Goal: Information Seeking & Learning: Compare options

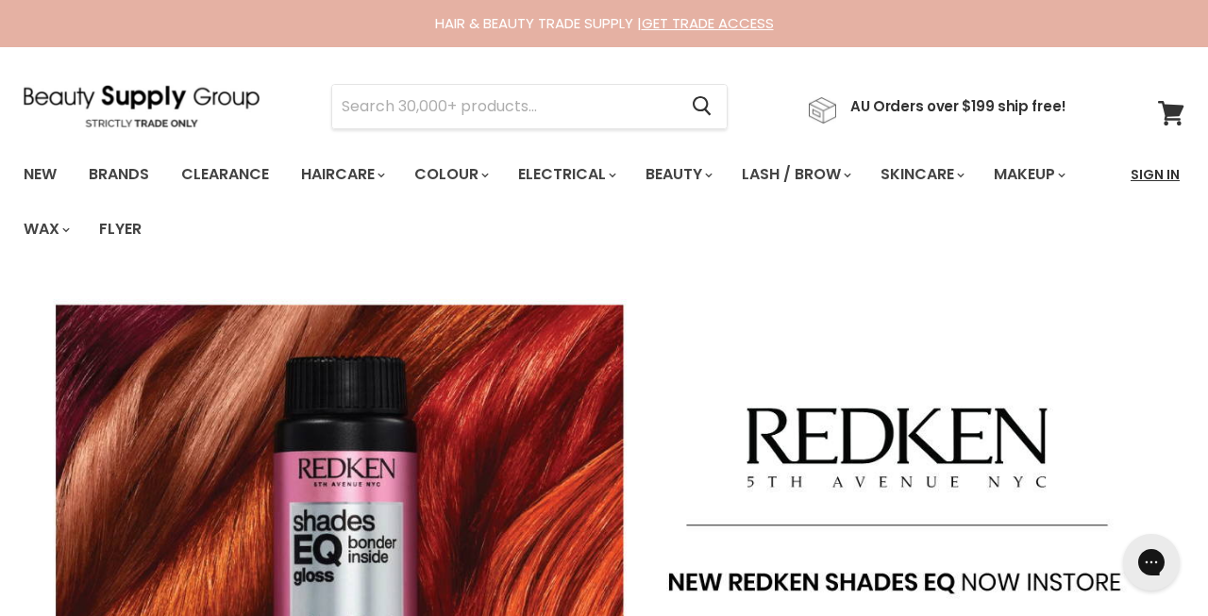
click at [1150, 175] on link "Sign In" at bounding box center [1155, 175] width 72 height 40
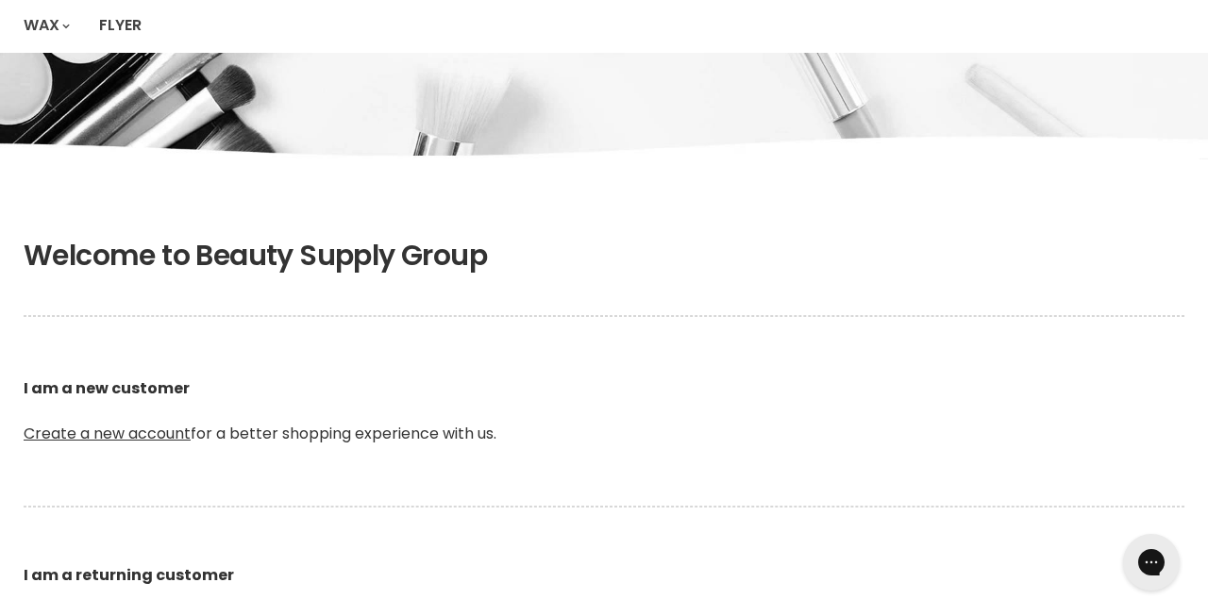
scroll to position [496, 0]
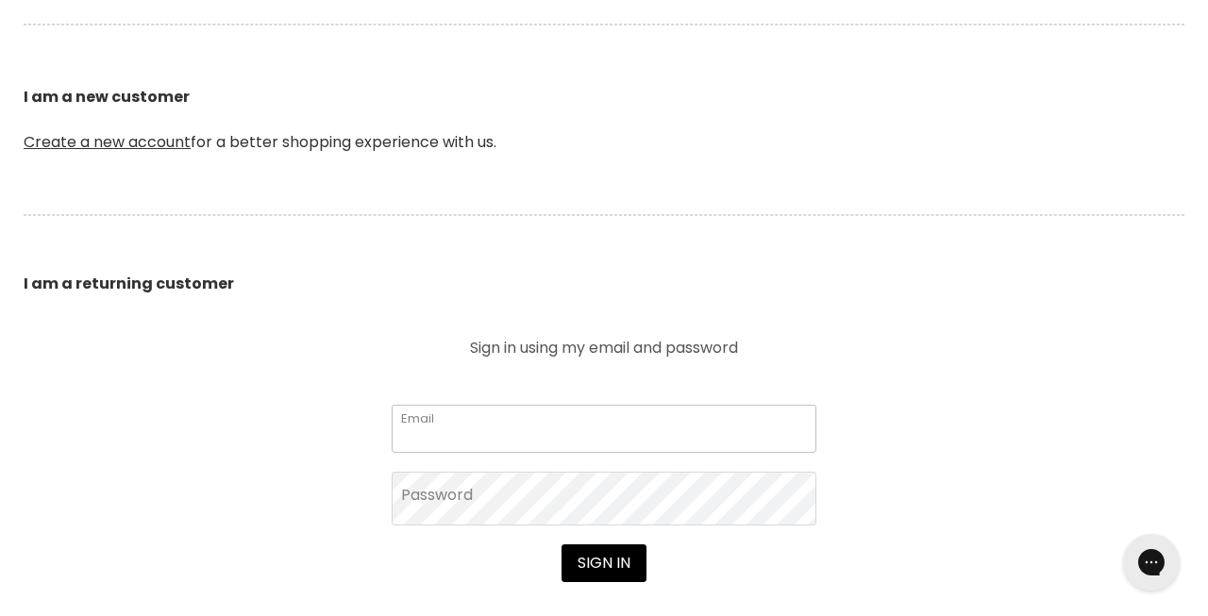
type input "adelemm4w@gmail.com"
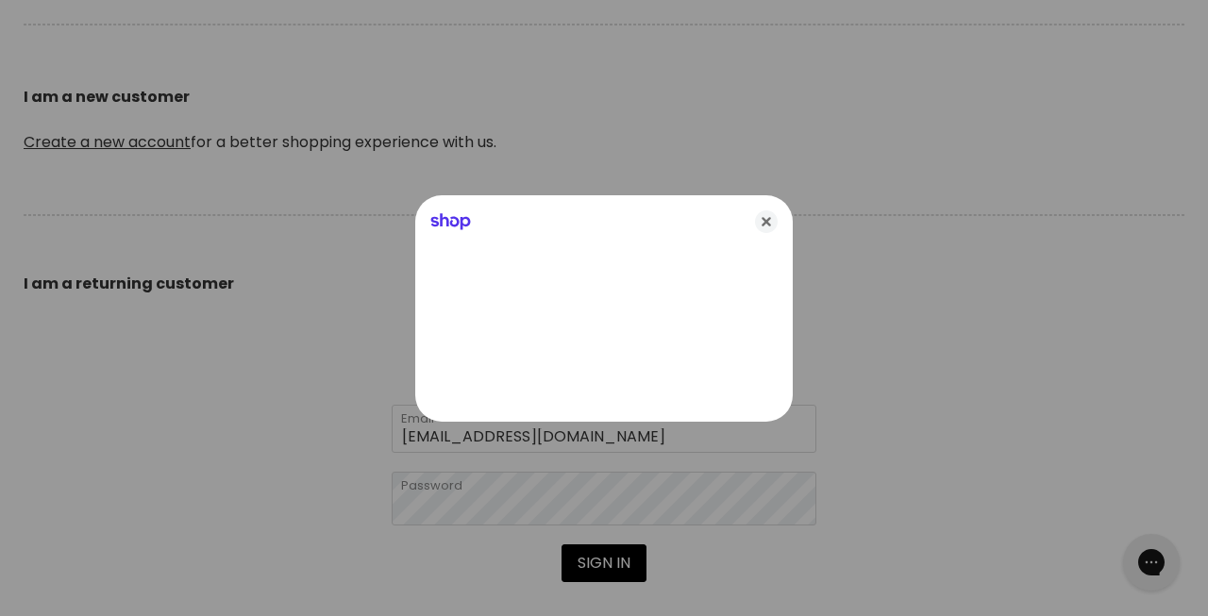
click at [595, 555] on div at bounding box center [604, 308] width 1208 height 616
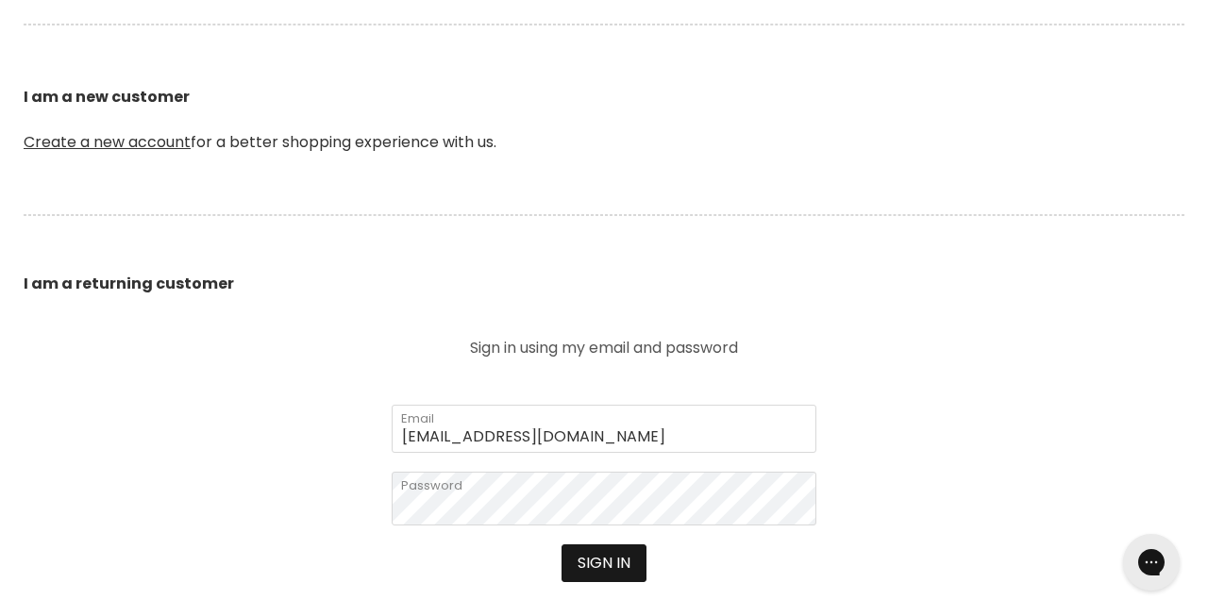
click at [600, 566] on button "Sign in" at bounding box center [604, 564] width 85 height 38
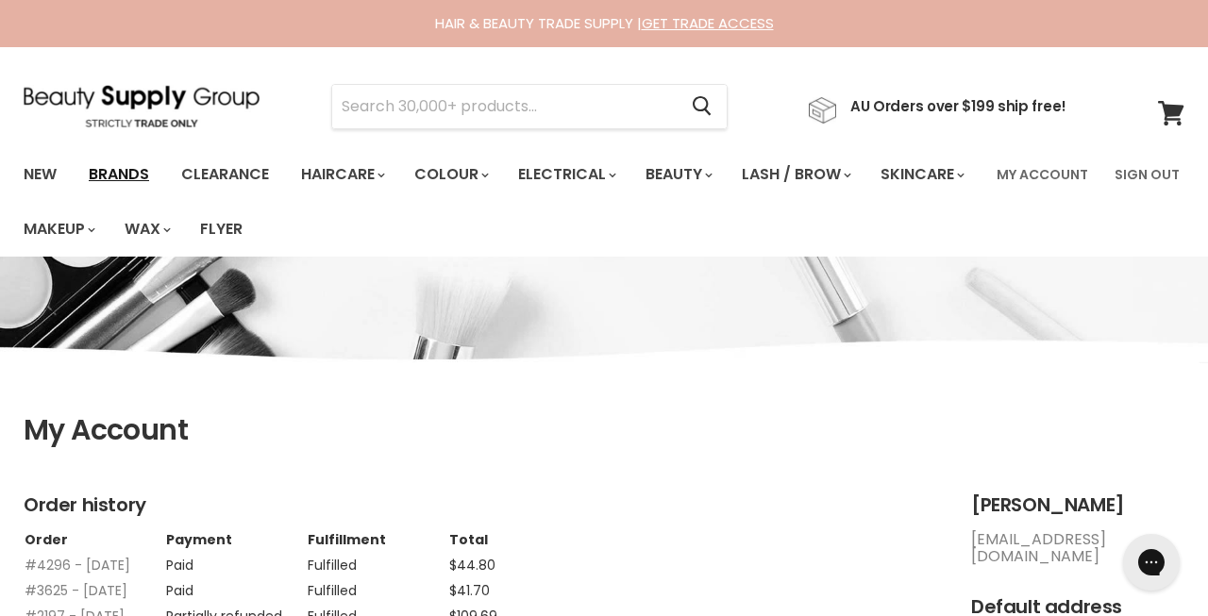
click at [128, 174] on link "Brands" at bounding box center [119, 175] width 89 height 40
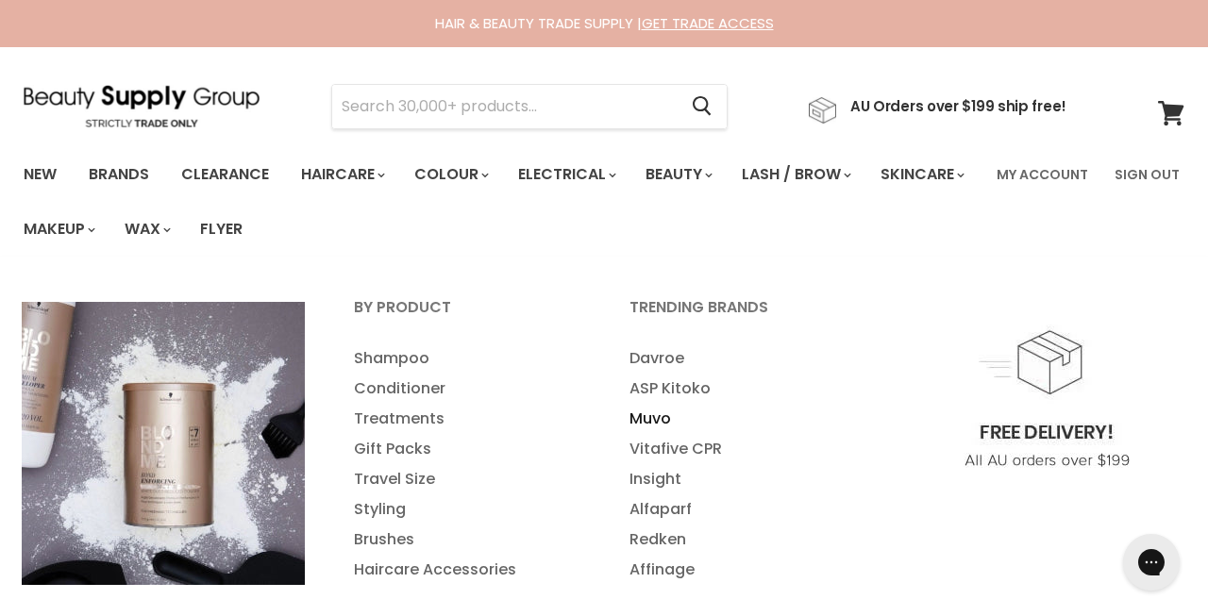
click at [657, 415] on link "Muvo" at bounding box center [742, 419] width 272 height 30
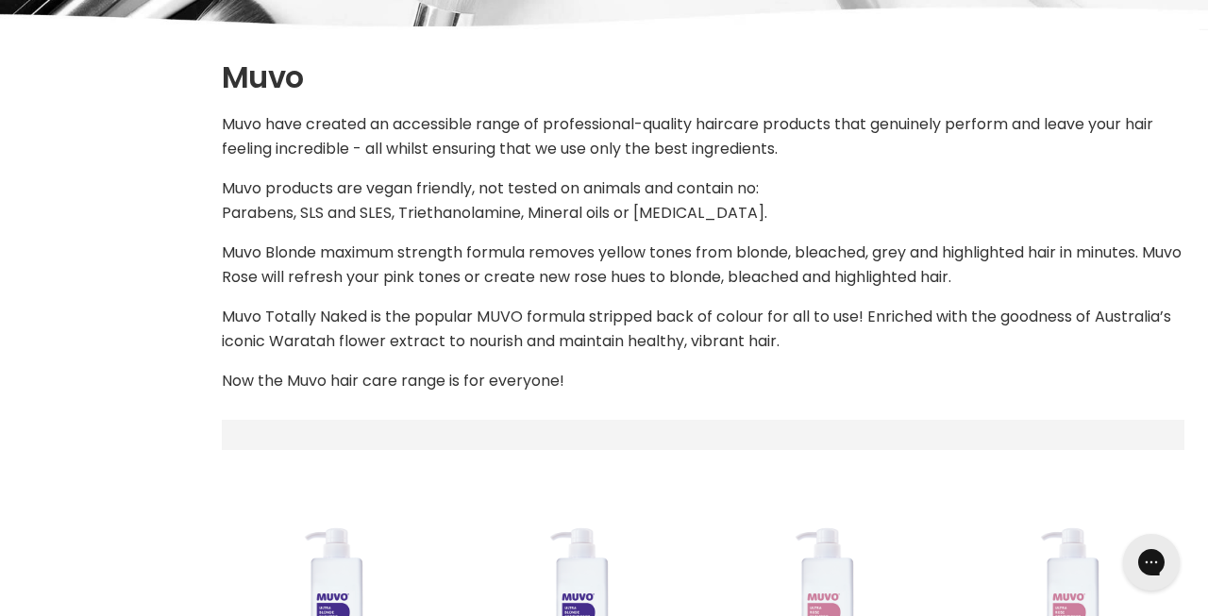
select select "manual"
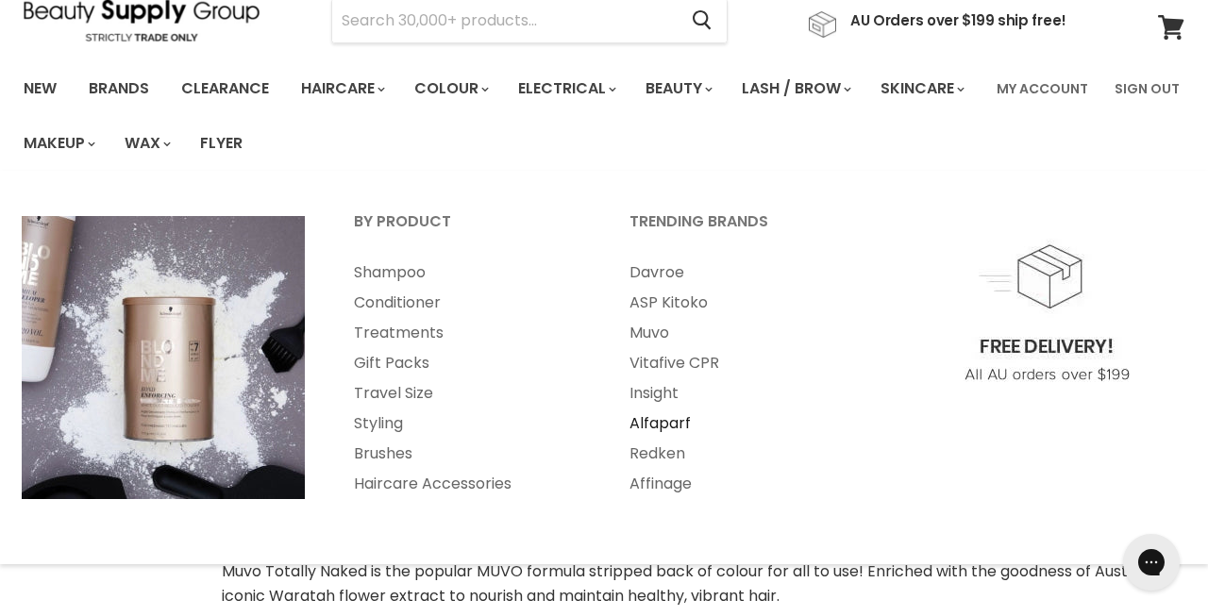
scroll to position [98, 0]
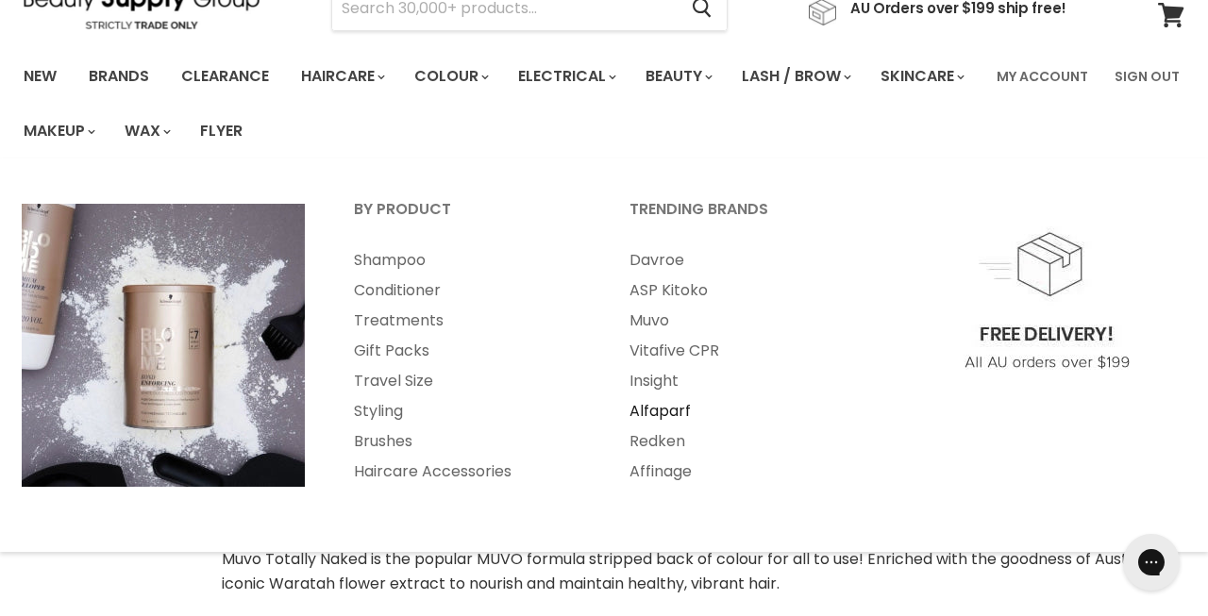
click at [676, 409] on link "Alfaparf" at bounding box center [742, 411] width 272 height 30
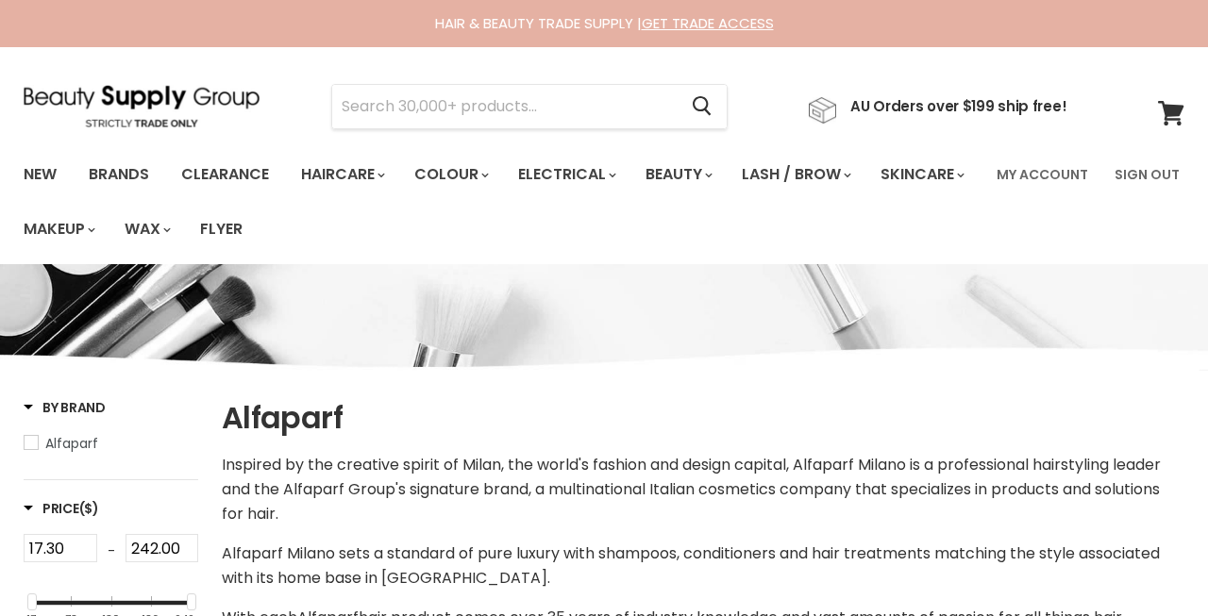
select select "manual"
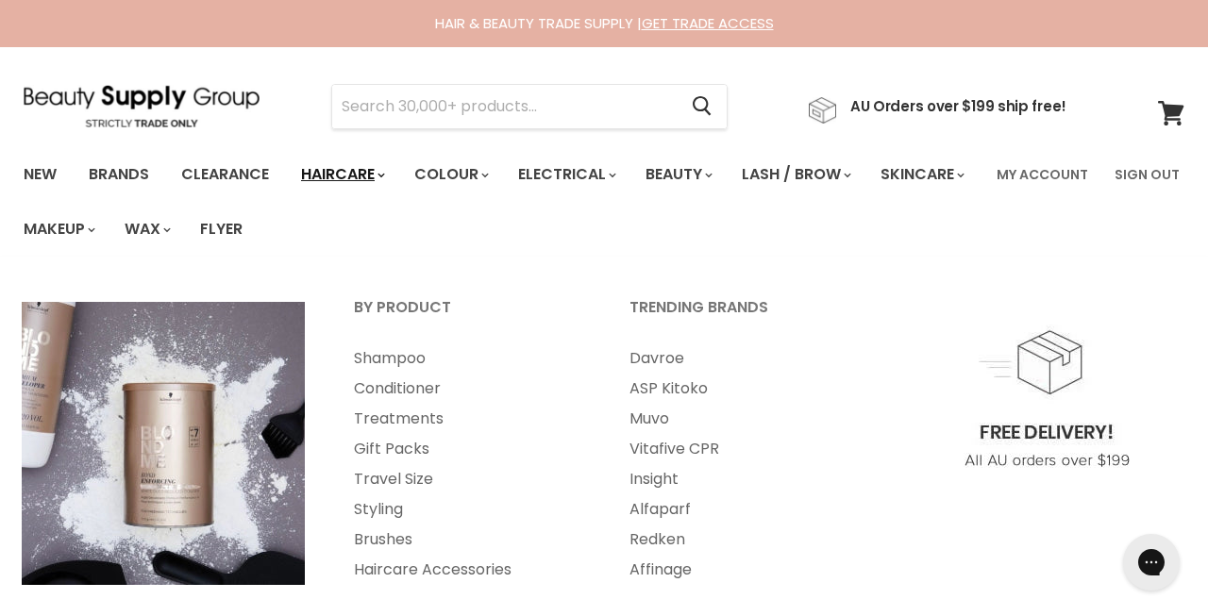
click at [332, 167] on link "Haircare" at bounding box center [341, 175] width 109 height 40
click at [656, 414] on link "Muvo" at bounding box center [742, 419] width 272 height 30
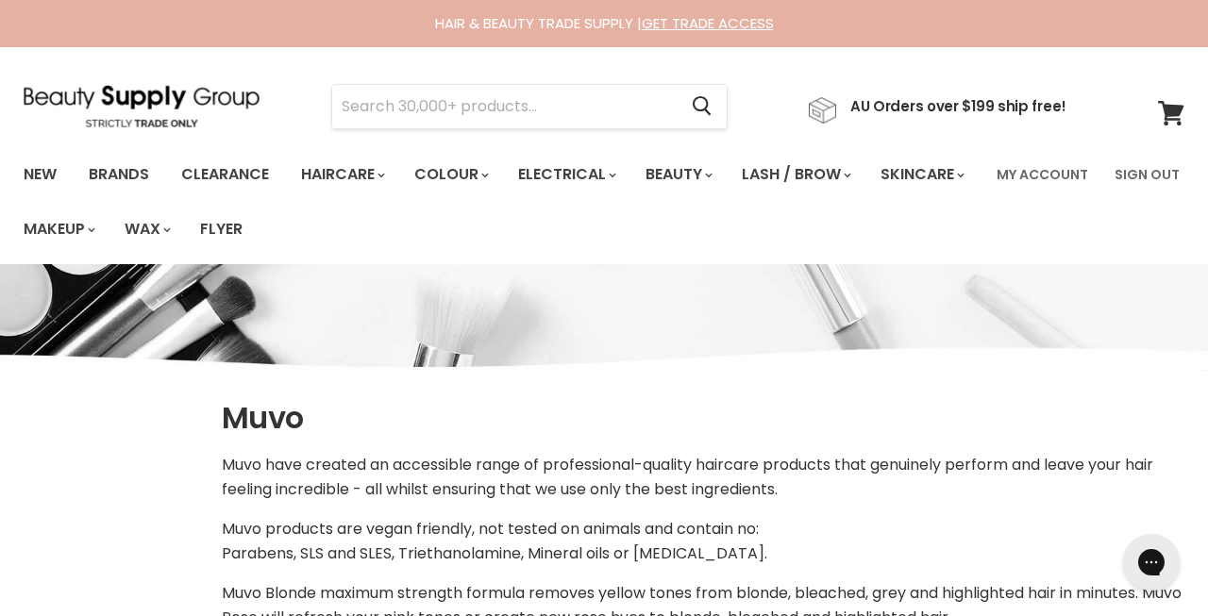
select select "manual"
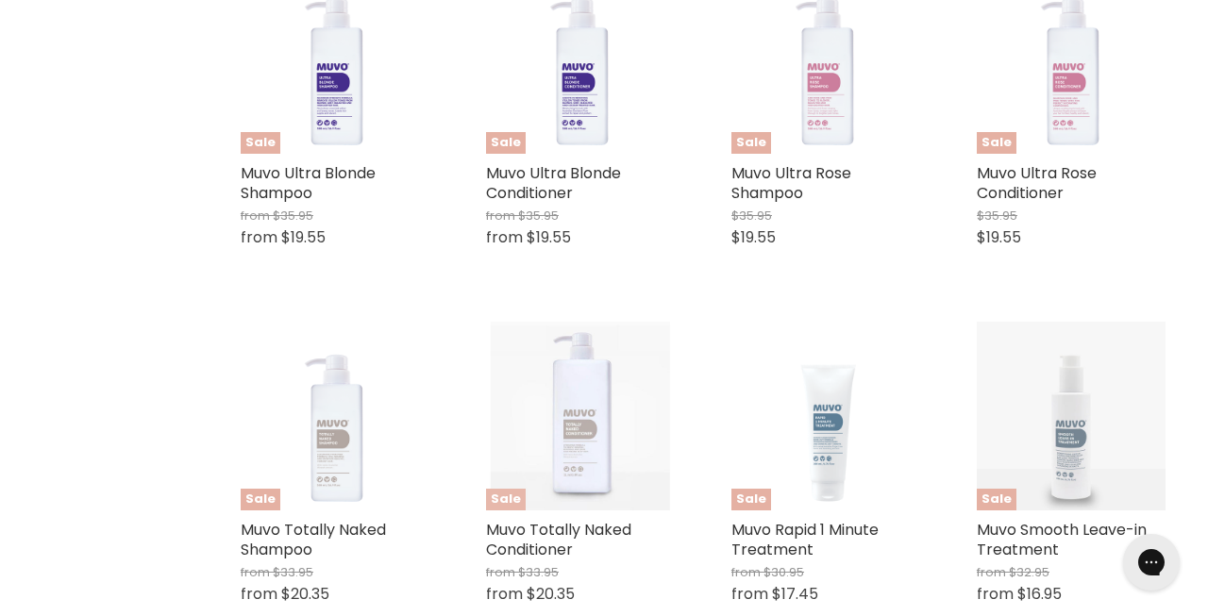
scroll to position [889, 0]
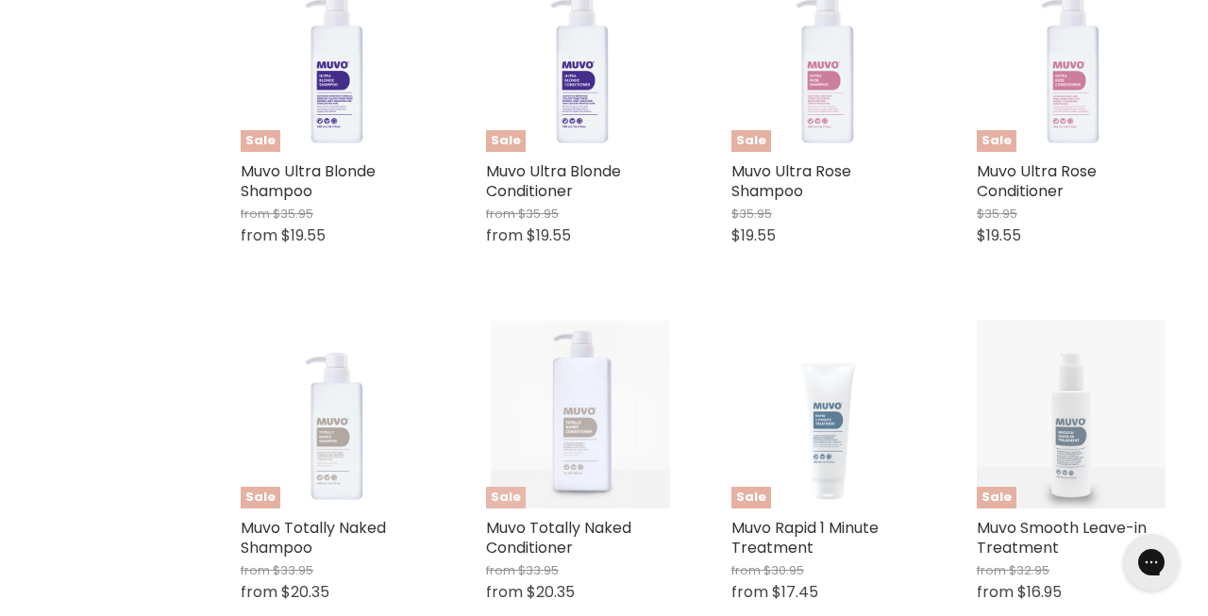
click at [656, 414] on img "Main content" at bounding box center [580, 414] width 179 height 189
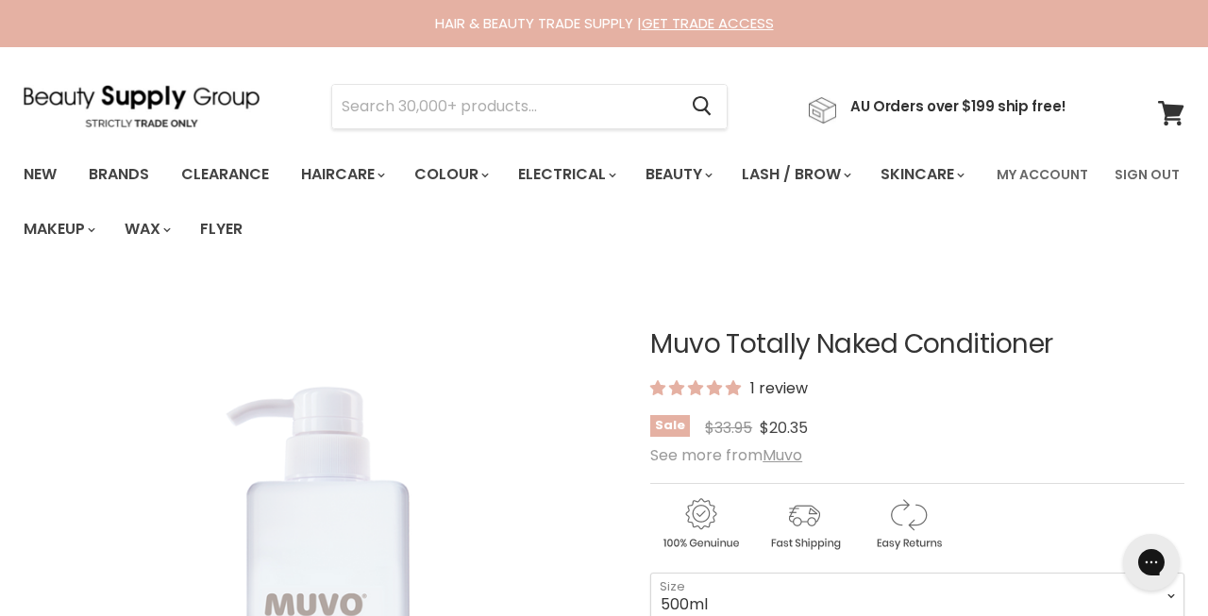
click at [658, 415] on span "Sale" at bounding box center [670, 426] width 40 height 22
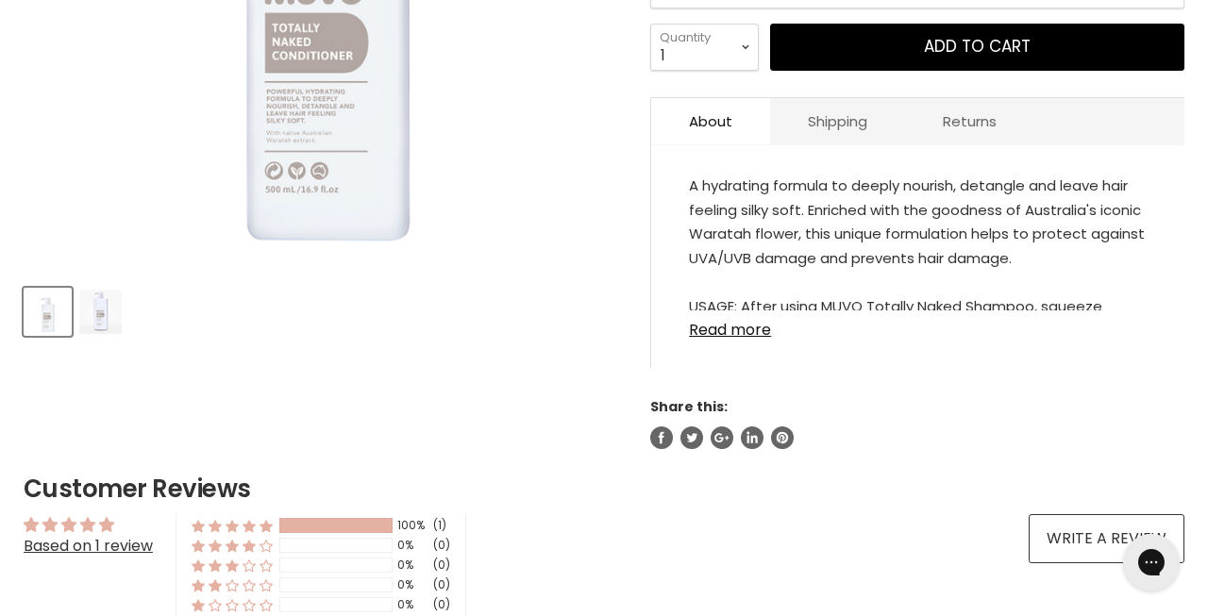
scroll to position [612, 0]
click at [741, 333] on link "Read more" at bounding box center [918, 325] width 458 height 28
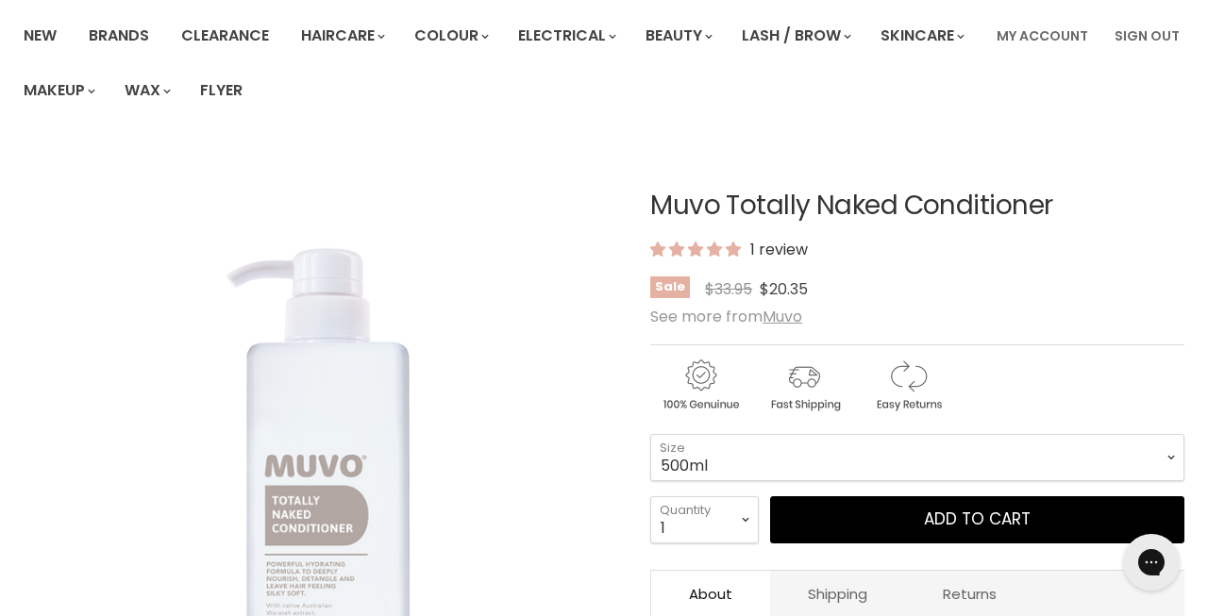
scroll to position [139, 0]
click at [231, 34] on link "Clearance" at bounding box center [225, 36] width 116 height 40
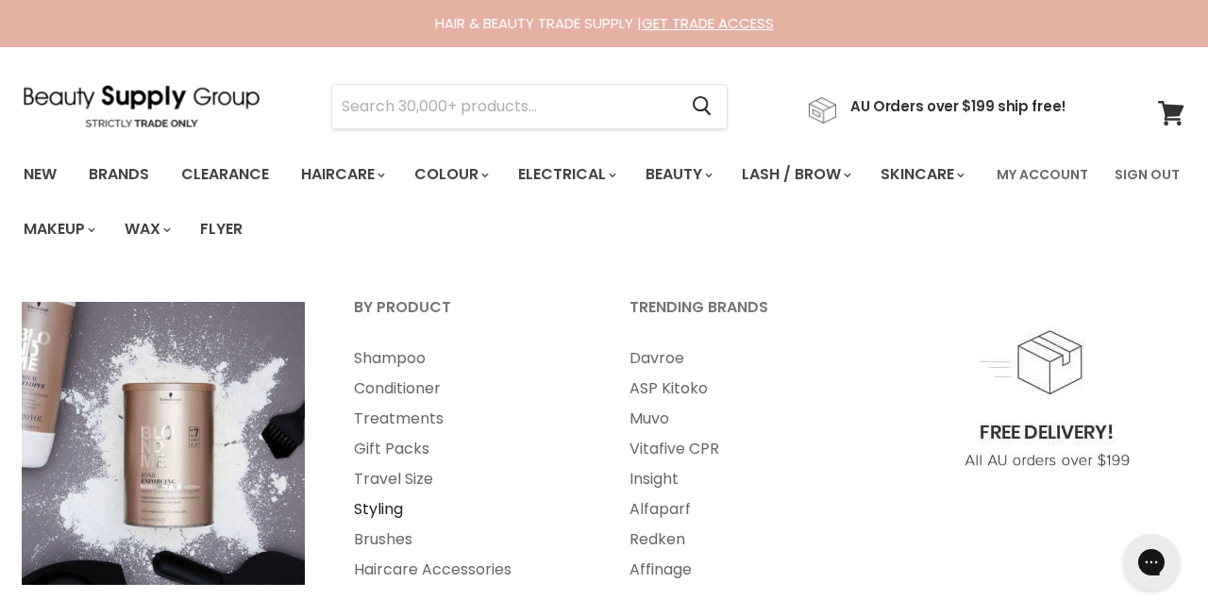
click at [391, 501] on link "Styling" at bounding box center [466, 510] width 272 height 30
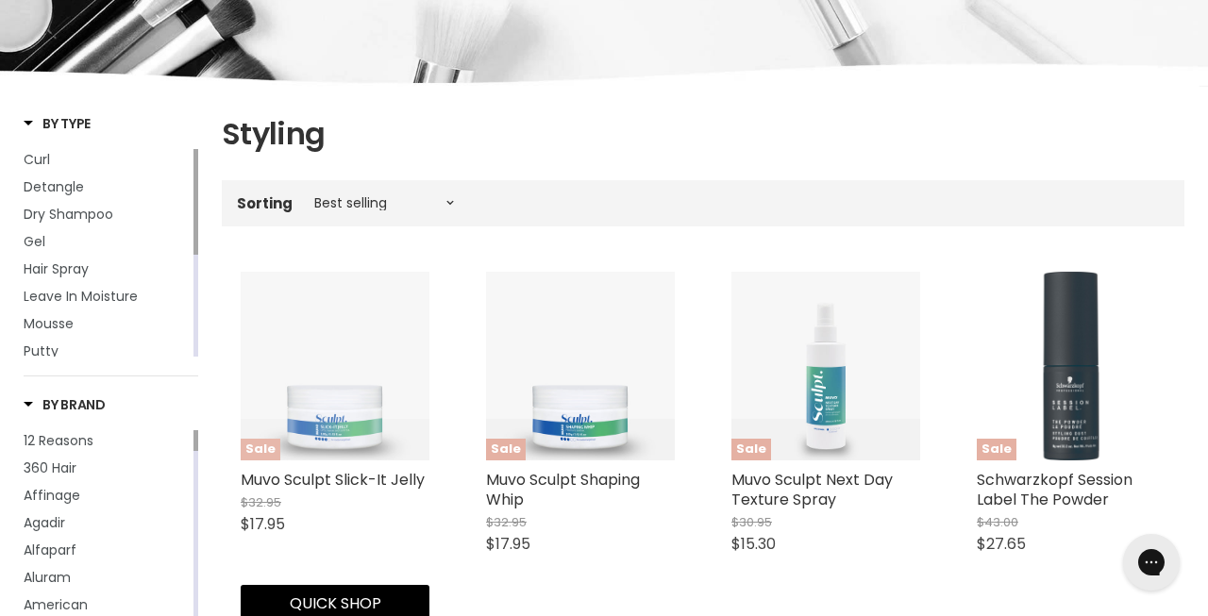
scroll to position [292, 0]
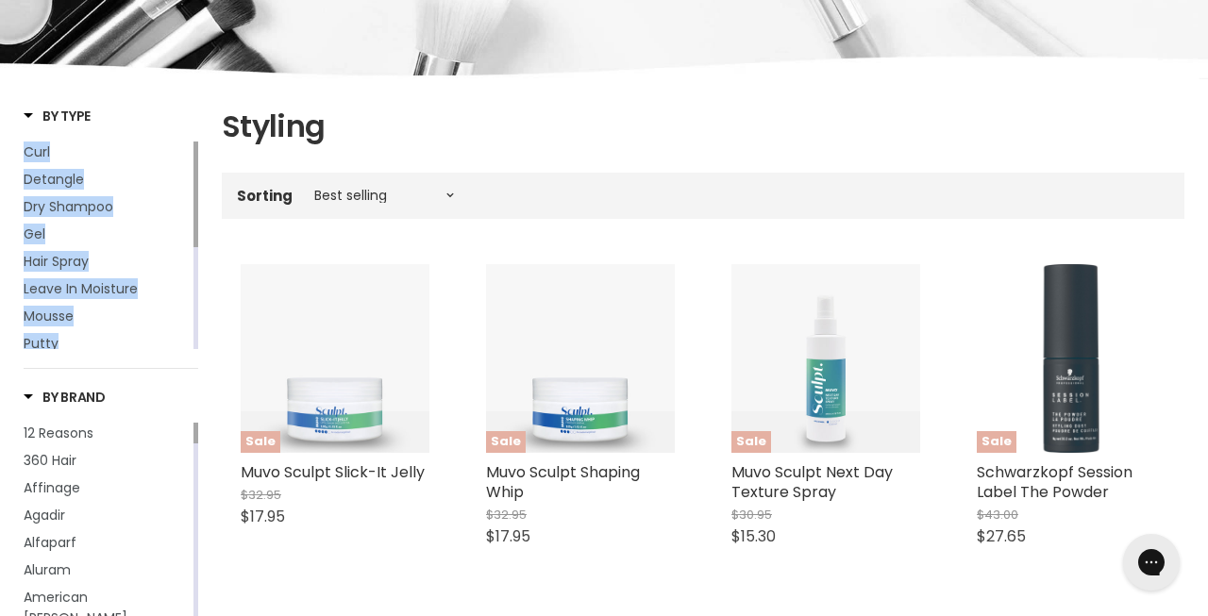
drag, startPoint x: 192, startPoint y: 229, endPoint x: 193, endPoint y: 282, distance: 52.9
click at [193, 282] on div "Curl Detangle Dry Shampoo Gel Hair Spray Leave In Moisture Mousse Putty Shine S…" at bounding box center [111, 246] width 175 height 208
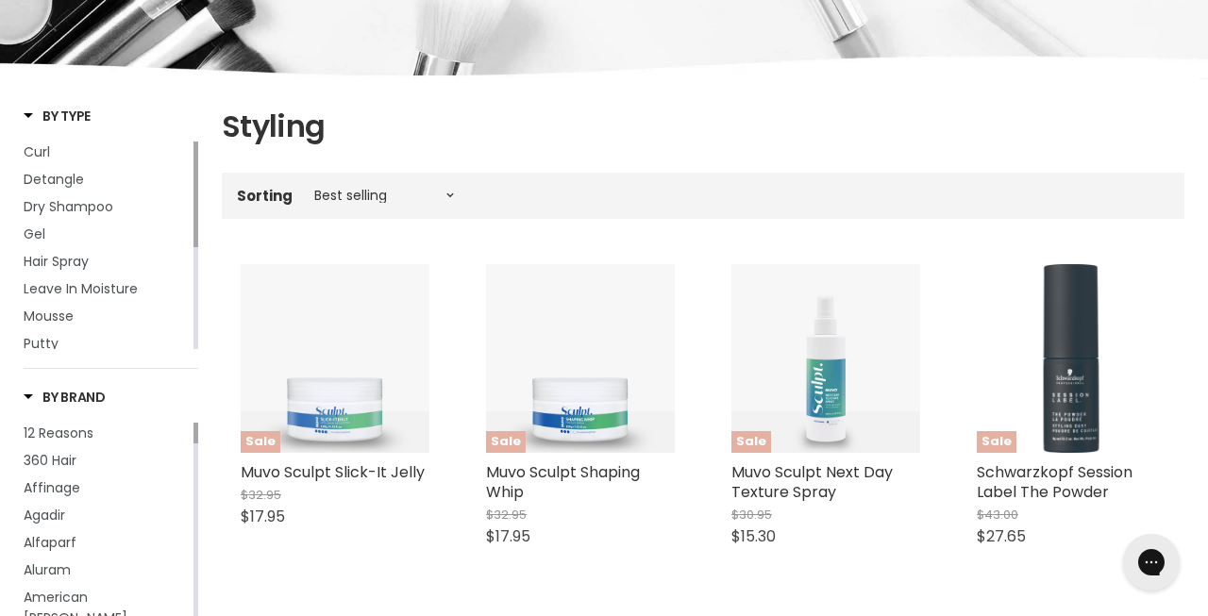
drag, startPoint x: 198, startPoint y: 258, endPoint x: 198, endPoint y: 236, distance: 21.7
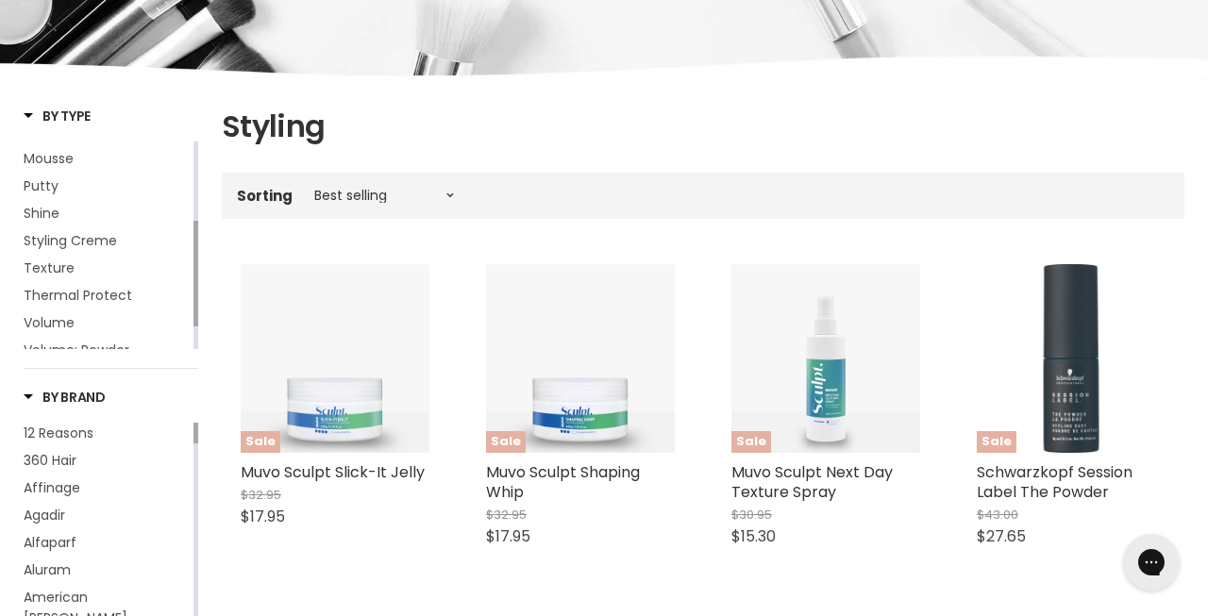
drag, startPoint x: 196, startPoint y: 244, endPoint x: 214, endPoint y: 324, distance: 81.3
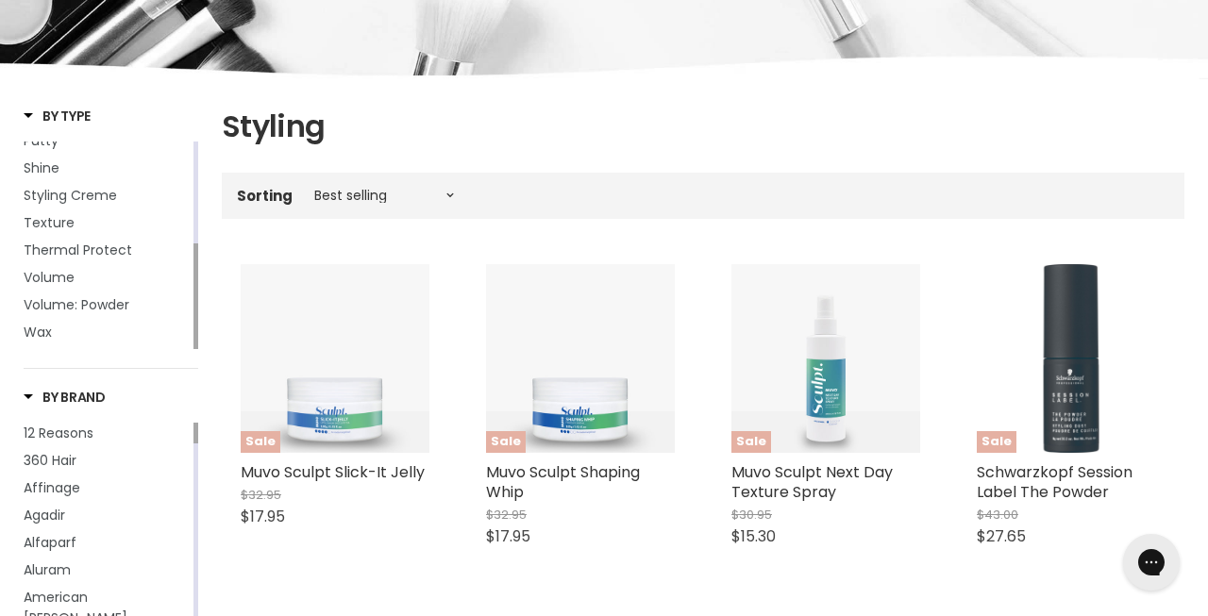
drag, startPoint x: 195, startPoint y: 311, endPoint x: 204, endPoint y: 349, distance: 39.6
click at [67, 223] on span "Texture" at bounding box center [49, 222] width 51 height 19
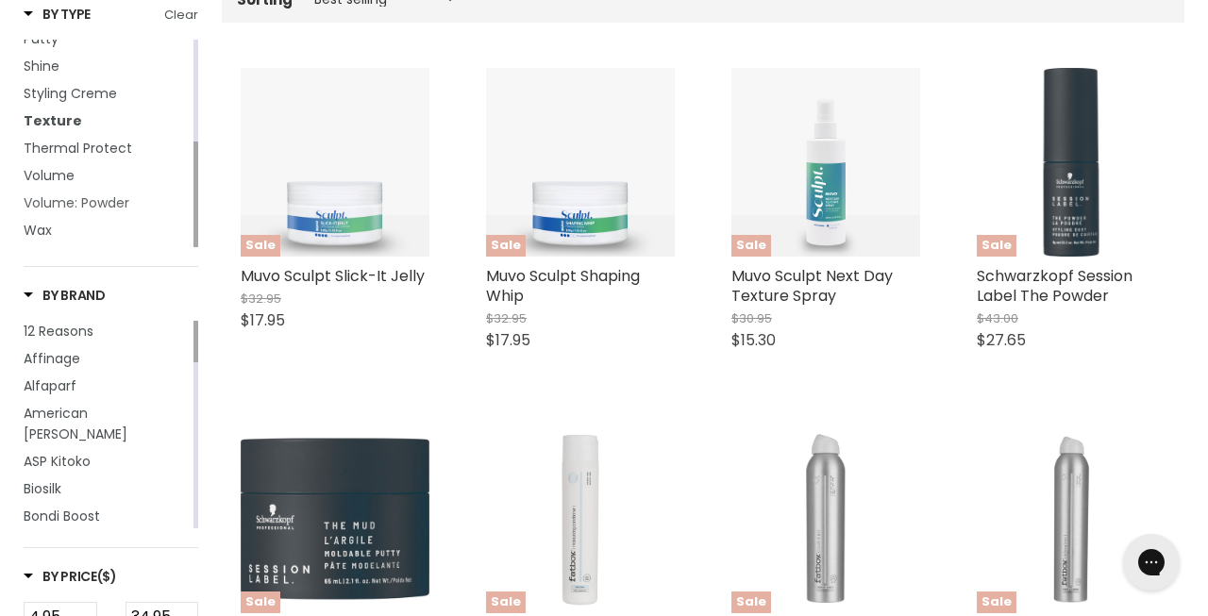
scroll to position [489, 0]
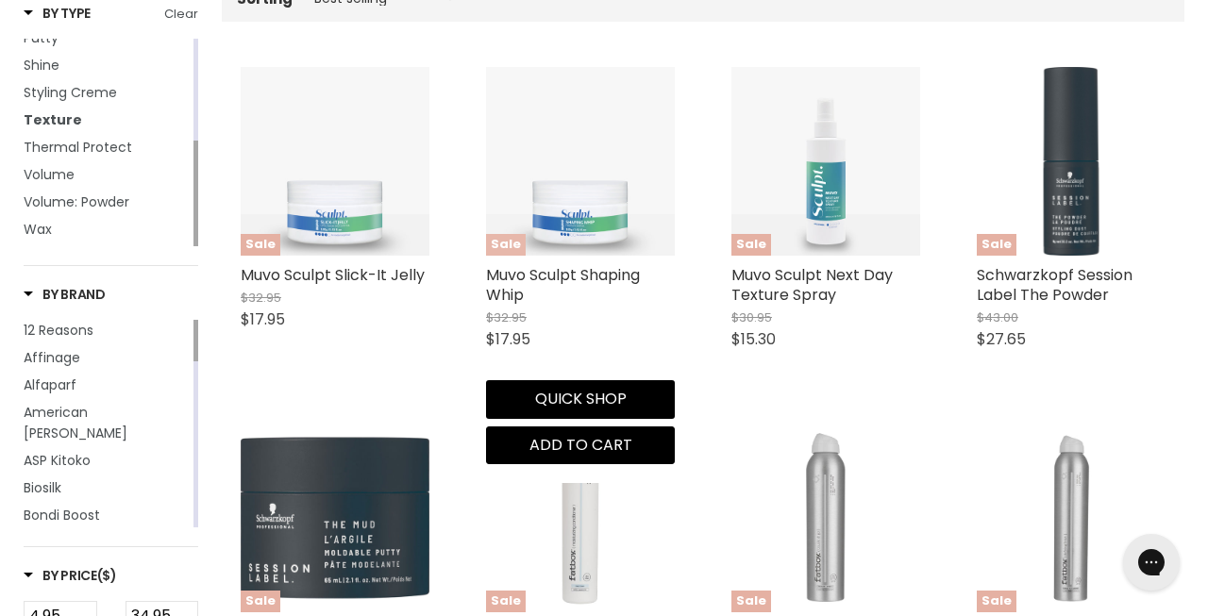
click at [574, 225] on img "Main content" at bounding box center [580, 161] width 189 height 189
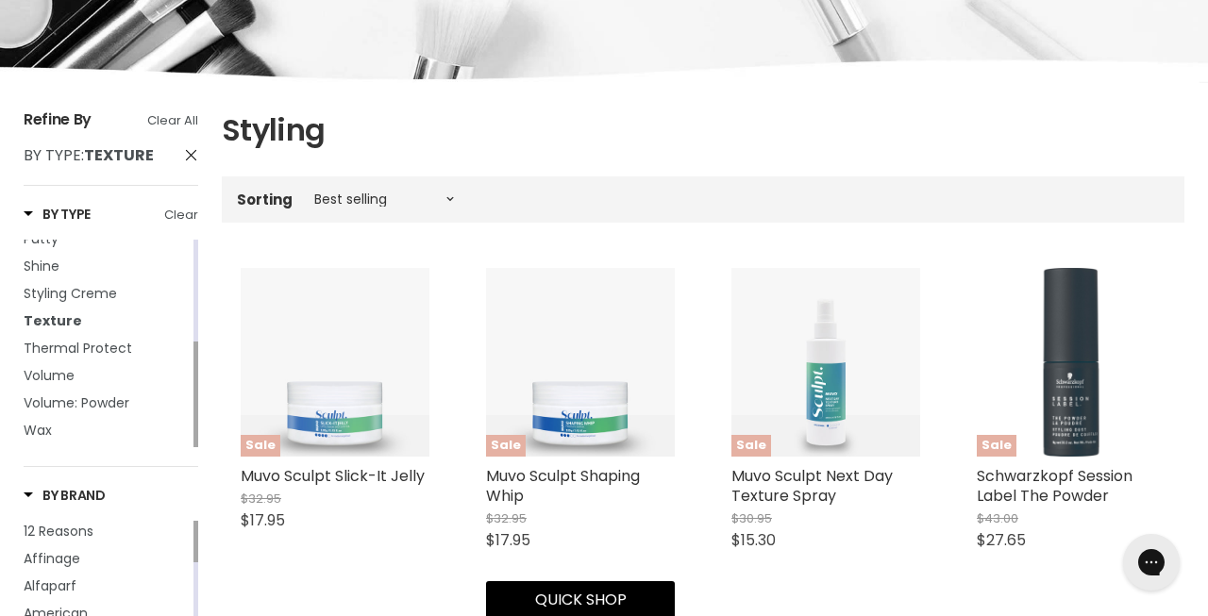
scroll to position [283, 0]
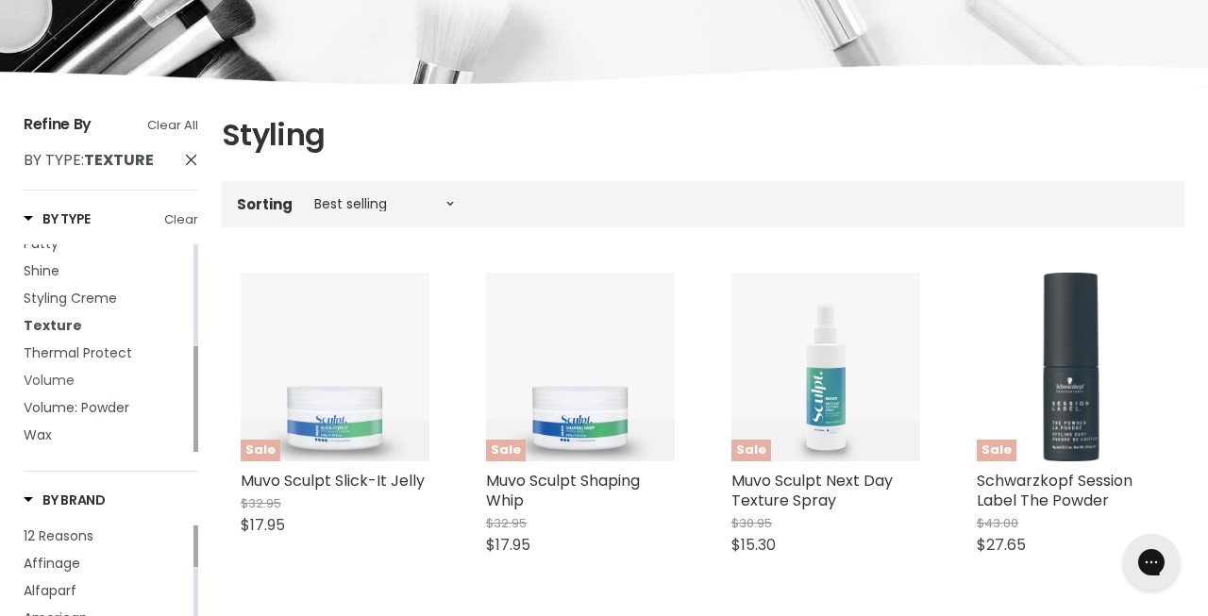
click at [59, 378] on span "Volume" at bounding box center [49, 380] width 51 height 19
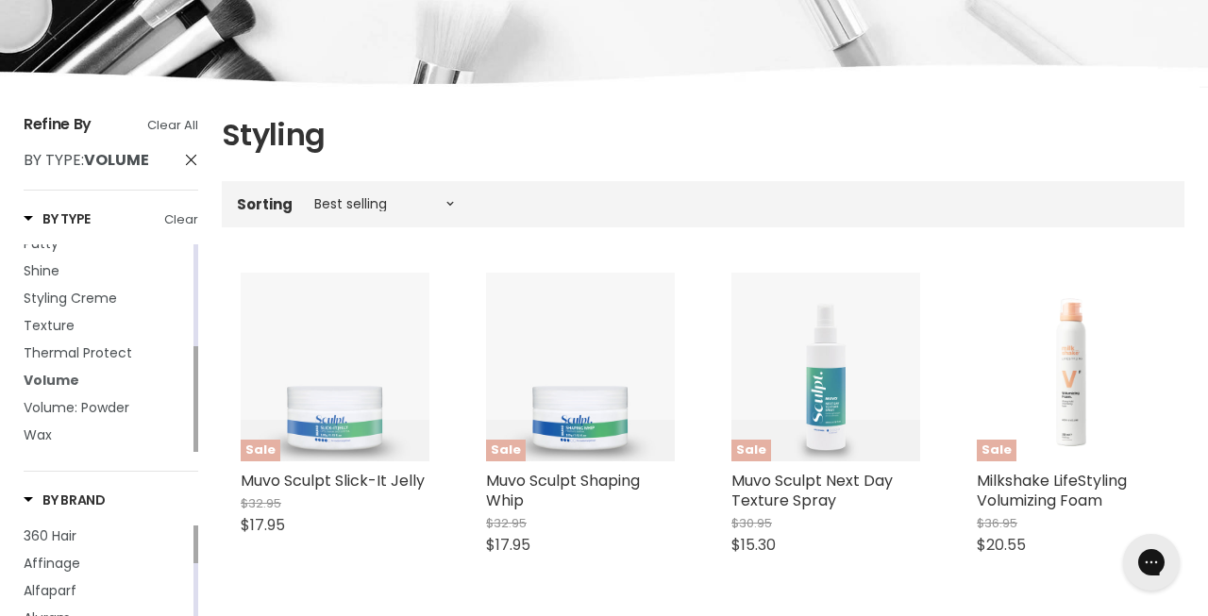
click at [59, 378] on span "Volume" at bounding box center [52, 380] width 56 height 19
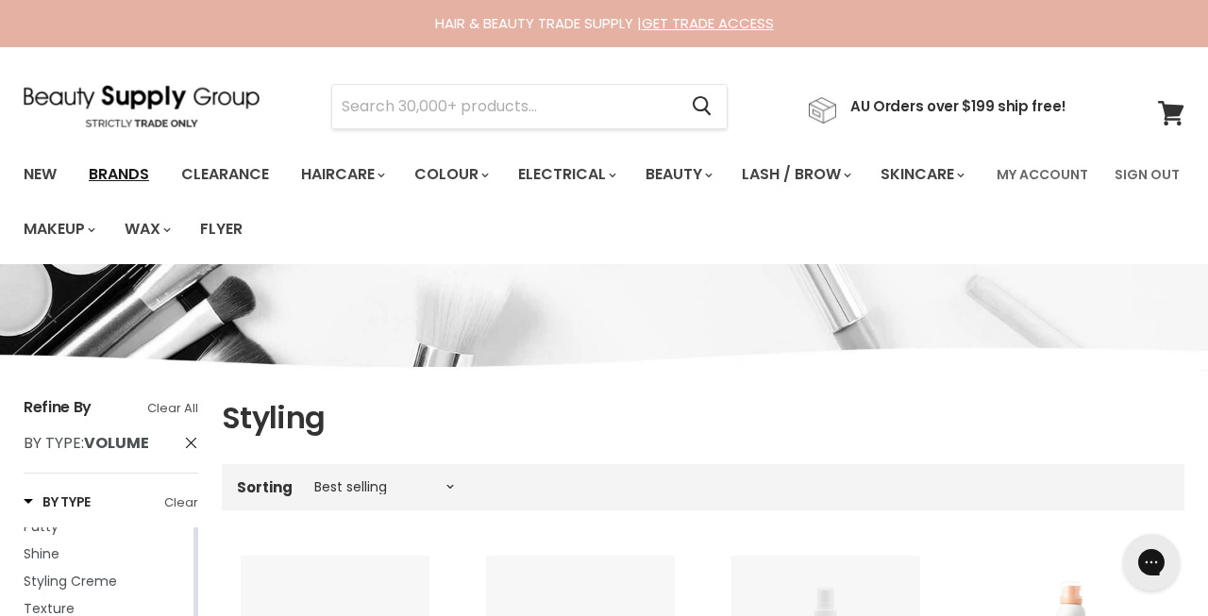
click at [126, 166] on link "Brands" at bounding box center [119, 175] width 89 height 40
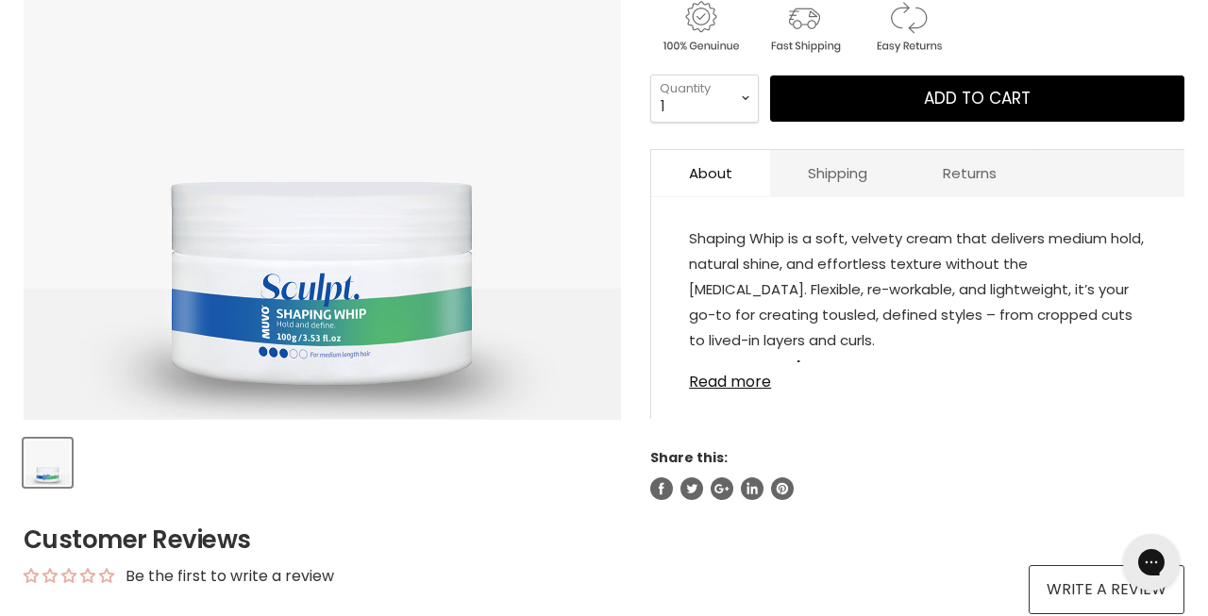
scroll to position [462, 0]
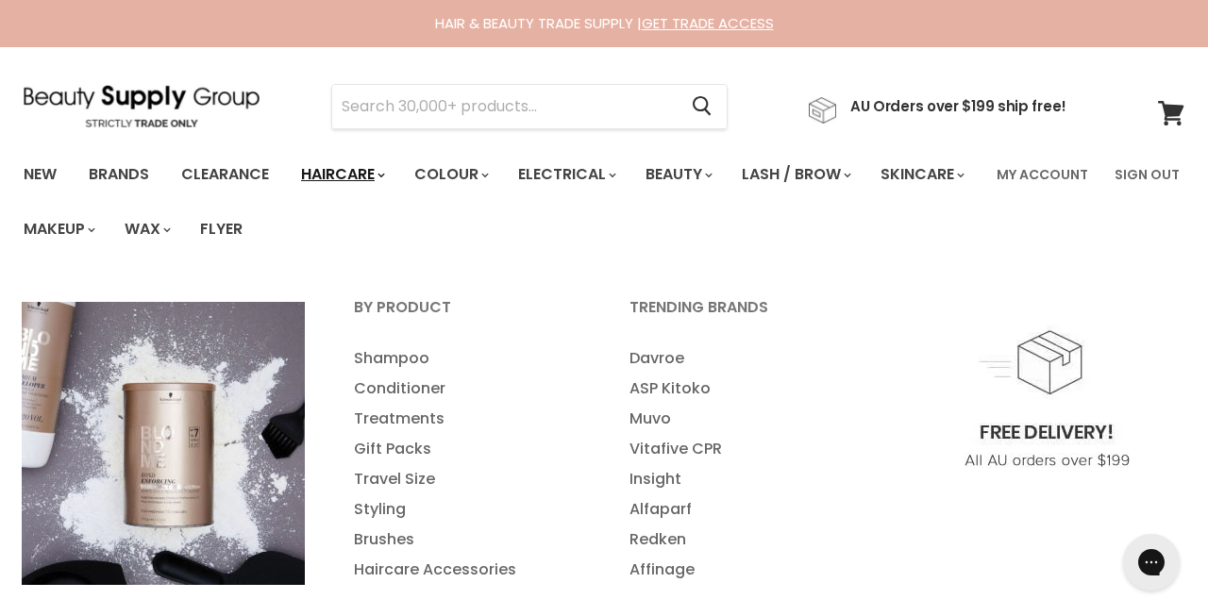
click at [363, 174] on link "Haircare" at bounding box center [341, 175] width 109 height 40
click at [660, 408] on link "Muvo" at bounding box center [742, 419] width 272 height 30
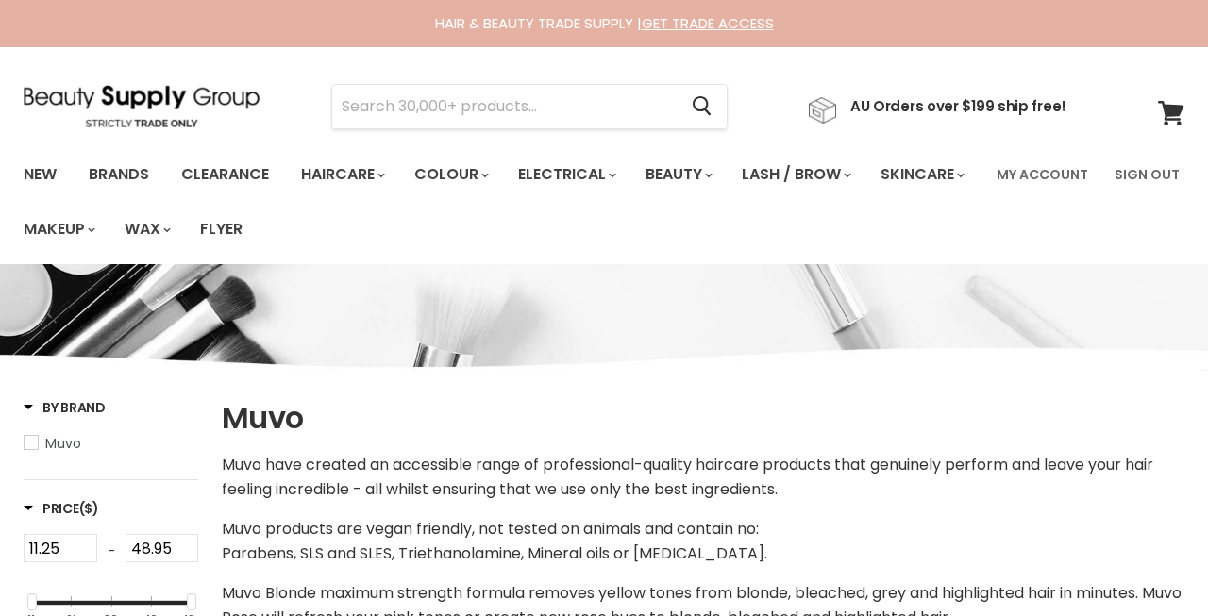
select select "manual"
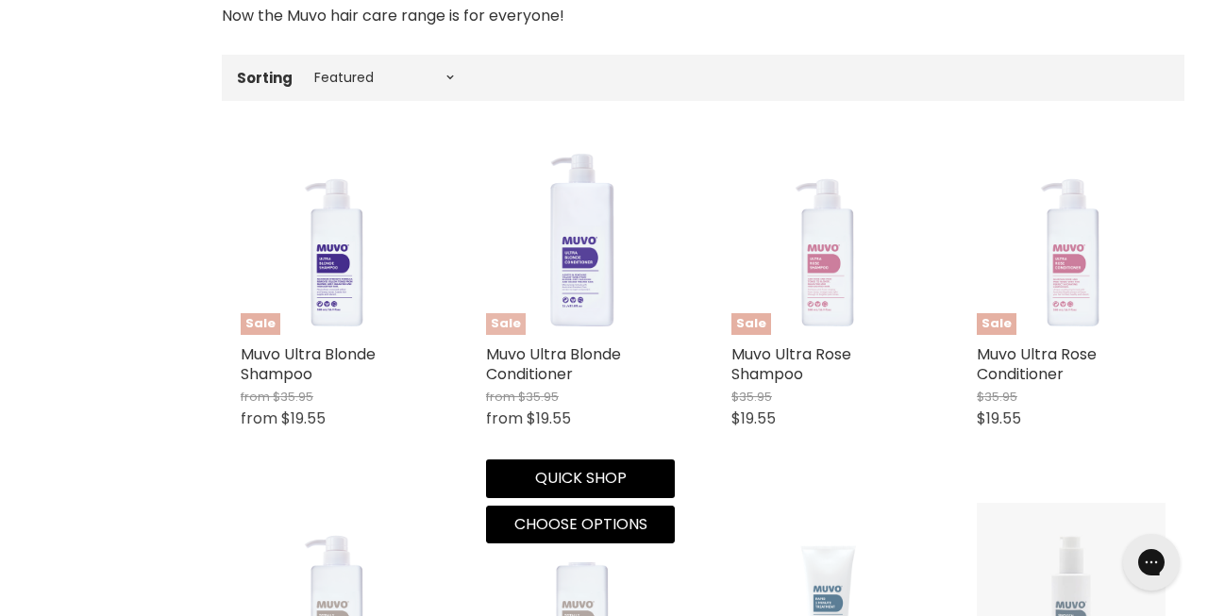
scroll to position [885, 0]
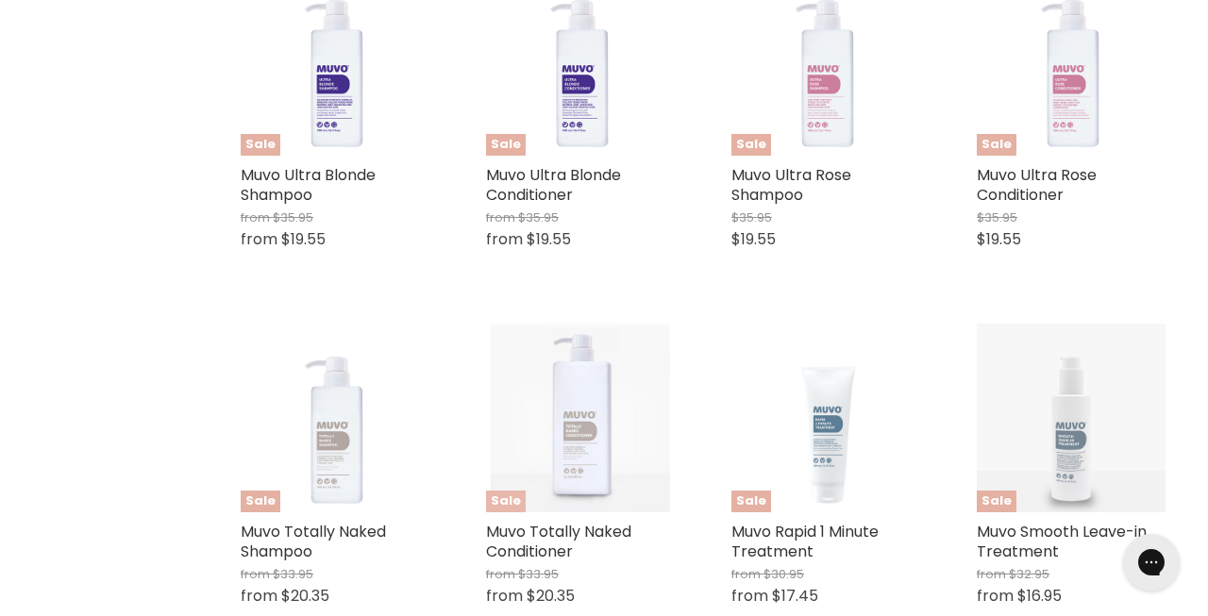
click at [660, 408] on img "Main content" at bounding box center [580, 418] width 179 height 189
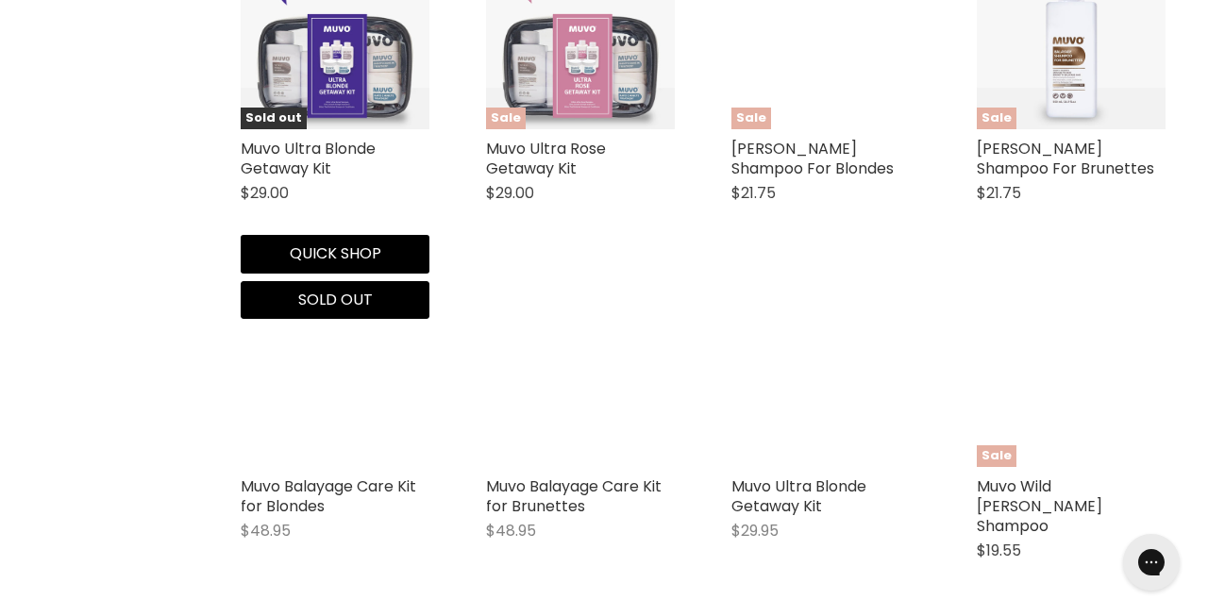
scroll to position [3018, 0]
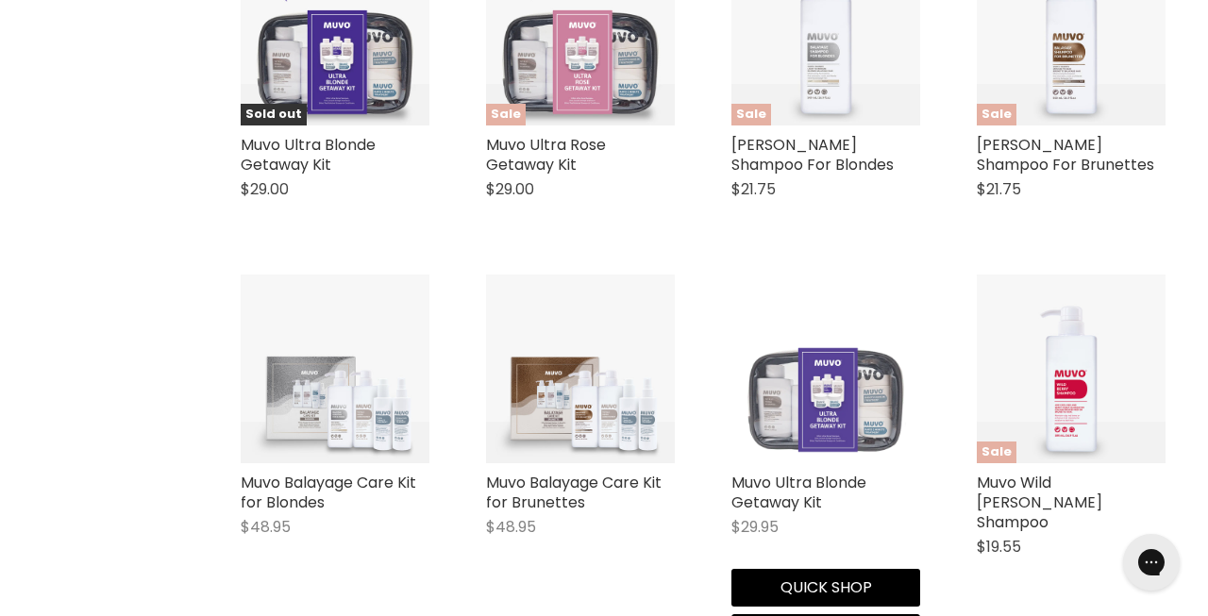
click at [841, 426] on img "Main content" at bounding box center [825, 369] width 189 height 189
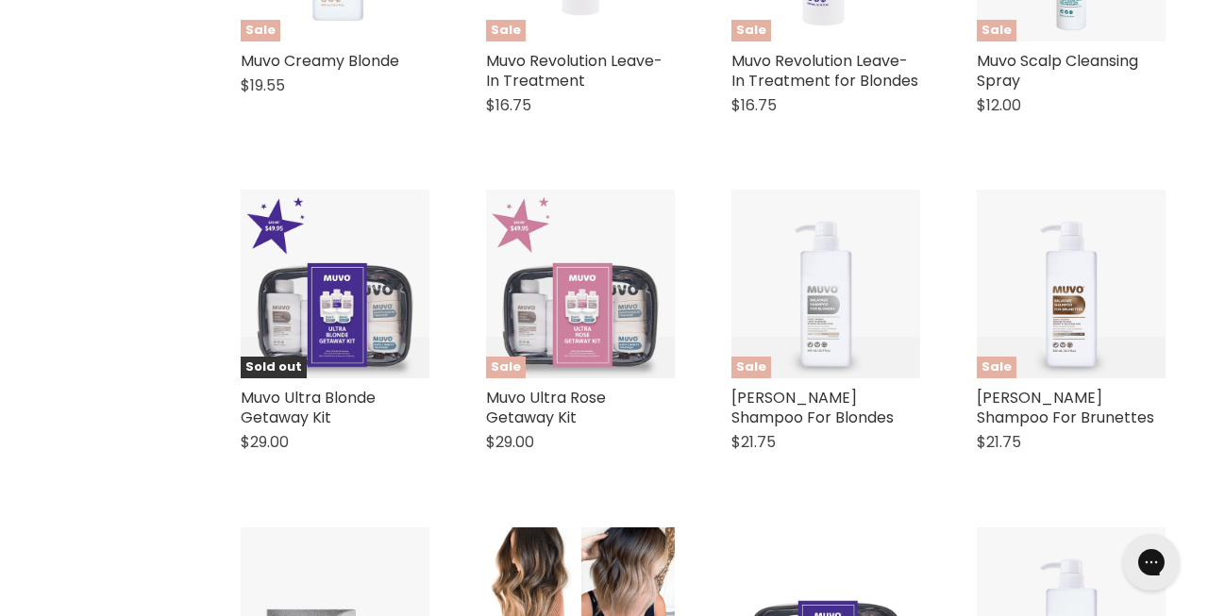
scroll to position [2731, 0]
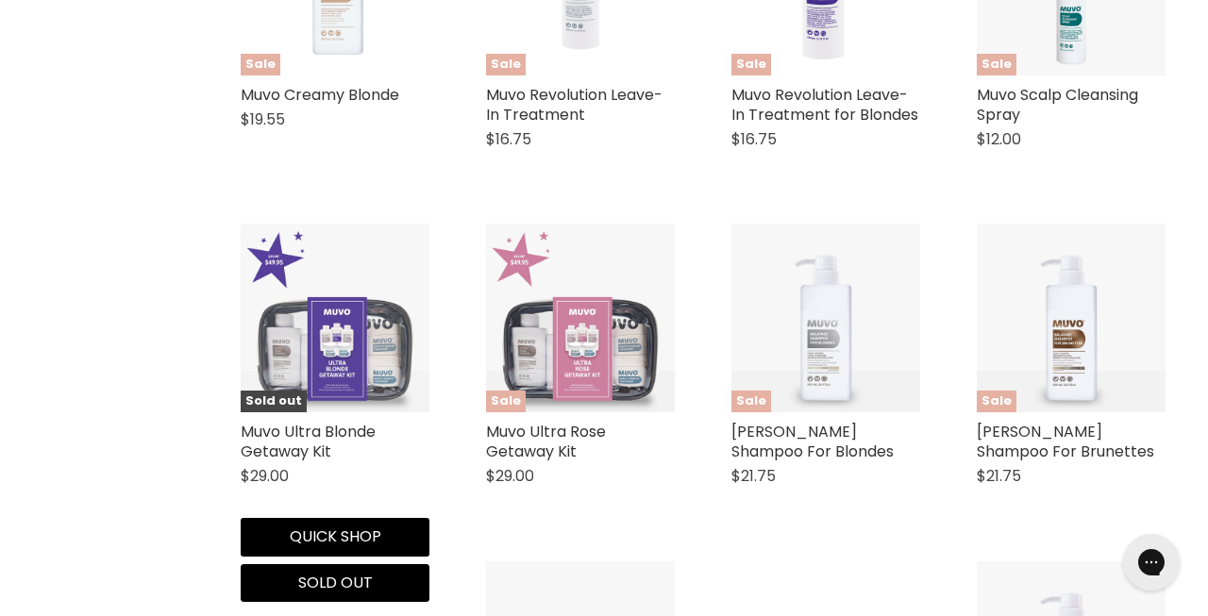
click at [336, 354] on img "Main content" at bounding box center [335, 318] width 189 height 189
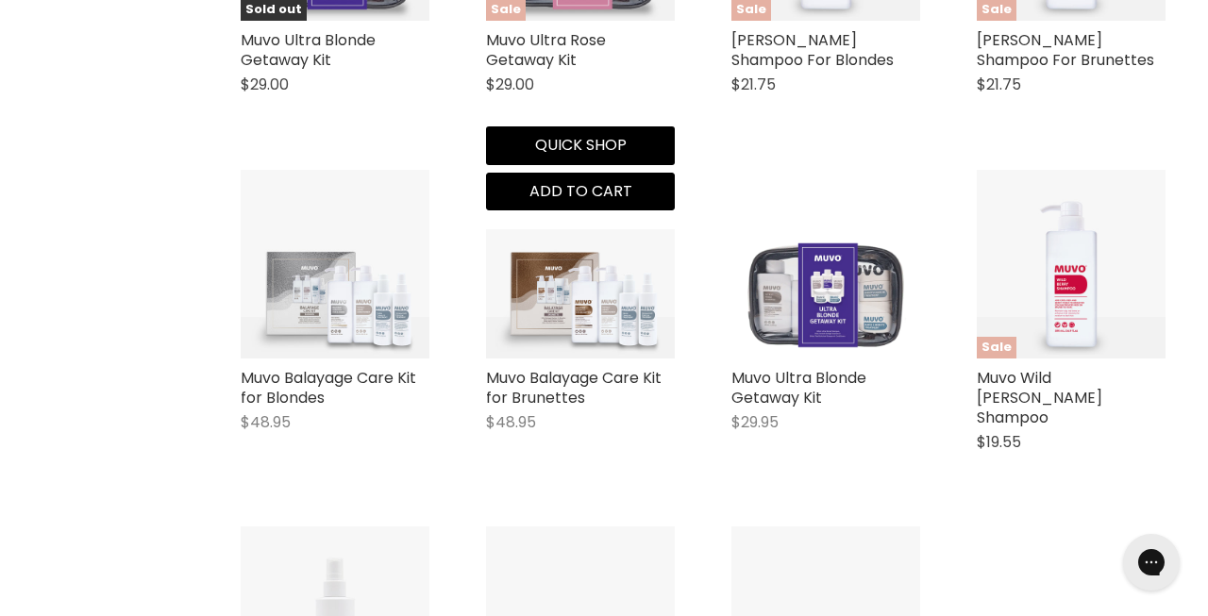
scroll to position [3148, 0]
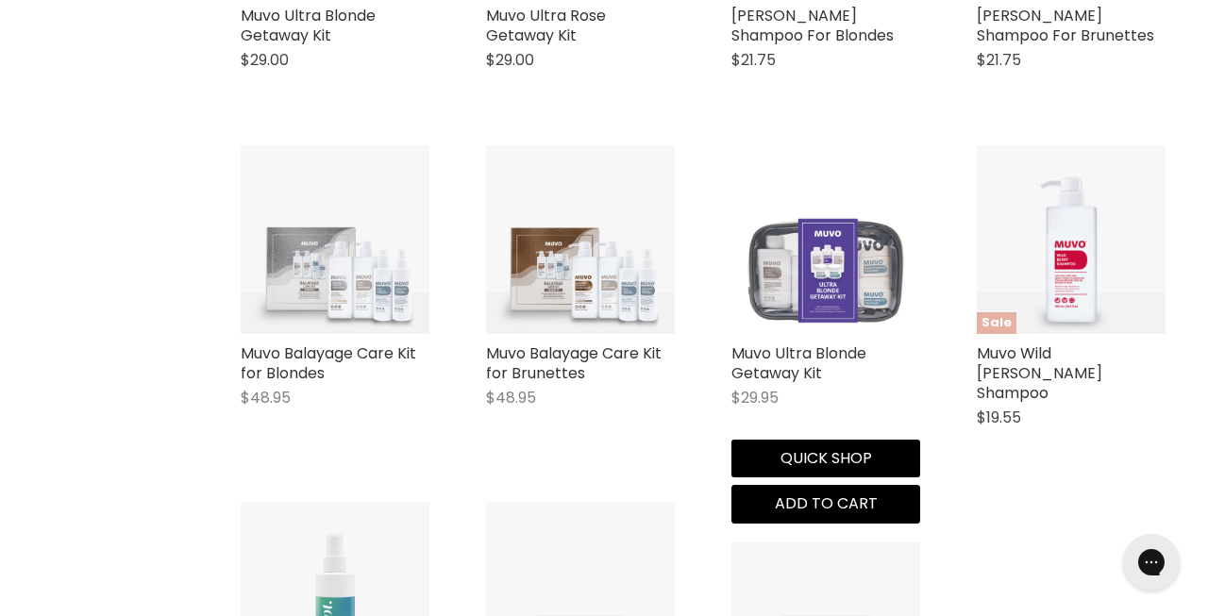
click at [851, 289] on img "Main content" at bounding box center [825, 239] width 189 height 189
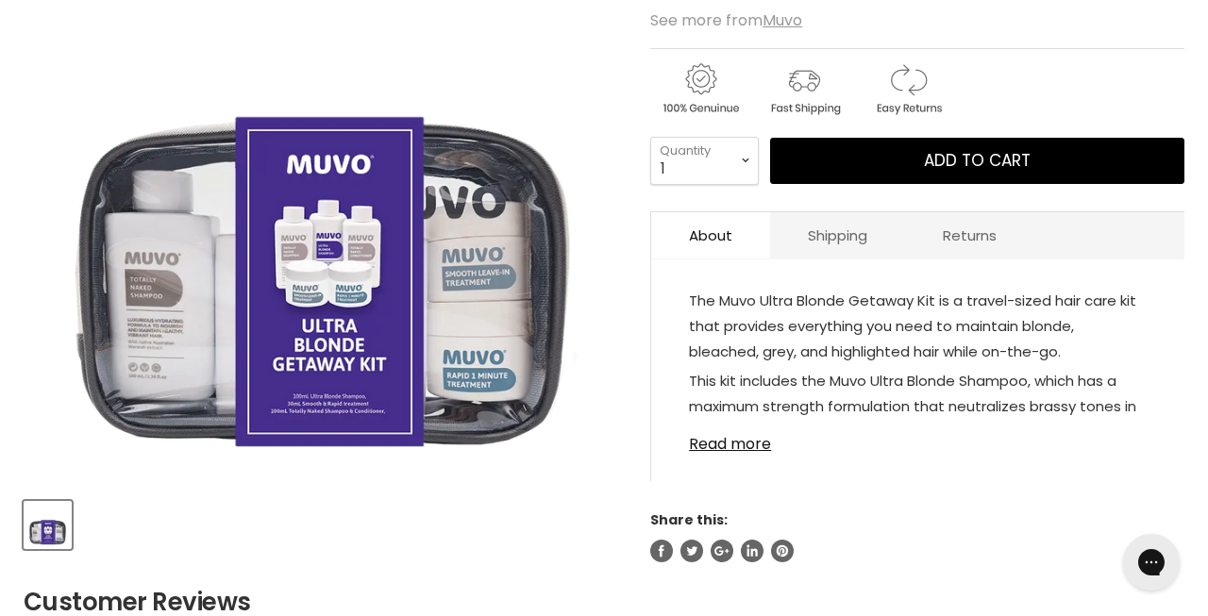
scroll to position [398, 0]
click at [747, 453] on link "Read more" at bounding box center [918, 439] width 458 height 28
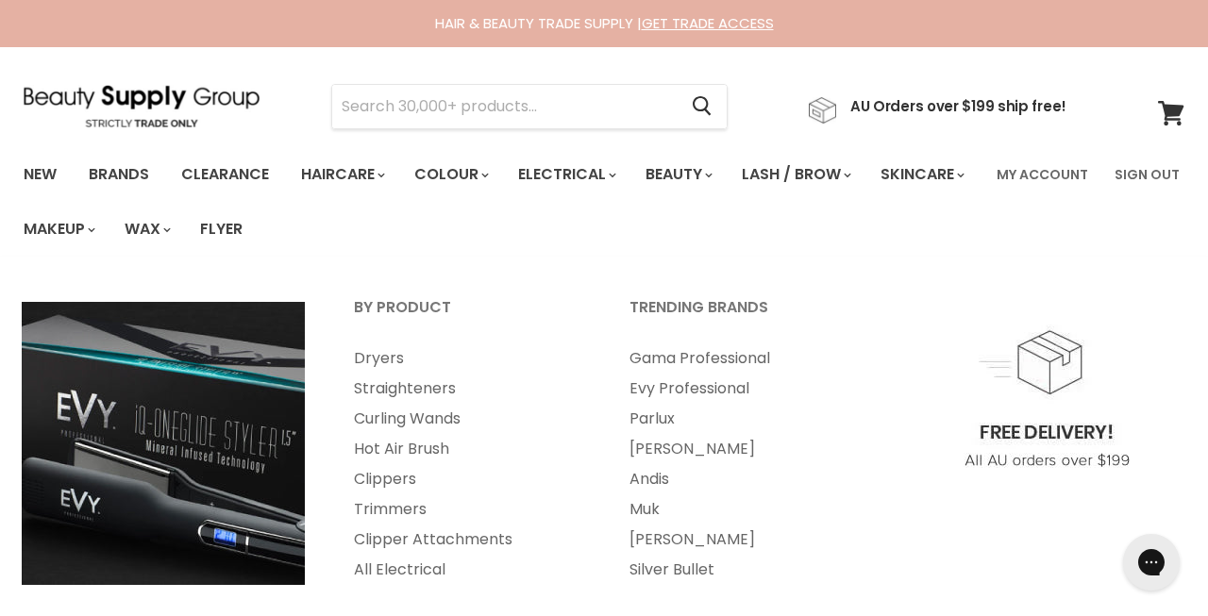
scroll to position [0, 0]
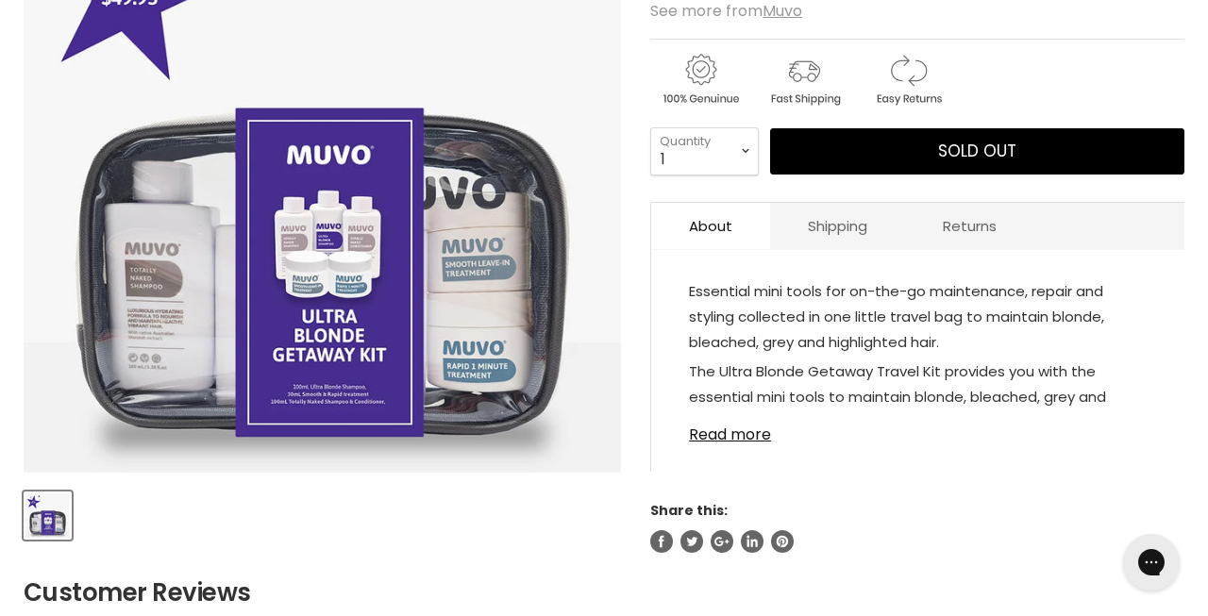
scroll to position [378, 0]
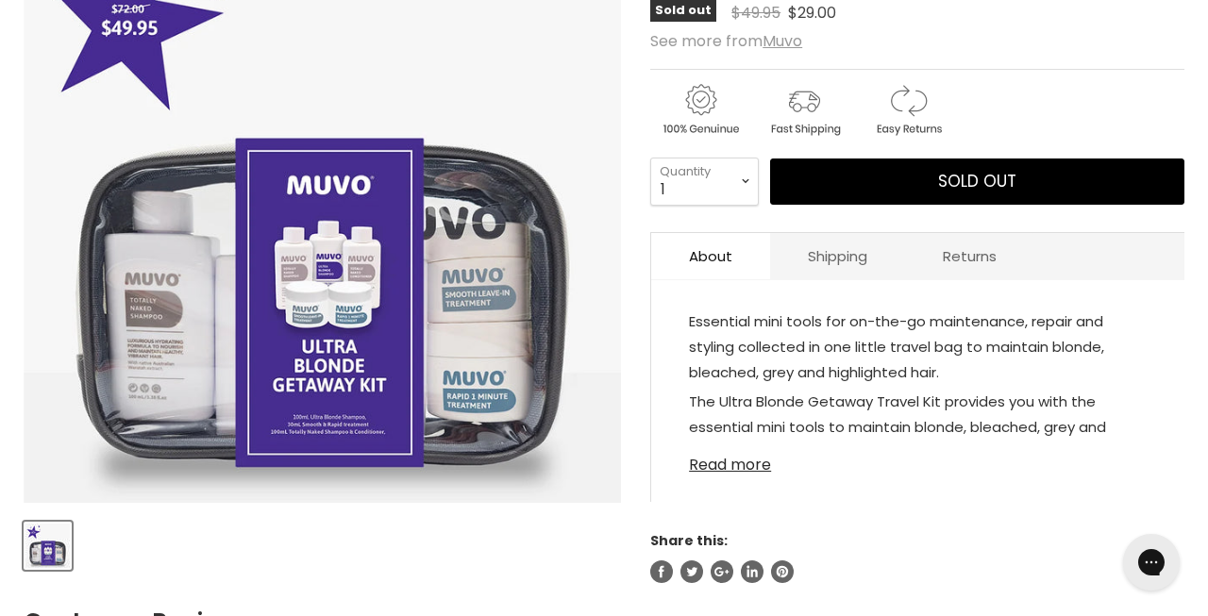
click at [744, 474] on link "Read more" at bounding box center [918, 459] width 458 height 28
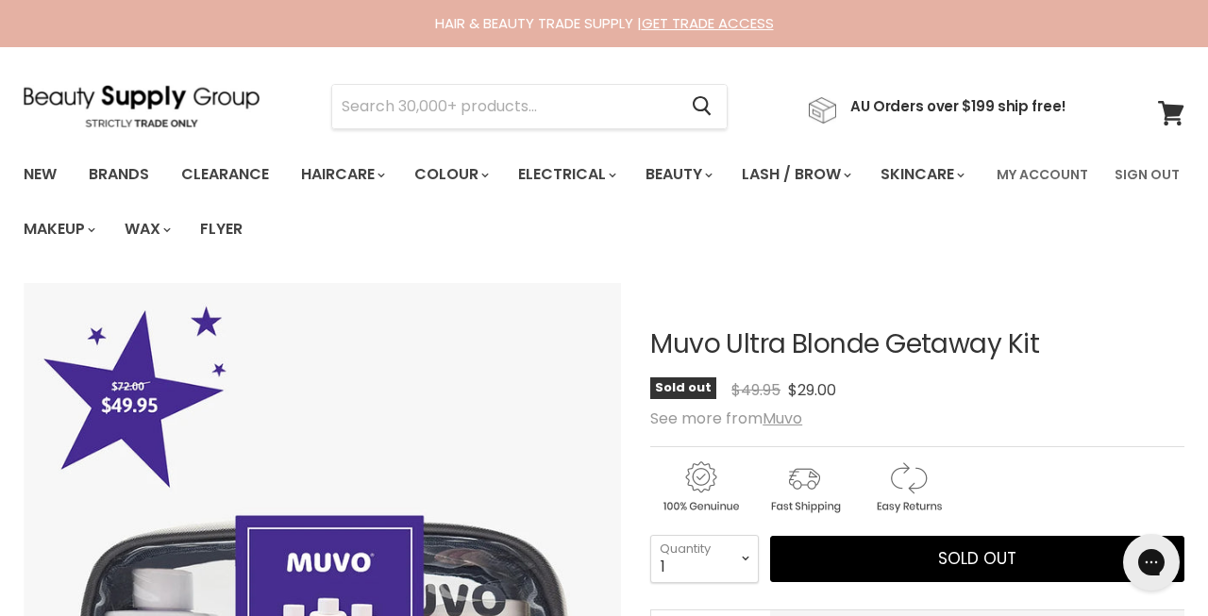
scroll to position [0, 0]
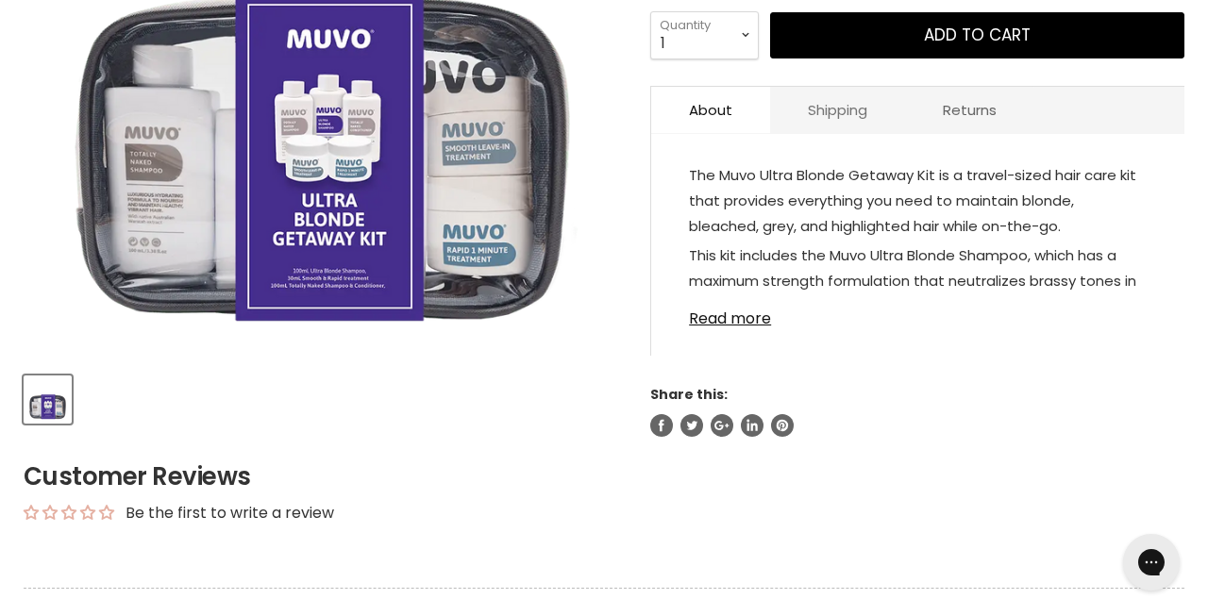
scroll to position [571, 0]
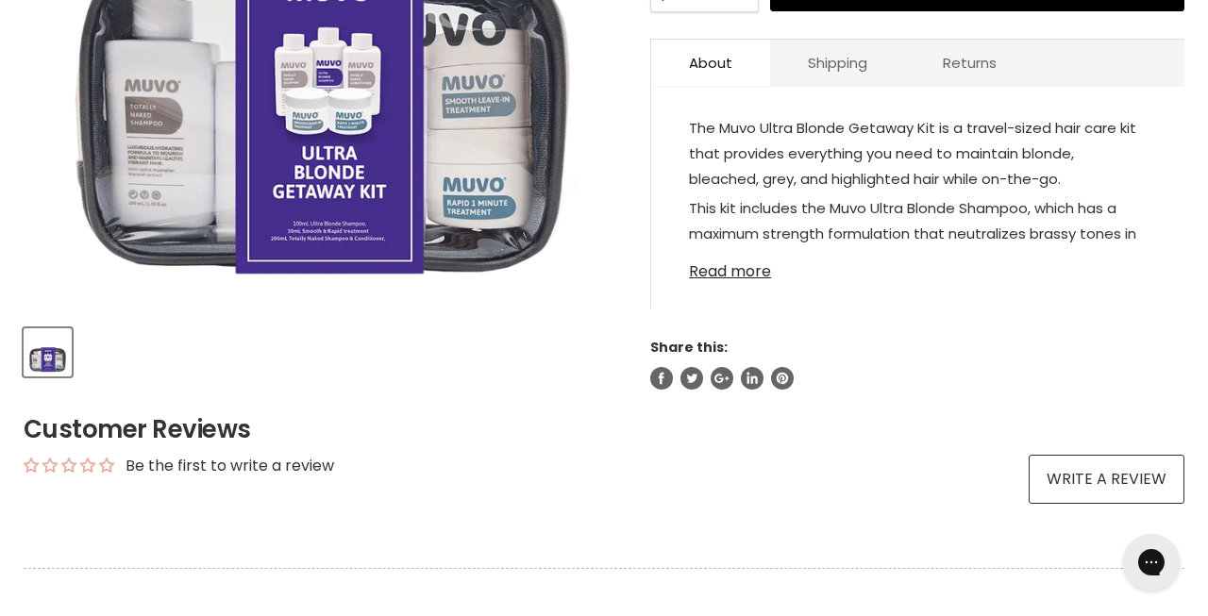
click at [746, 270] on link "Read more" at bounding box center [918, 266] width 458 height 28
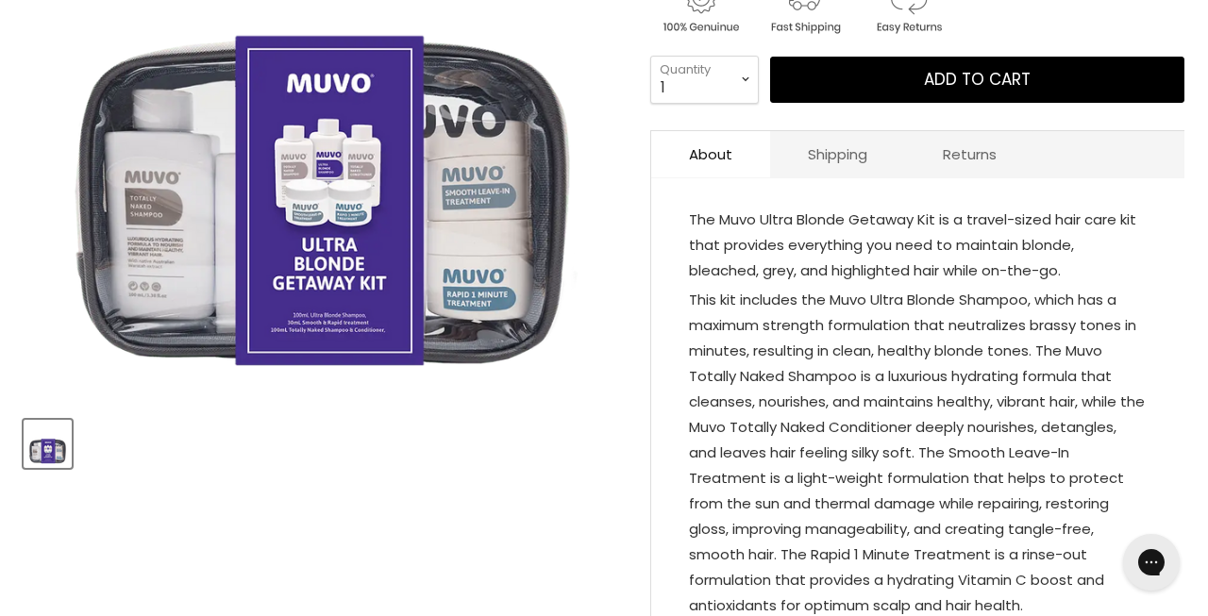
scroll to position [461, 0]
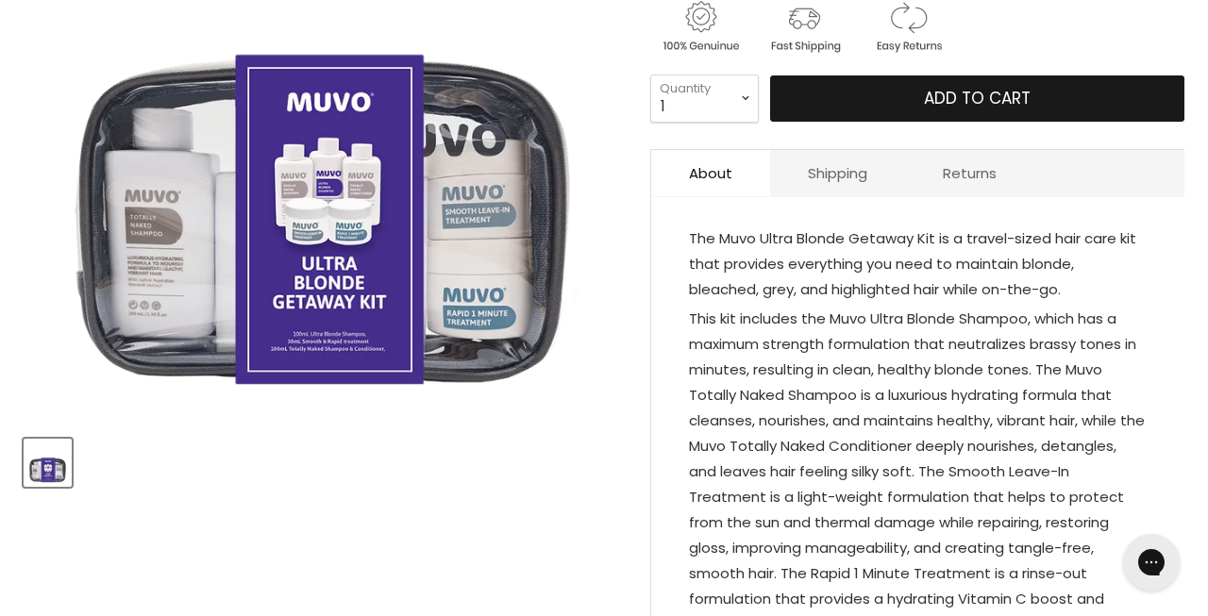
click at [979, 83] on button "Add to cart" at bounding box center [977, 99] width 414 height 47
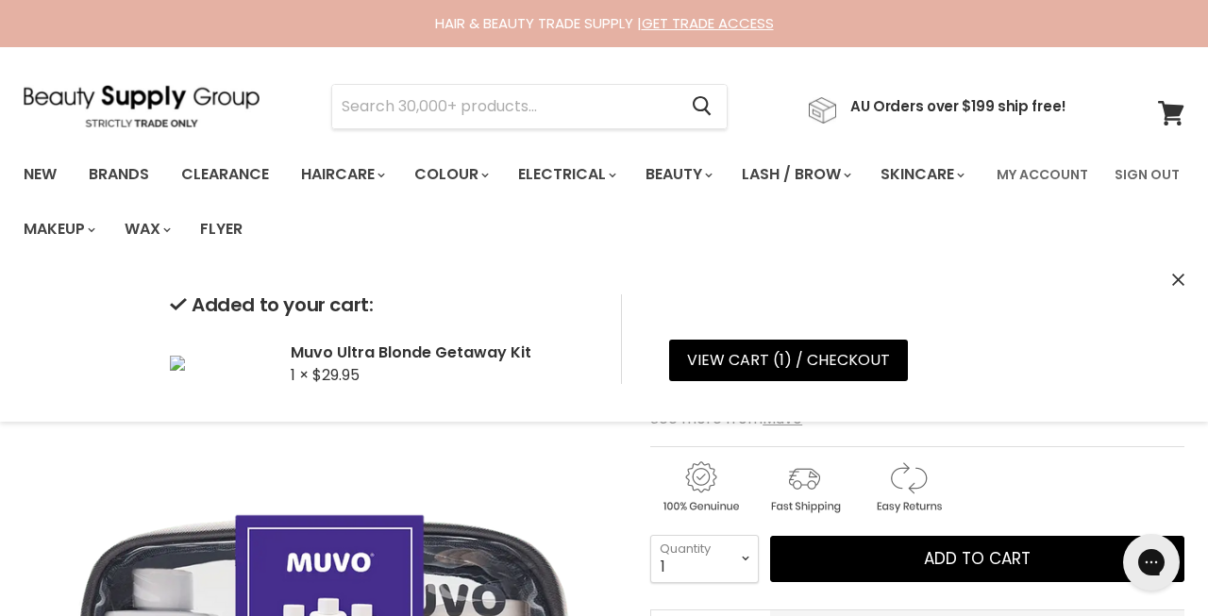
scroll to position [0, 0]
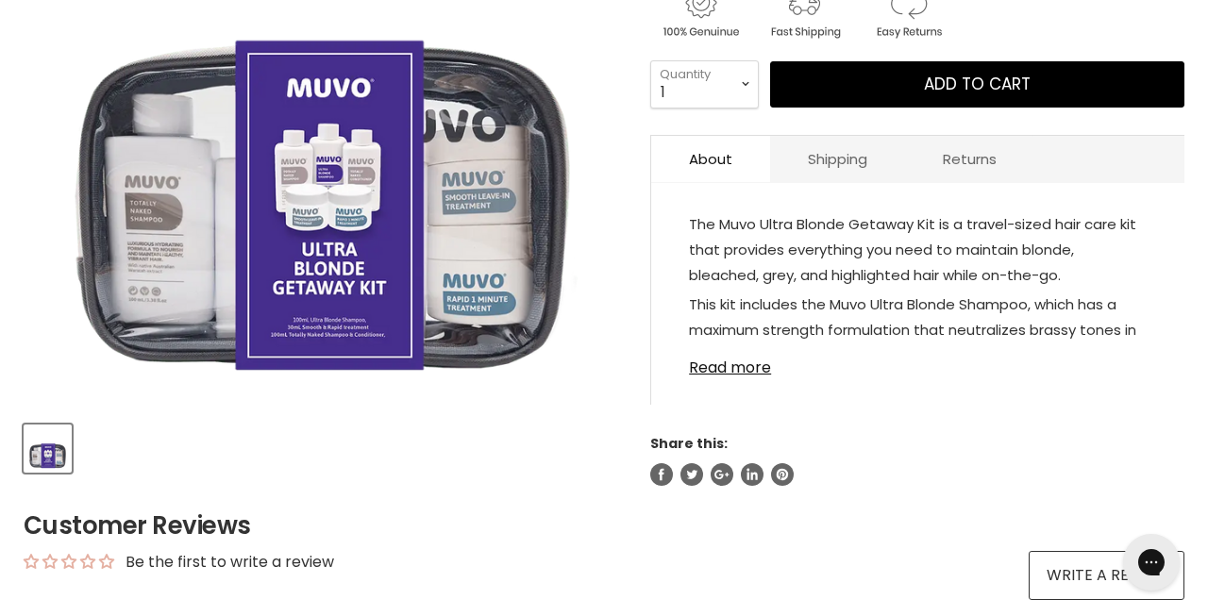
scroll to position [486, 0]
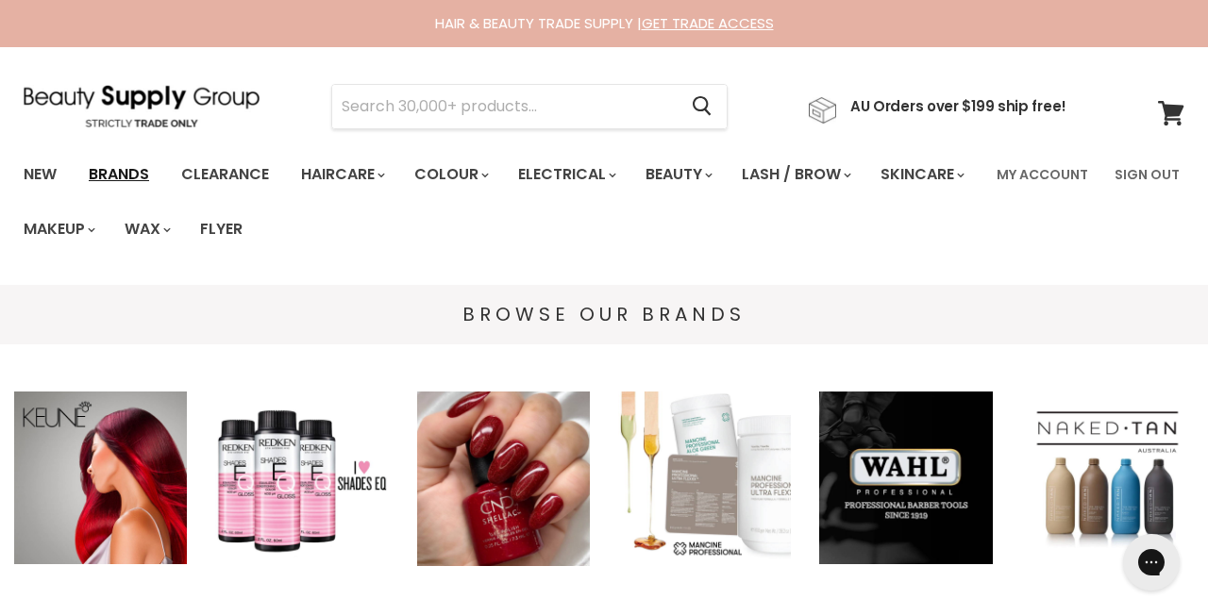
click at [124, 164] on link "Brands" at bounding box center [119, 175] width 89 height 40
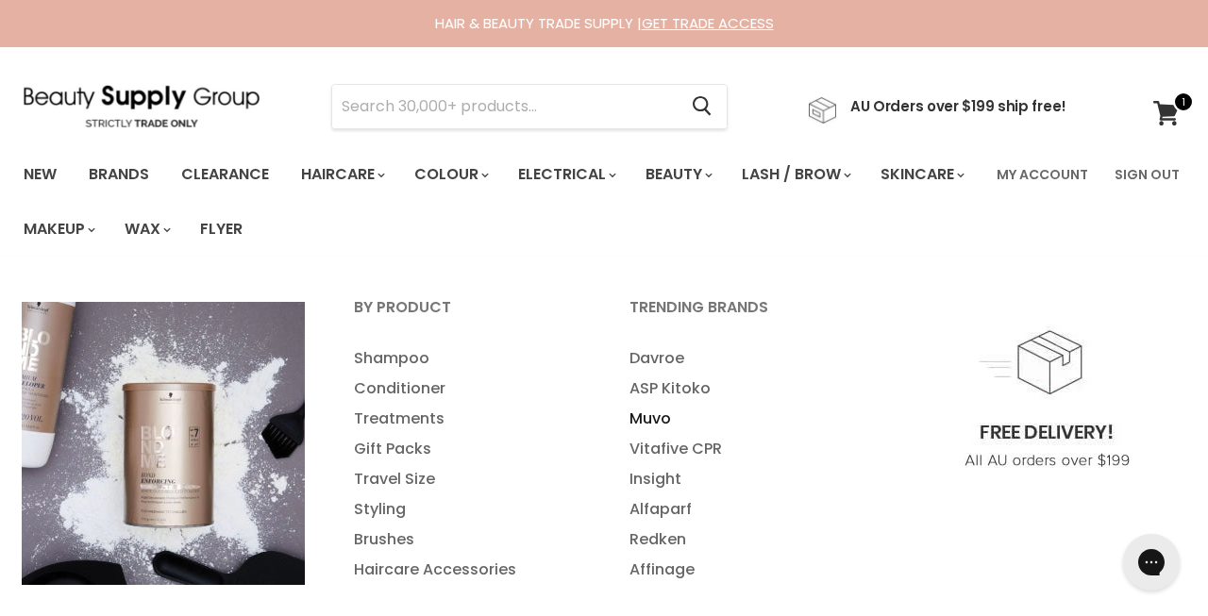
click at [656, 416] on link "Muvo" at bounding box center [742, 419] width 272 height 30
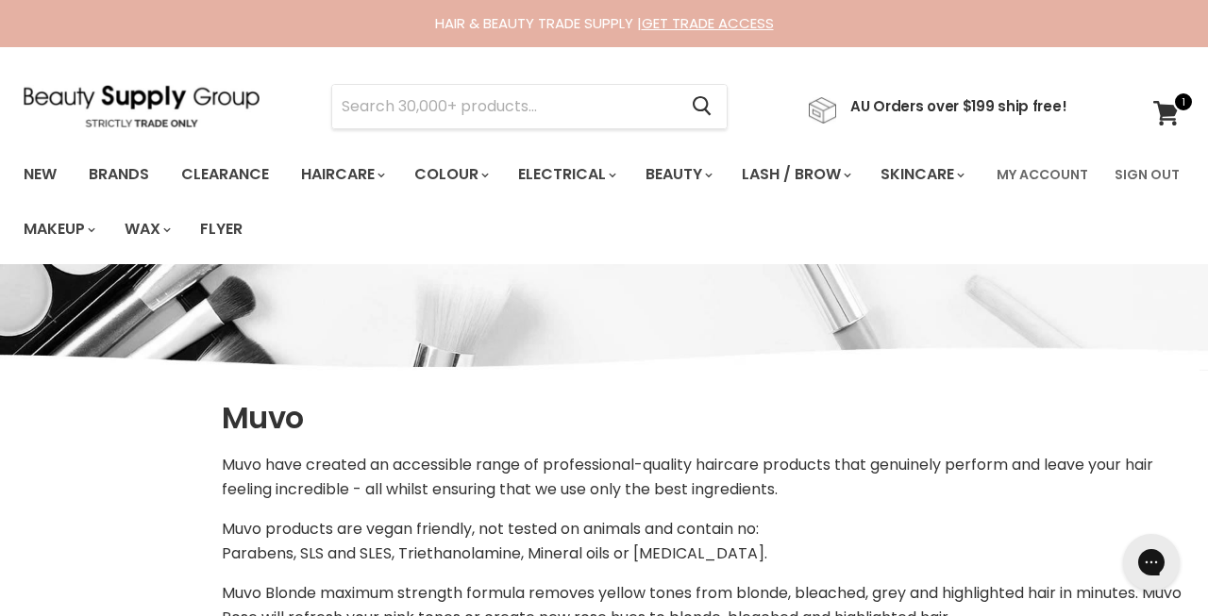
select select "manual"
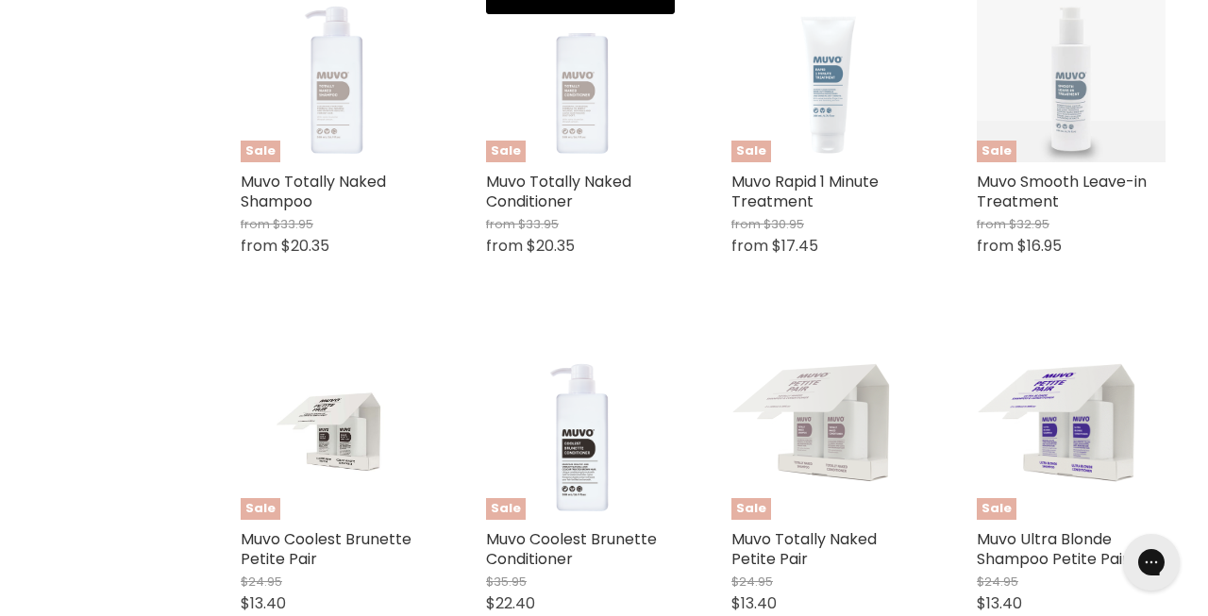
scroll to position [1276, 0]
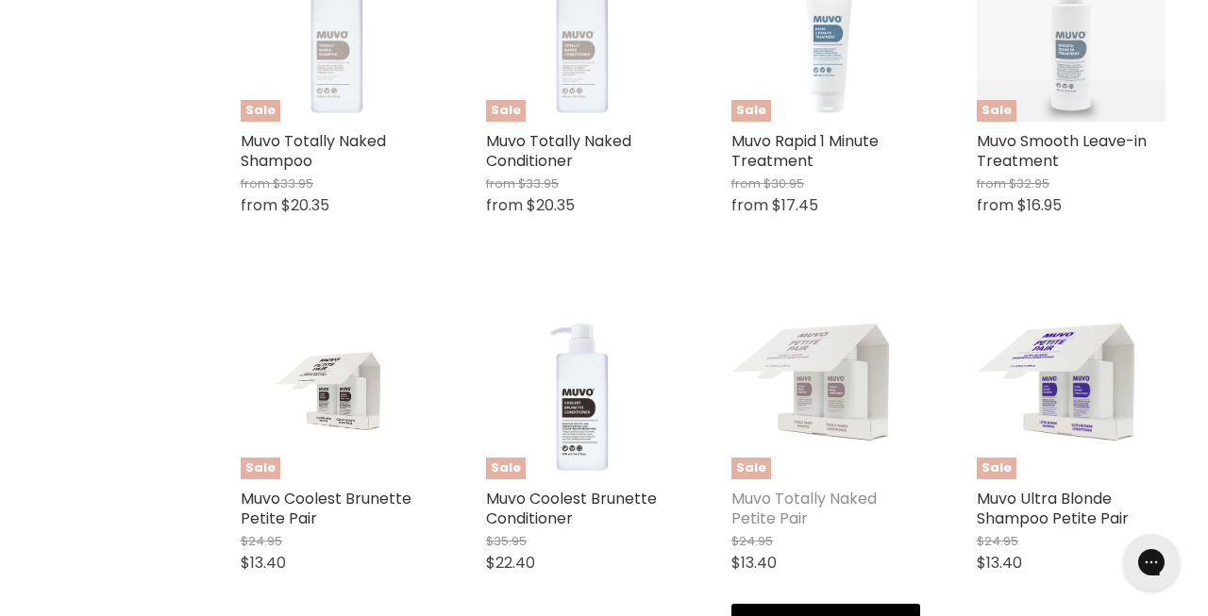
click at [813, 493] on link "Muvo Totally Naked Petite Pair" at bounding box center [803, 509] width 145 height 42
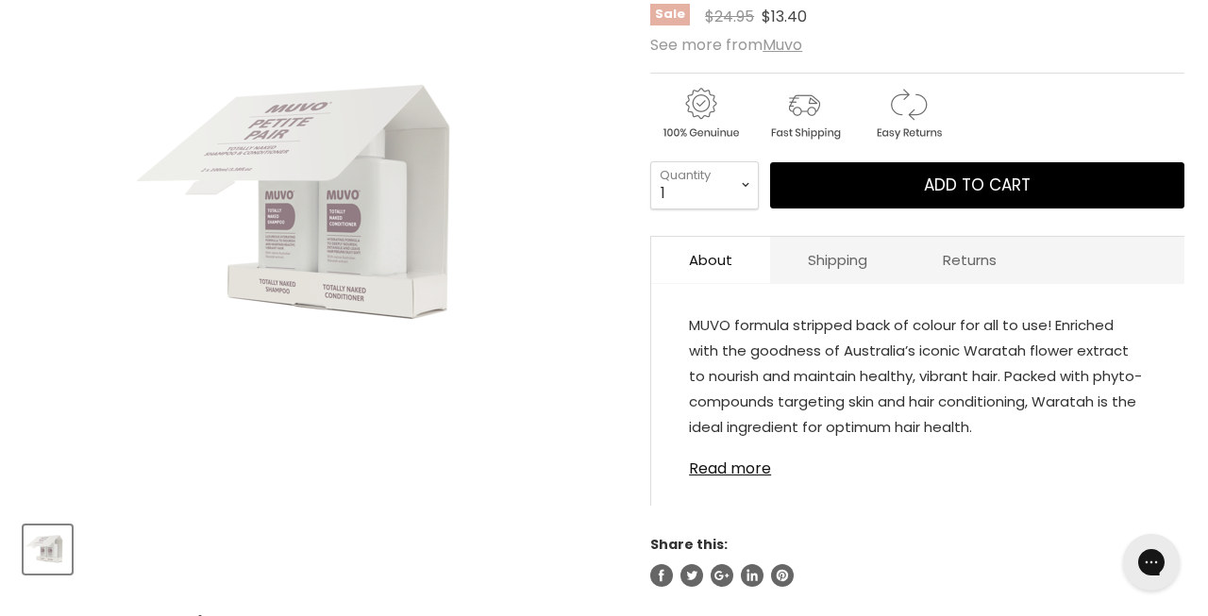
scroll to position [394, 0]
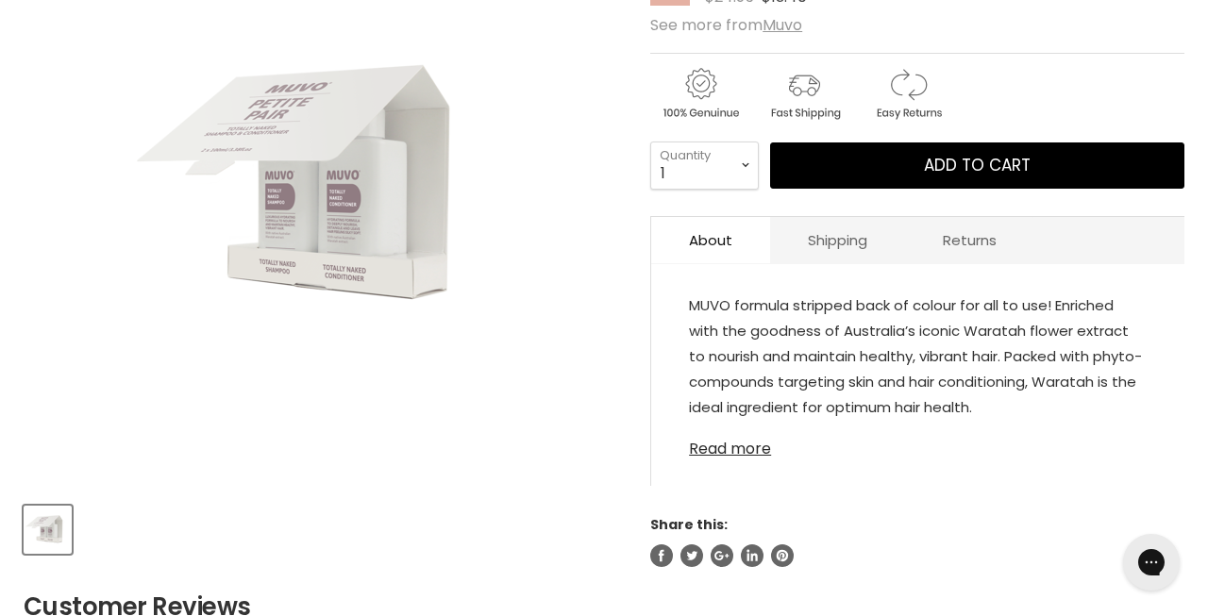
click at [751, 452] on link "Read more" at bounding box center [918, 443] width 458 height 28
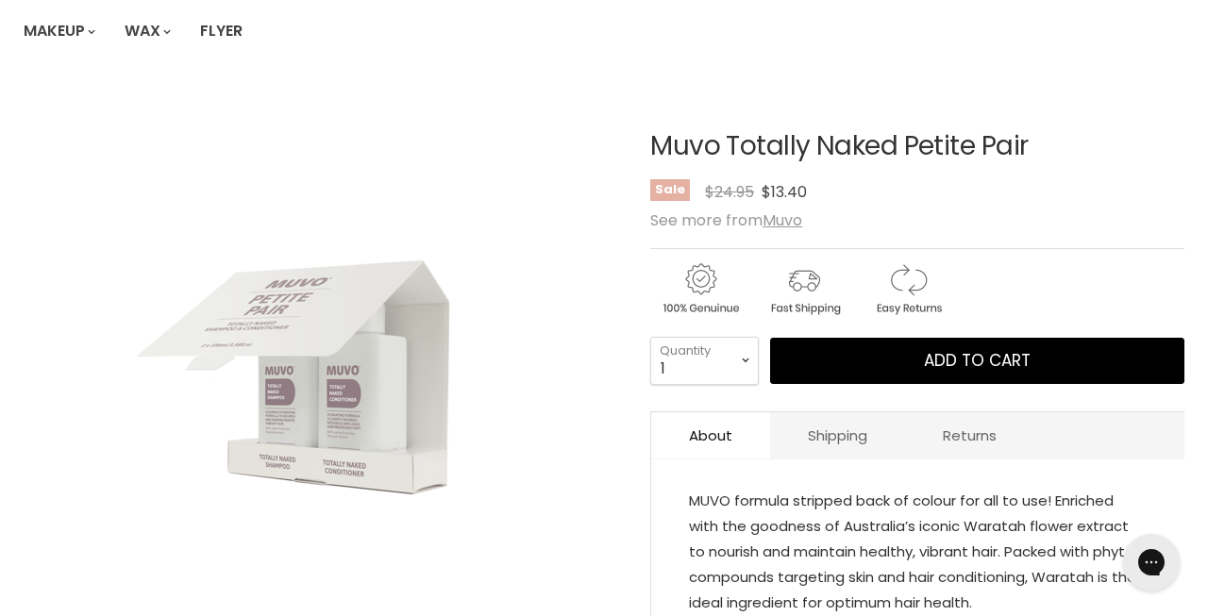
scroll to position [189, 0]
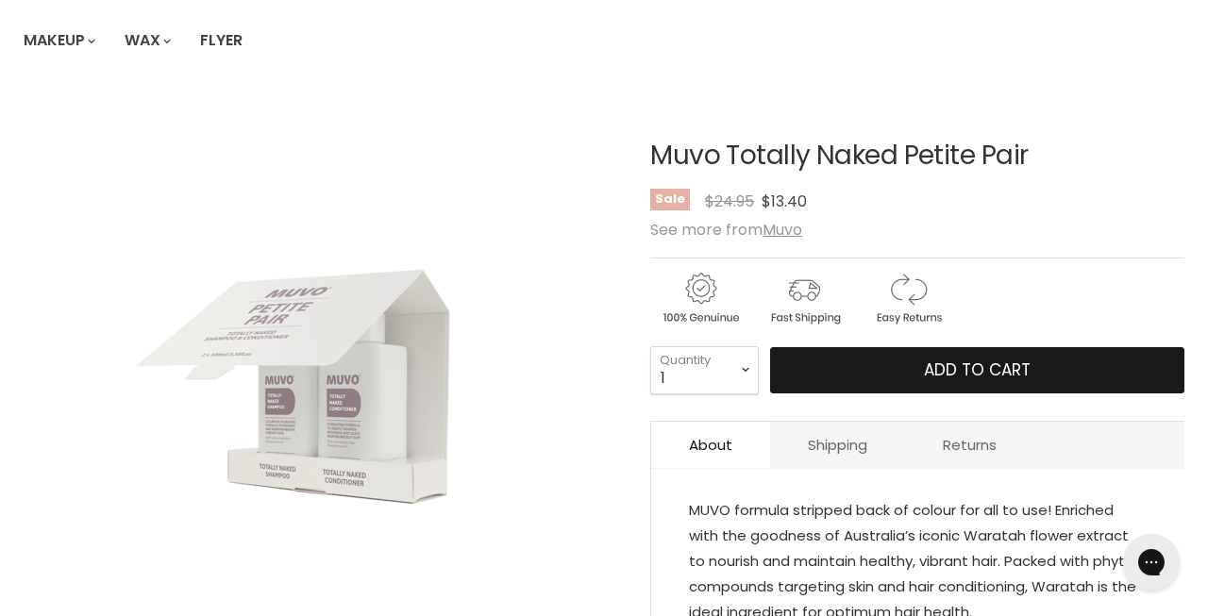
click at [867, 369] on button "Add to cart" at bounding box center [977, 370] width 414 height 47
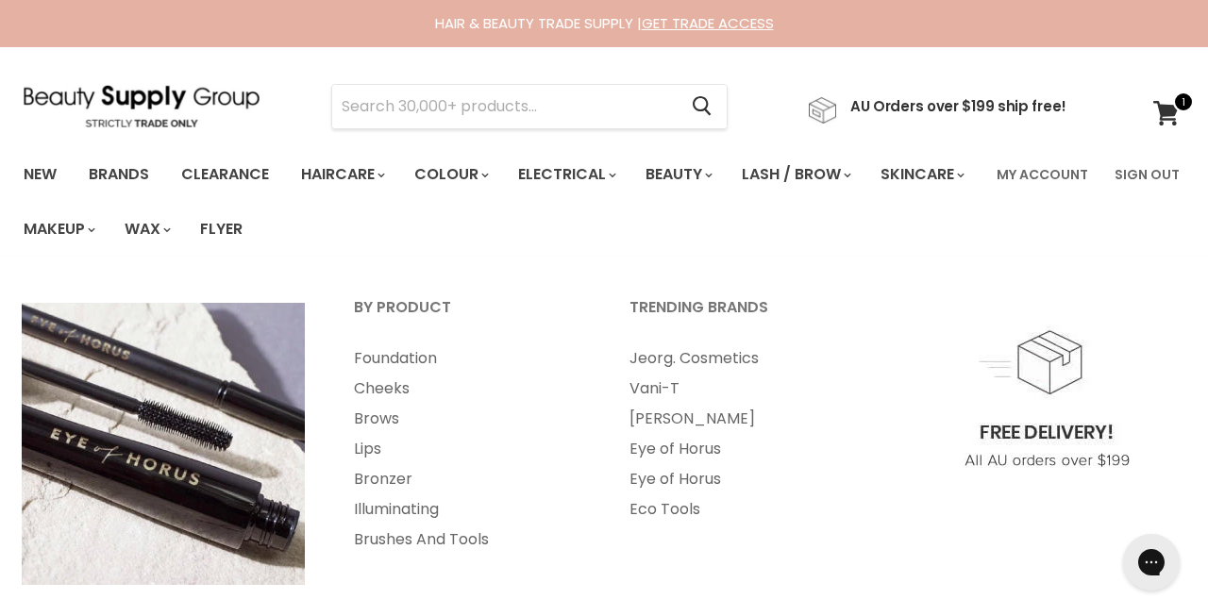
scroll to position [0, 0]
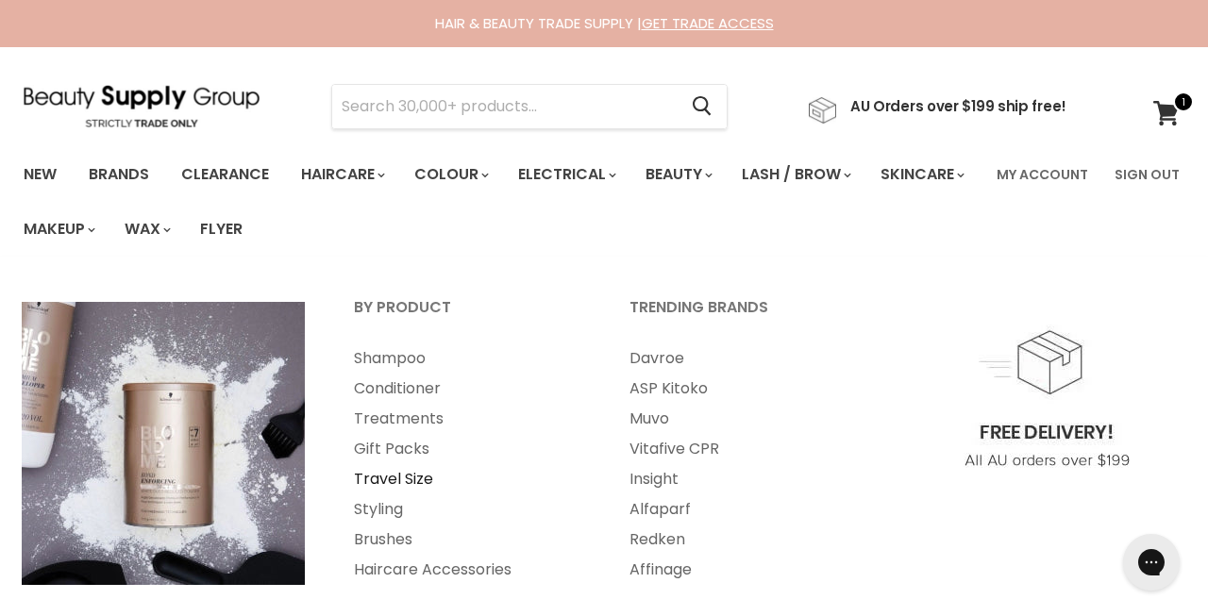
click at [408, 479] on link "Travel Size" at bounding box center [466, 479] width 272 height 30
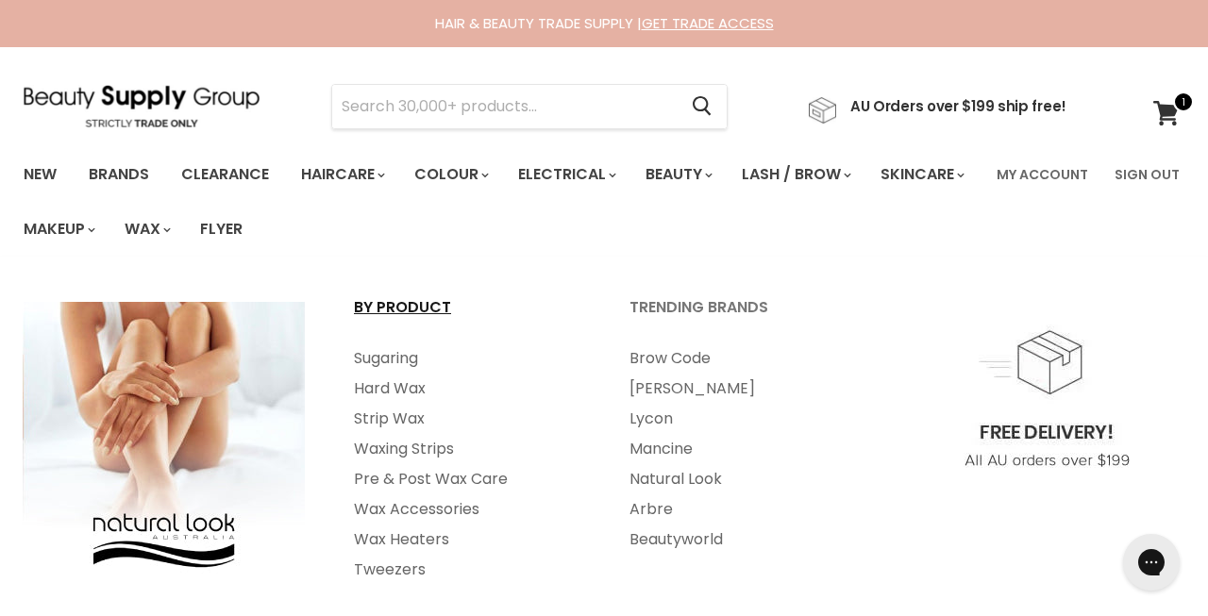
click at [380, 294] on link "By Product" at bounding box center [466, 316] width 272 height 47
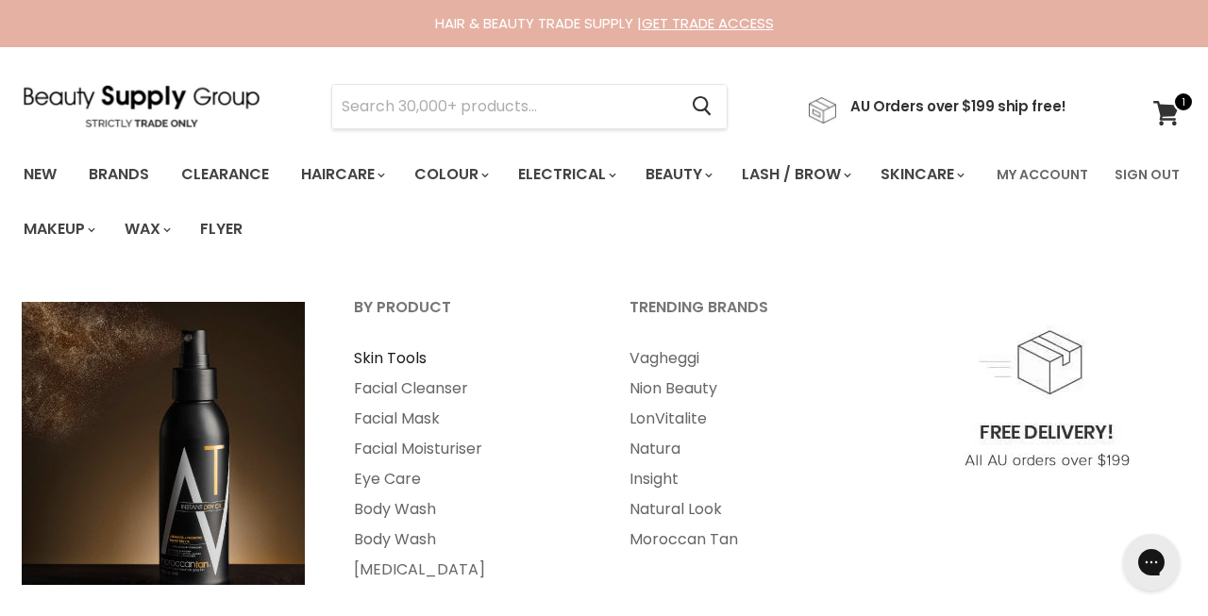
click at [367, 360] on link "Skin Tools" at bounding box center [466, 359] width 272 height 30
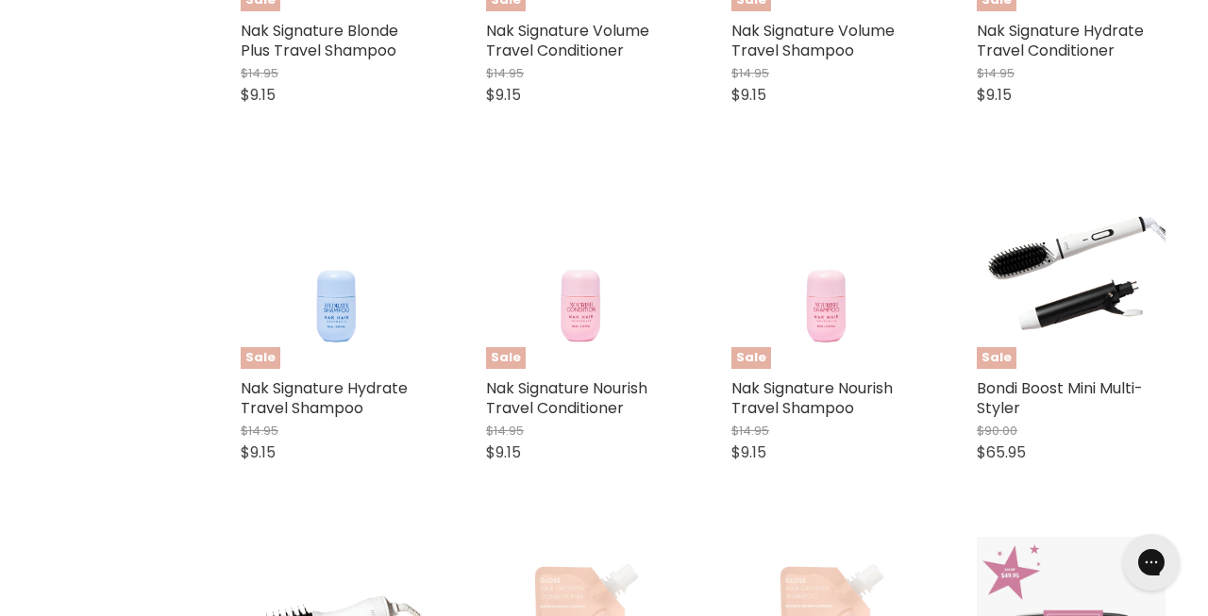
scroll to position [1041, 0]
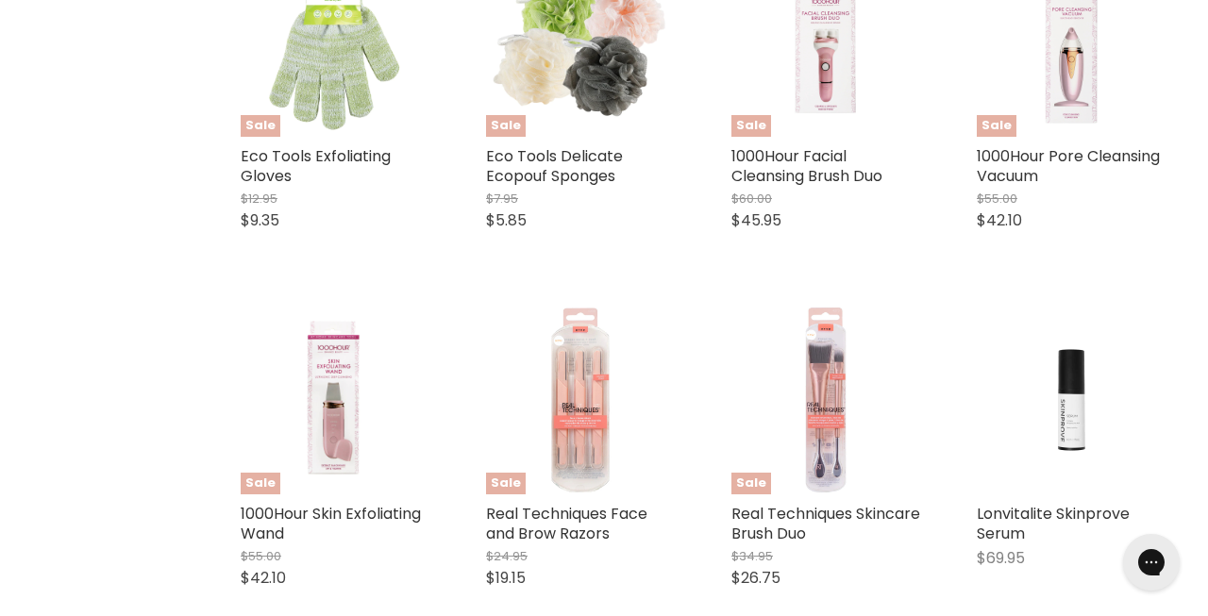
scroll to position [667, 0]
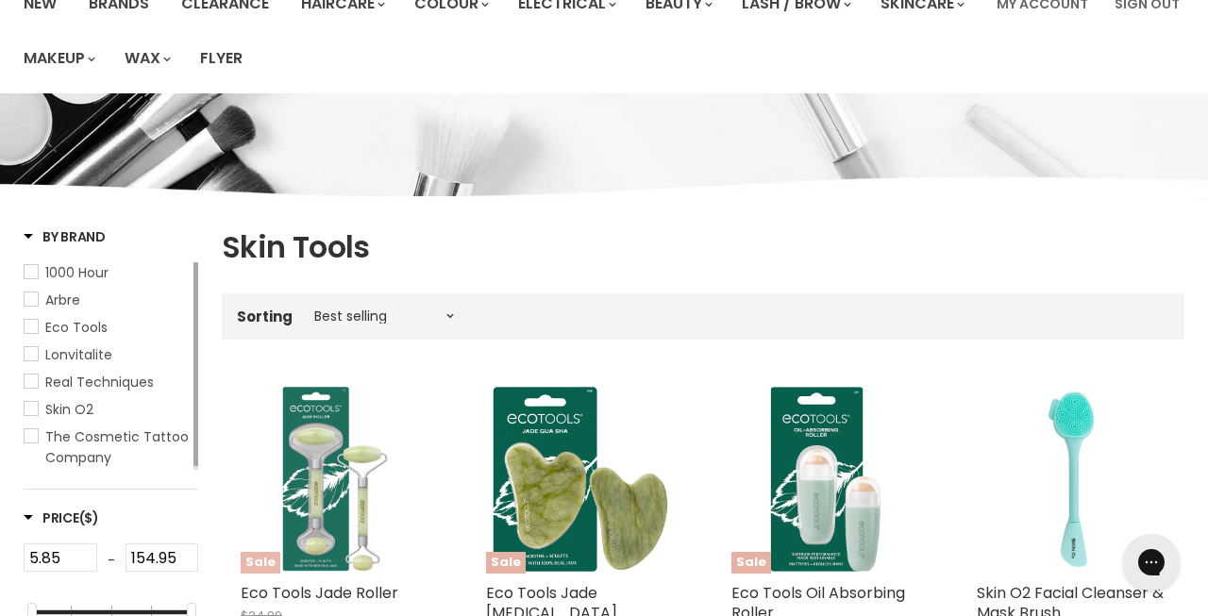
scroll to position [59, 0]
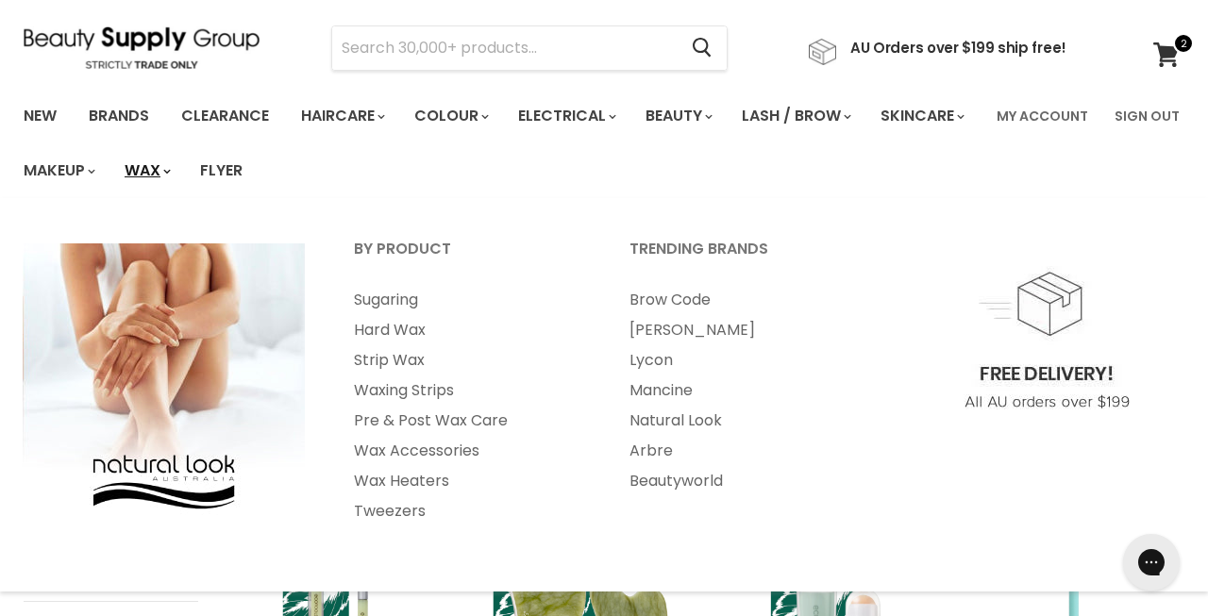
click at [182, 178] on link "Wax" at bounding box center [146, 171] width 72 height 40
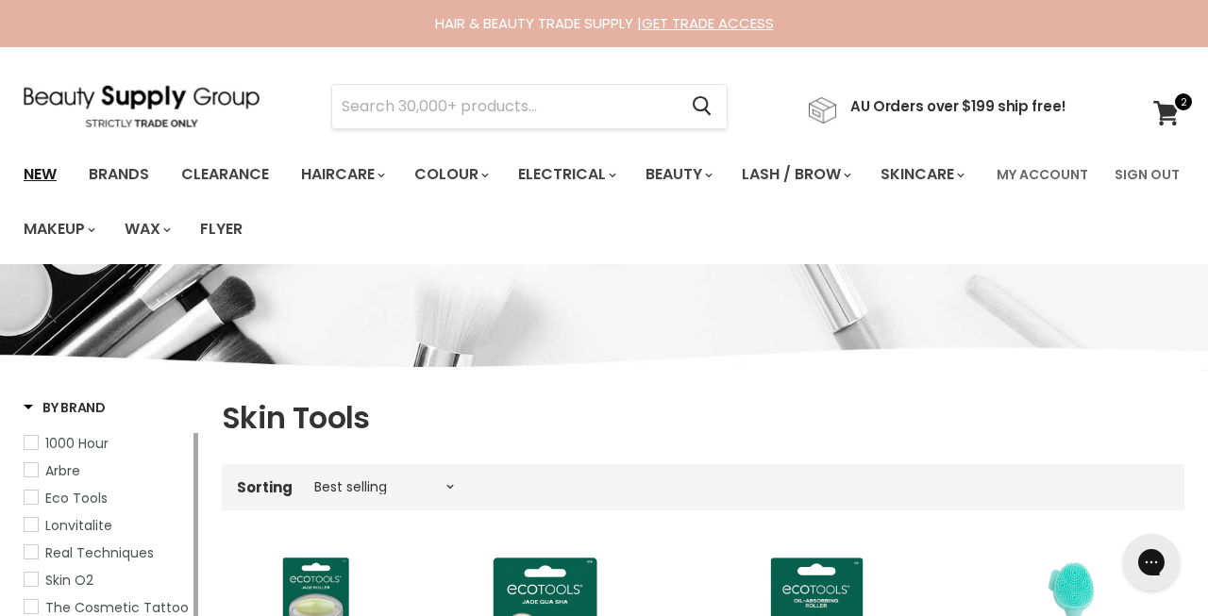
click at [61, 169] on link "New" at bounding box center [39, 175] width 61 height 40
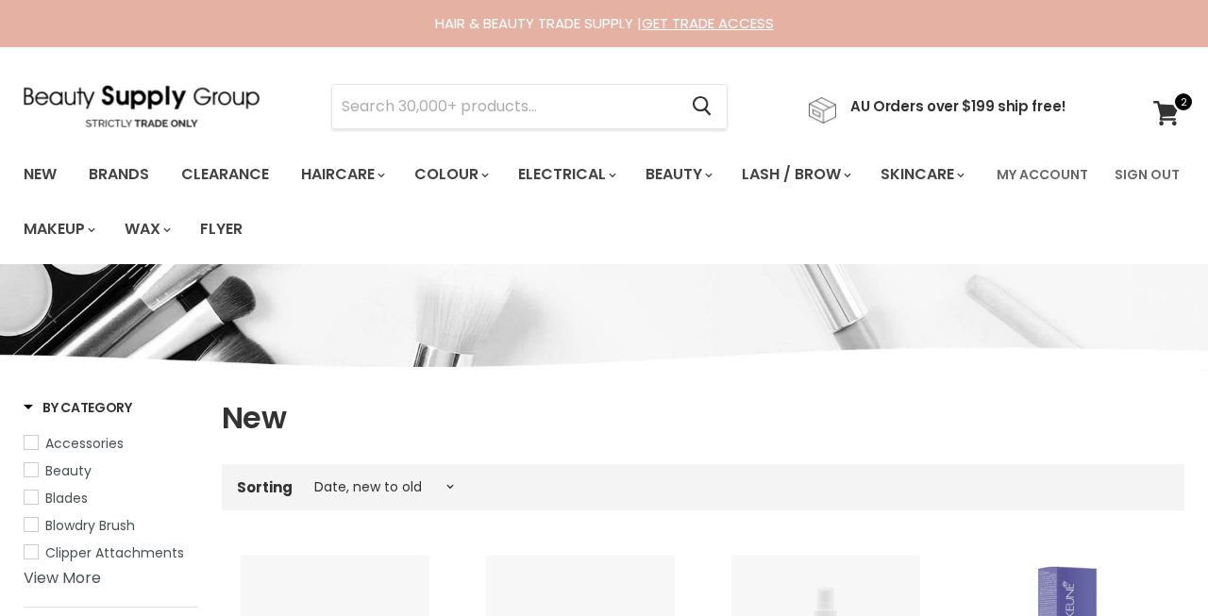
select select "created-descending"
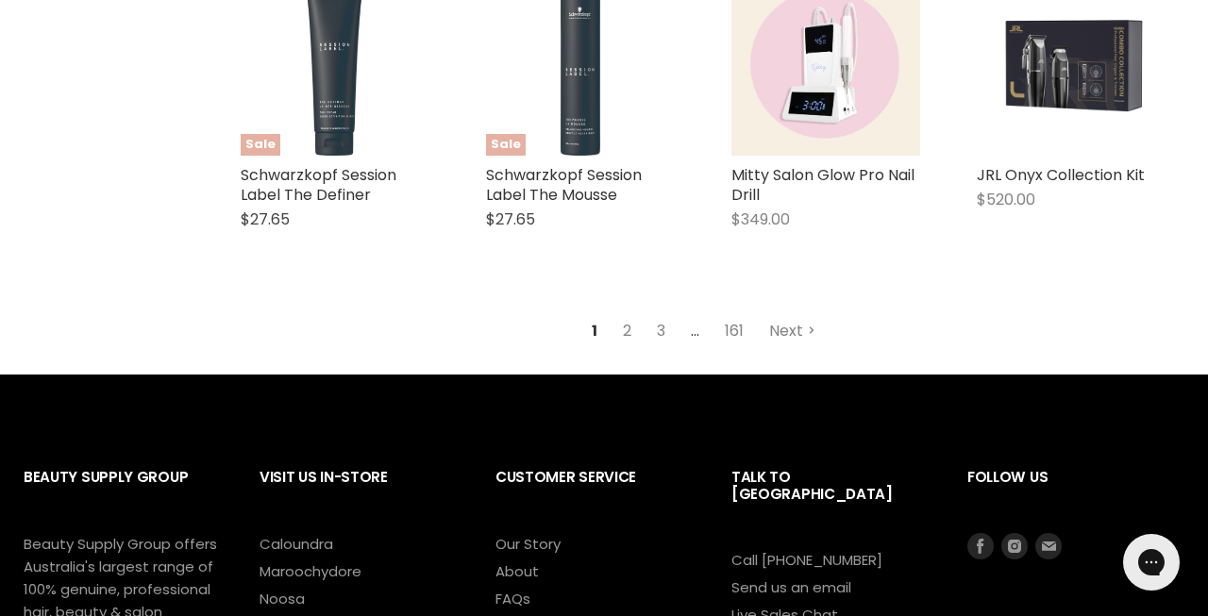
scroll to position [4378, 0]
click at [623, 322] on link "2" at bounding box center [627, 331] width 29 height 34
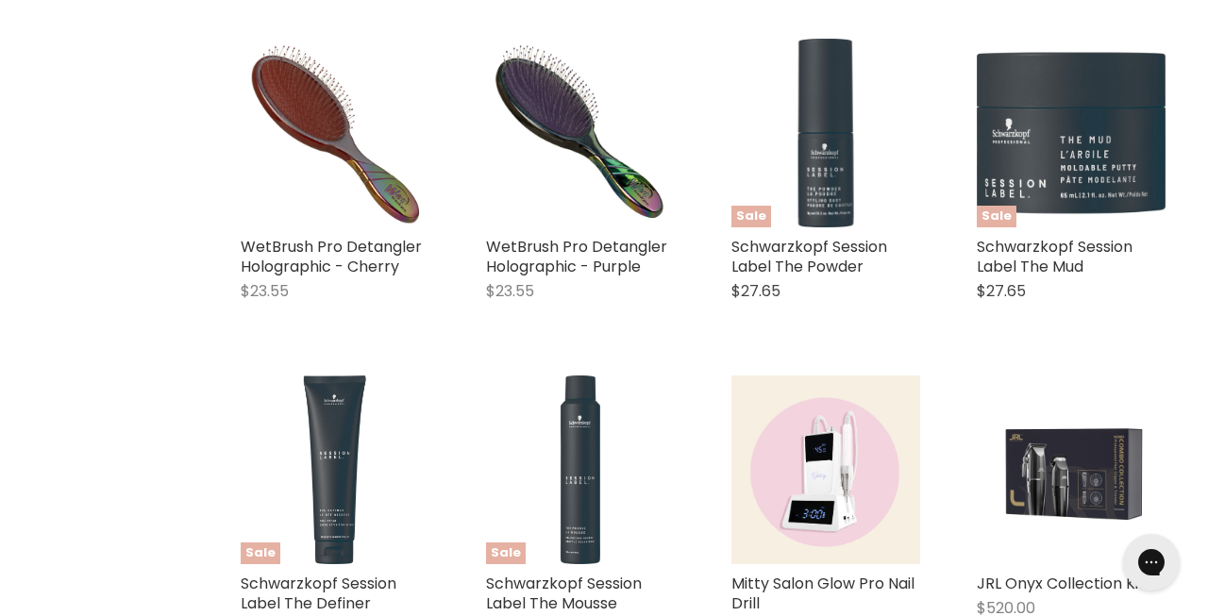
scroll to position [2747, 0]
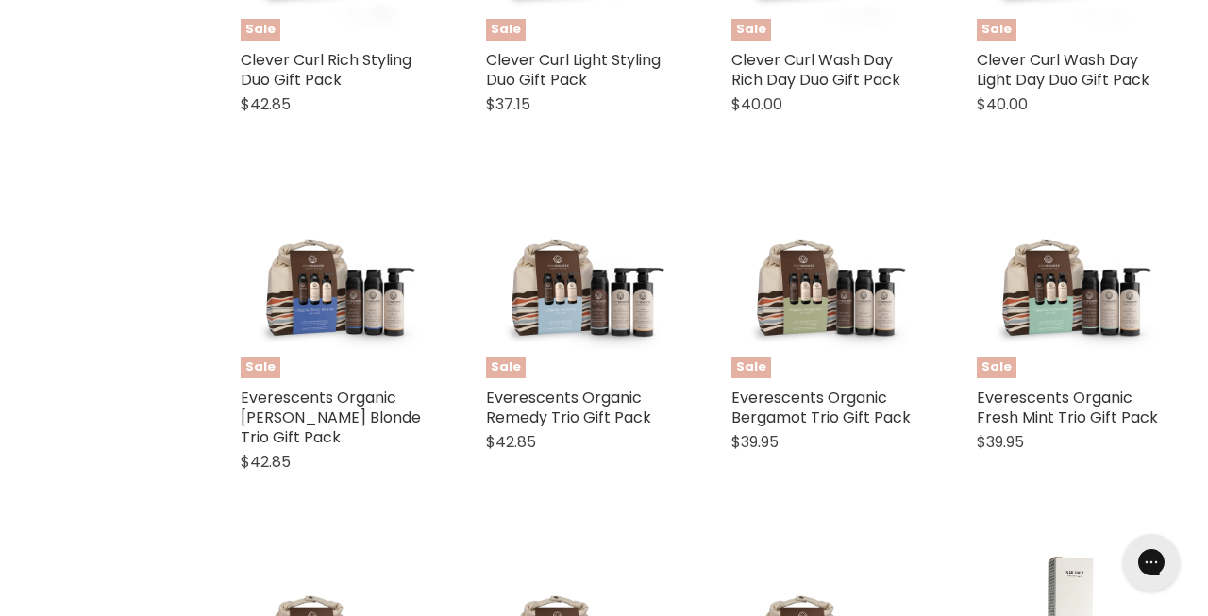
select select "created-descending"
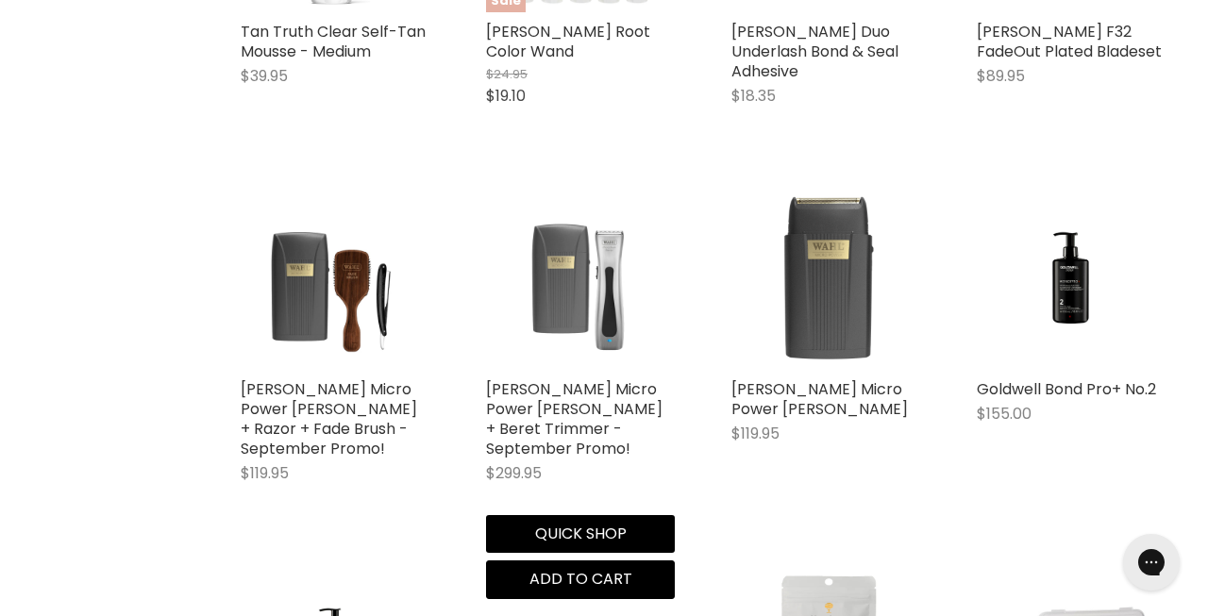
scroll to position [2875, 0]
click at [622, 328] on img "Main content" at bounding box center [580, 275] width 189 height 189
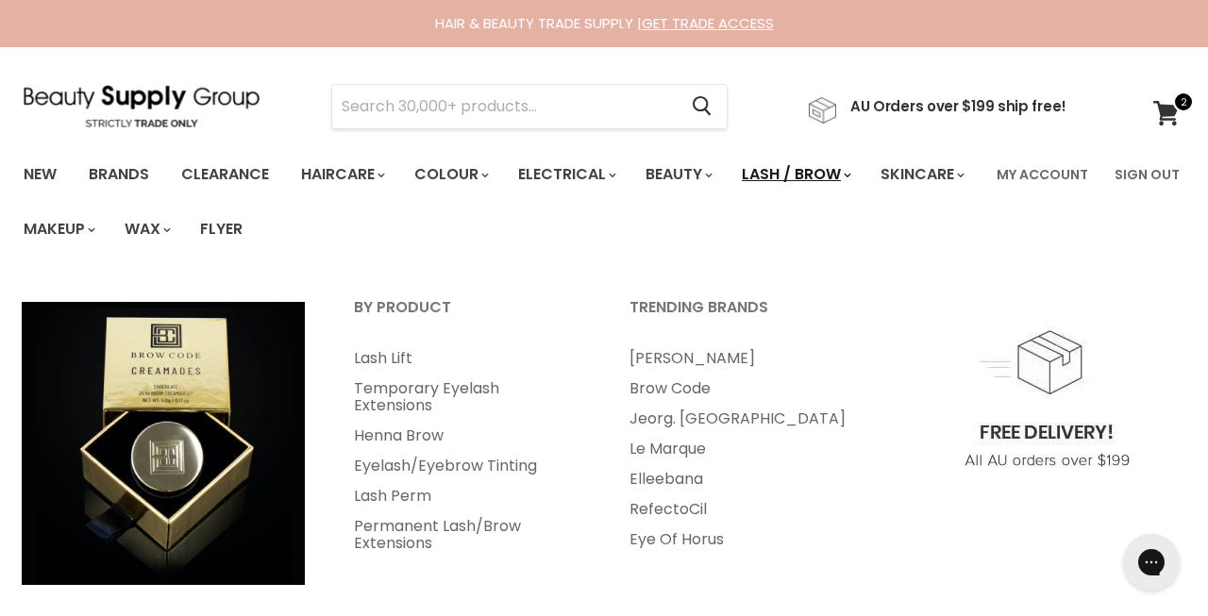
click at [863, 177] on link "Lash / Brow" at bounding box center [795, 175] width 135 height 40
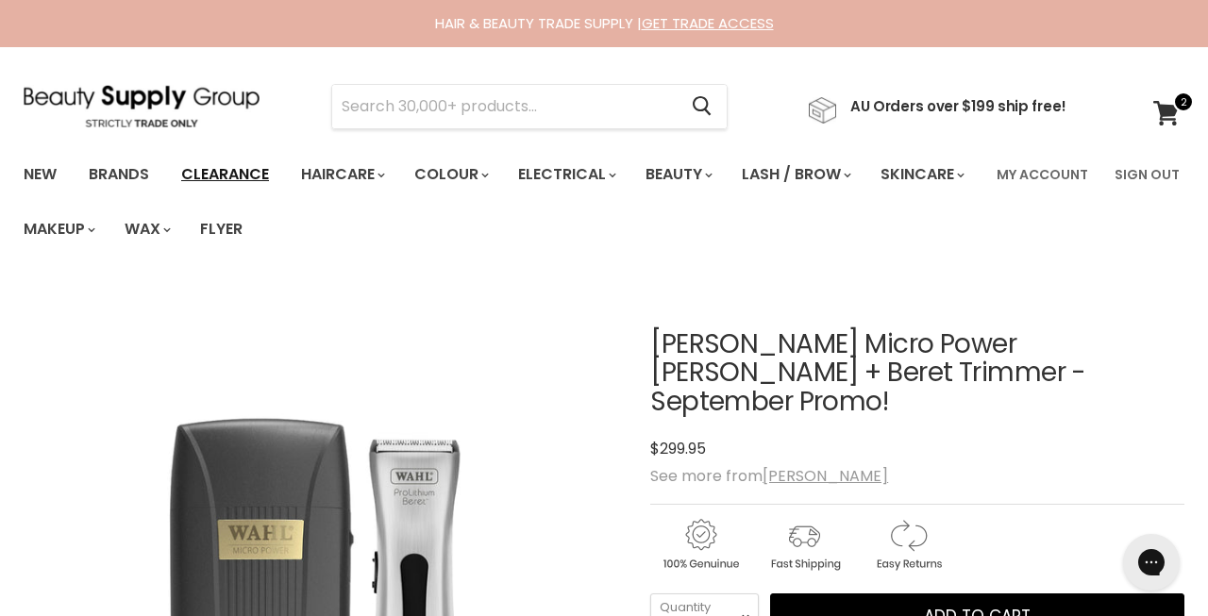
click at [262, 191] on link "Clearance" at bounding box center [225, 175] width 116 height 40
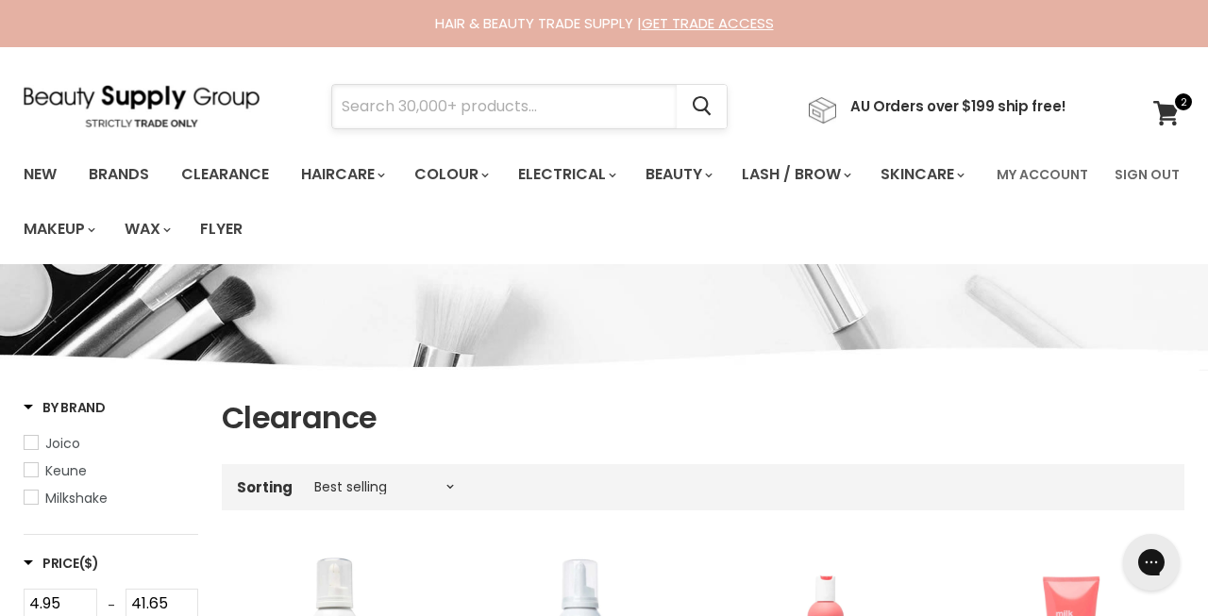
click at [387, 113] on input "Search" at bounding box center [504, 106] width 344 height 43
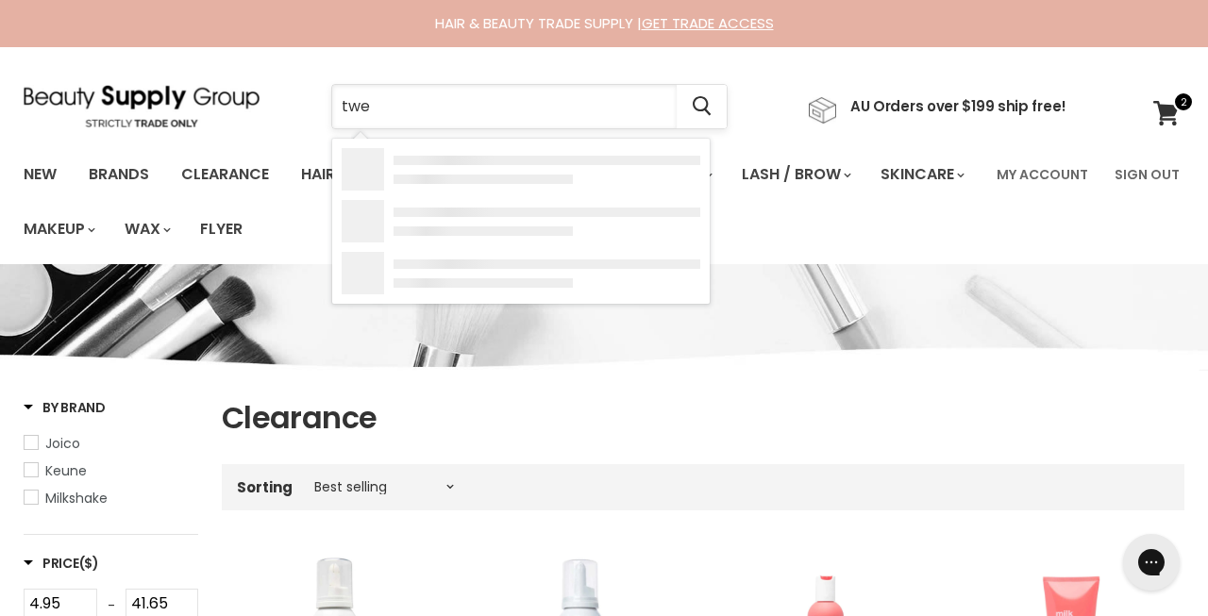
type input "twee"
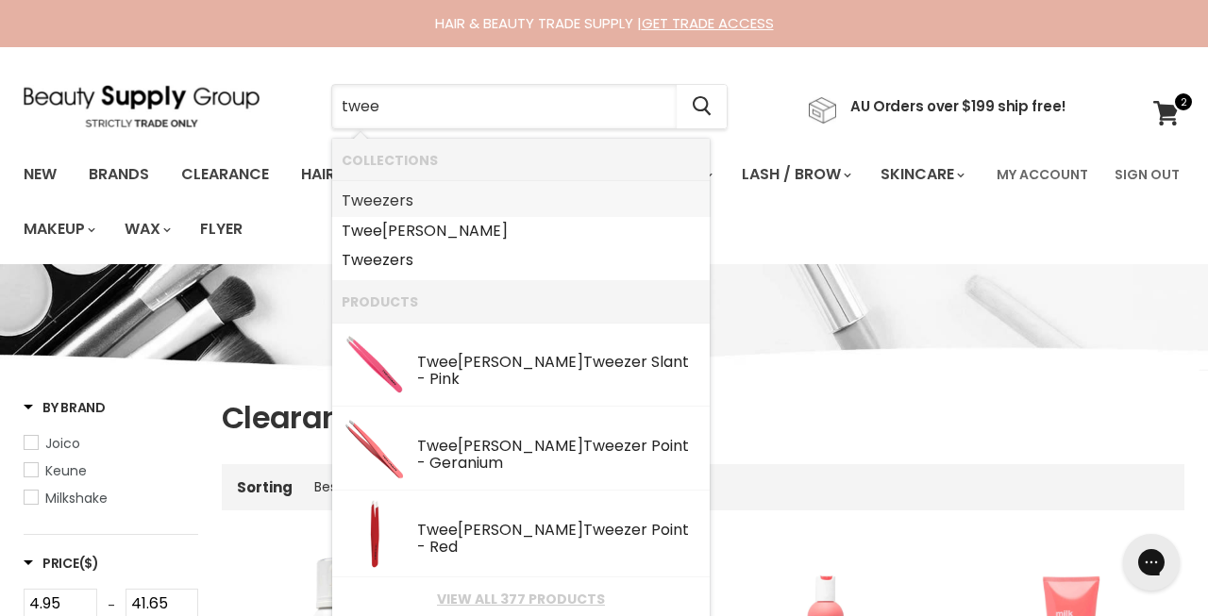
click at [378, 210] on b "Twee" at bounding box center [362, 201] width 41 height 22
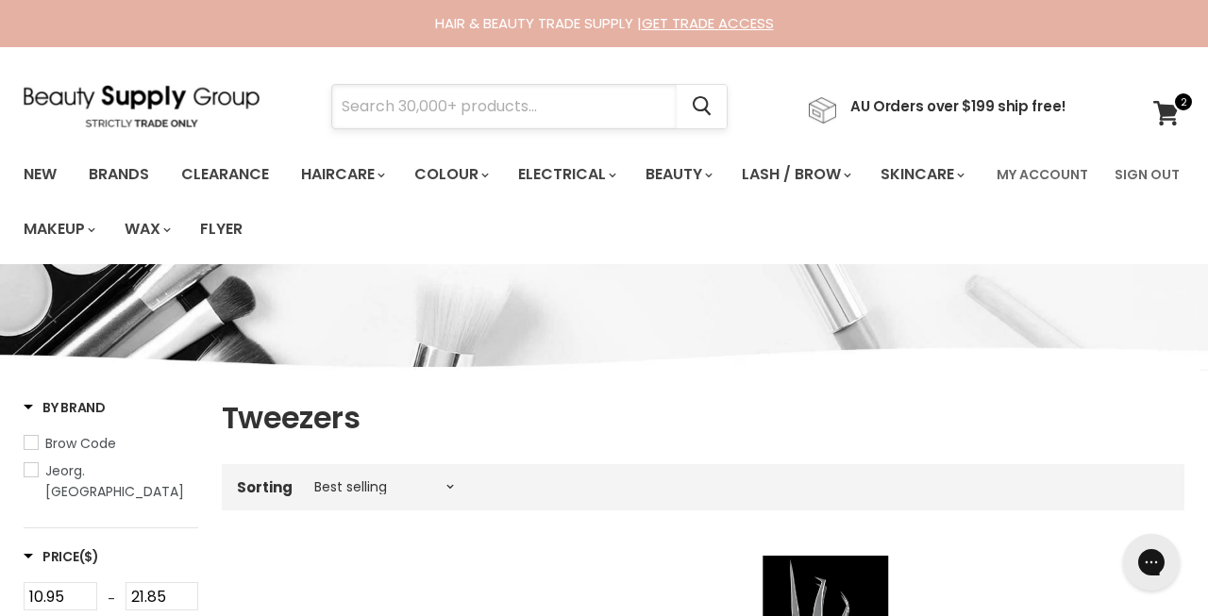
click at [397, 107] on input "Search" at bounding box center [504, 106] width 344 height 43
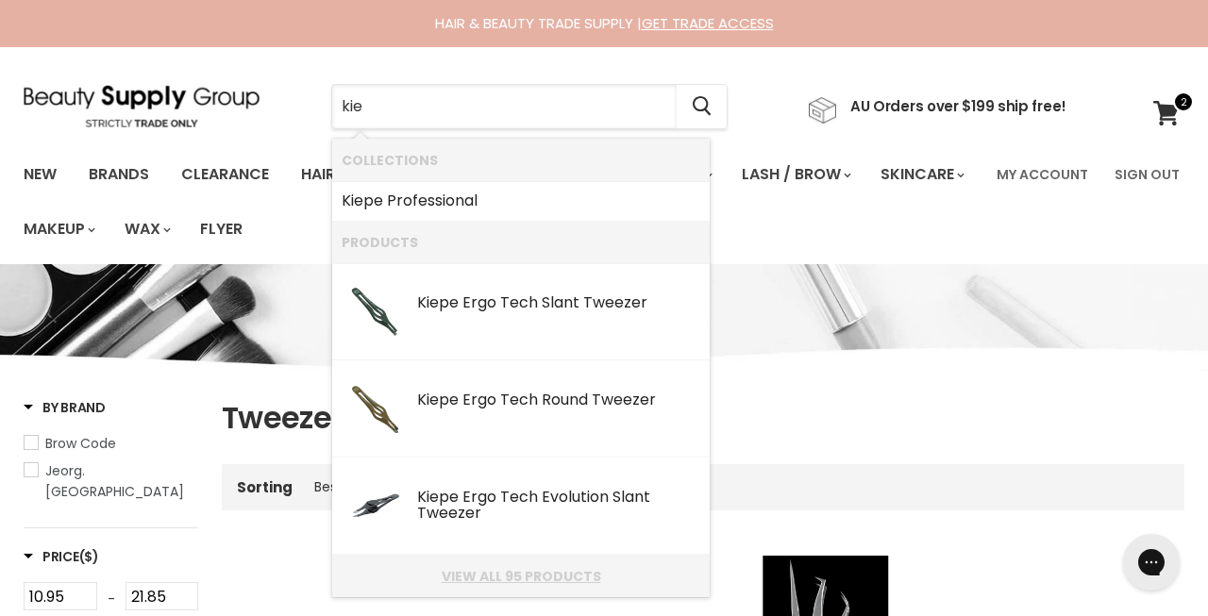
click at [476, 580] on link "View all 95 products" at bounding box center [521, 576] width 359 height 15
click at [403, 111] on input "kie" at bounding box center [504, 106] width 344 height 43
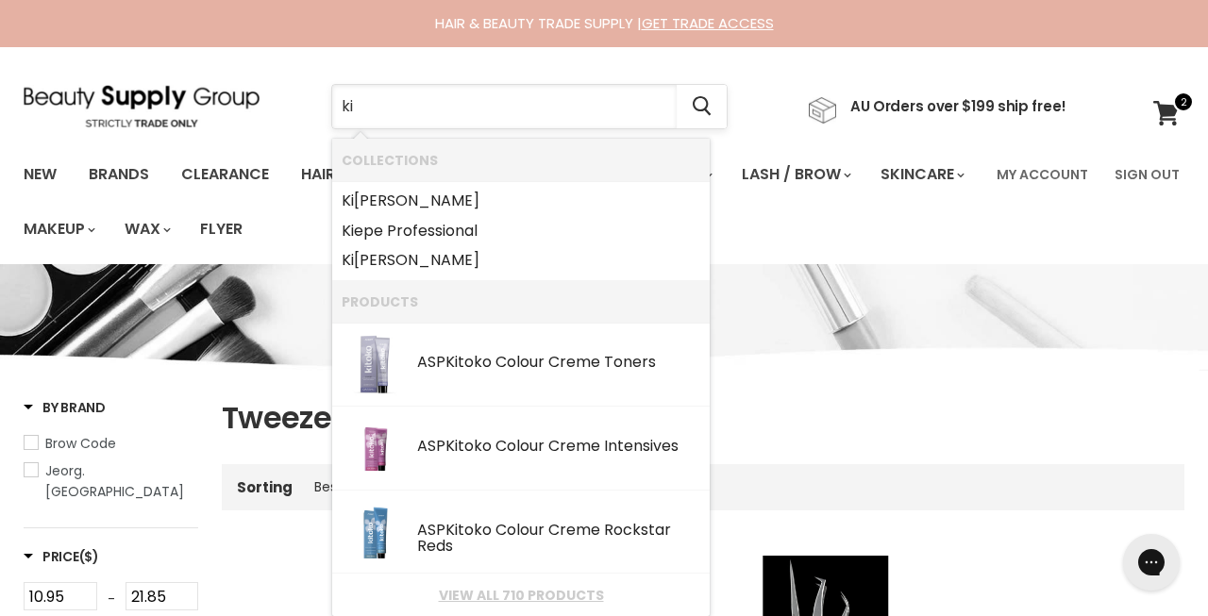
type input "k"
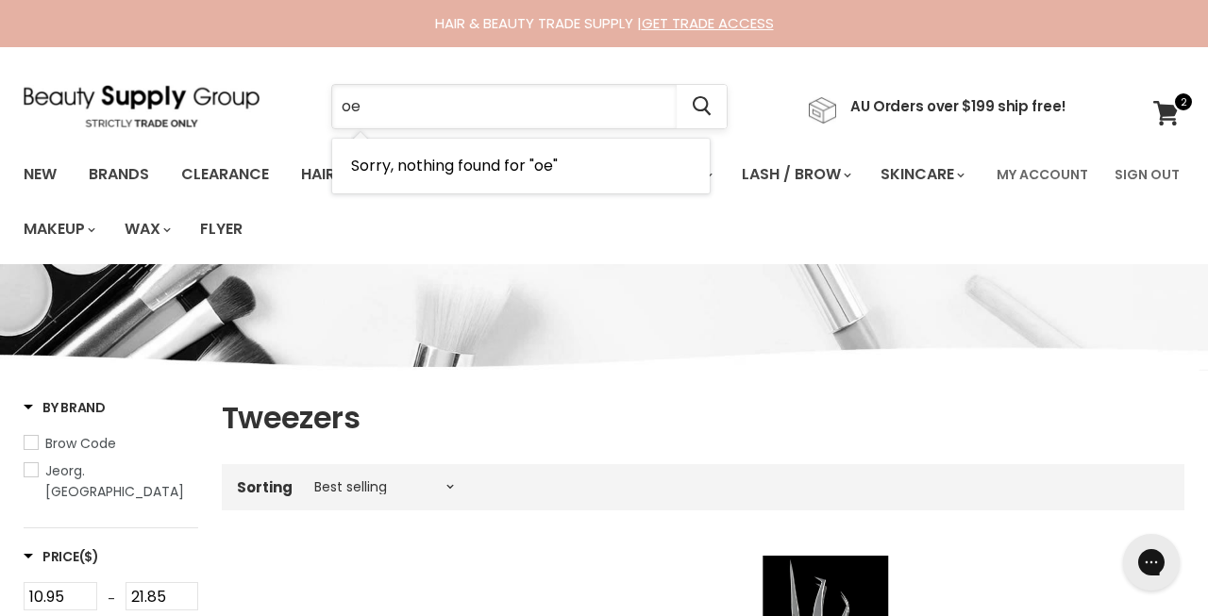
type input "o"
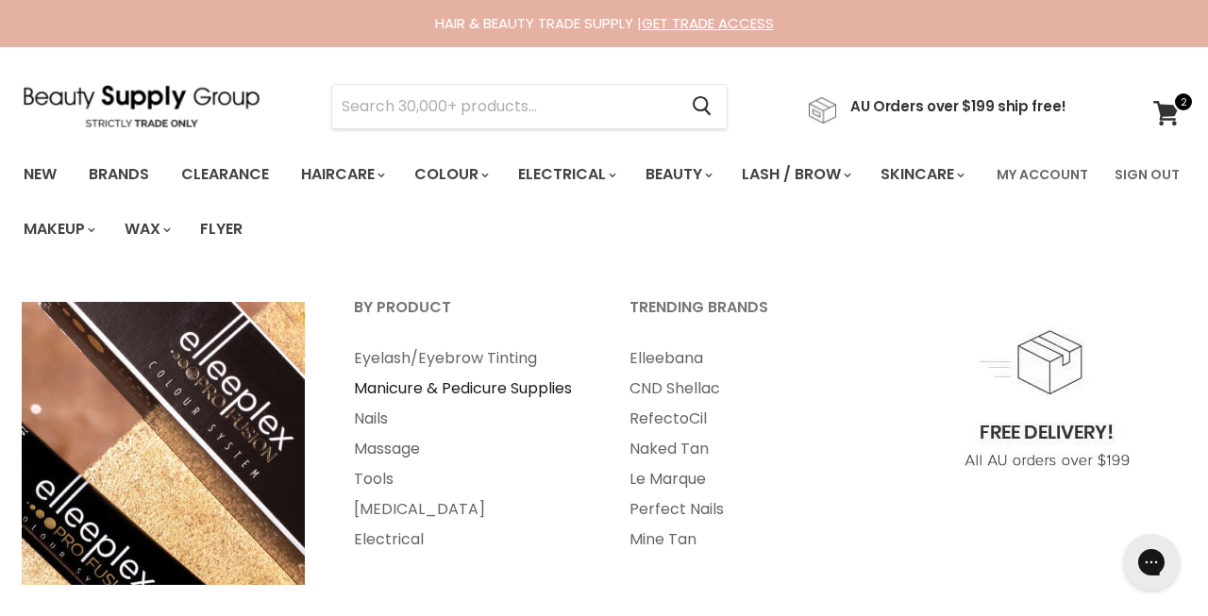
click at [461, 377] on link "Manicure & Pedicure Supplies" at bounding box center [466, 389] width 272 height 30
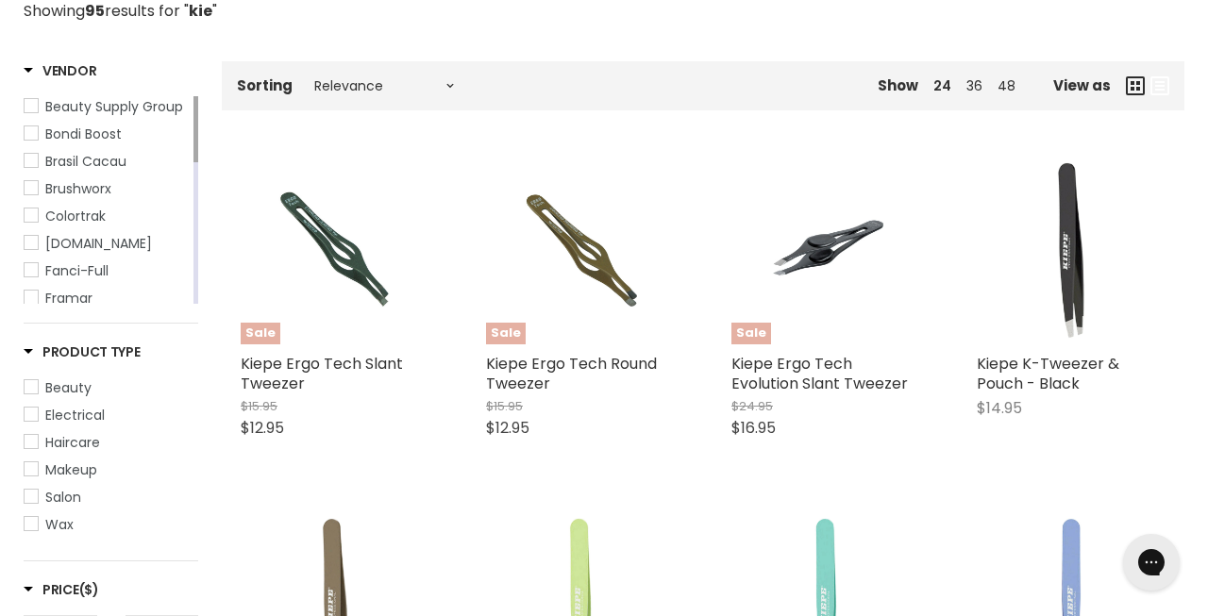
scroll to position [280, 0]
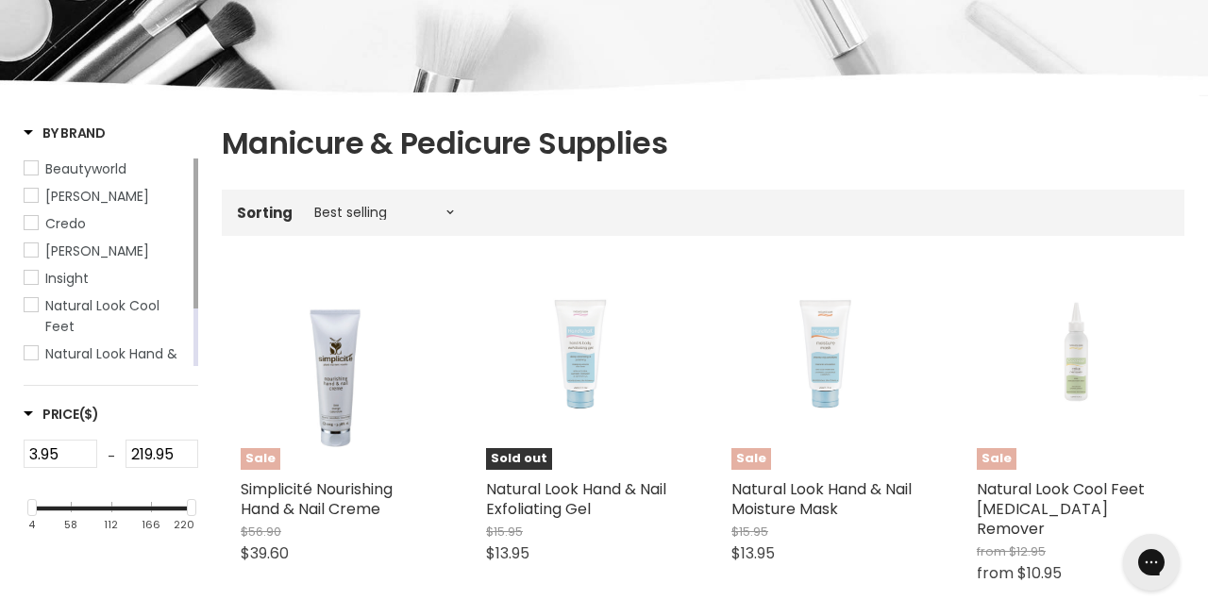
scroll to position [220, 0]
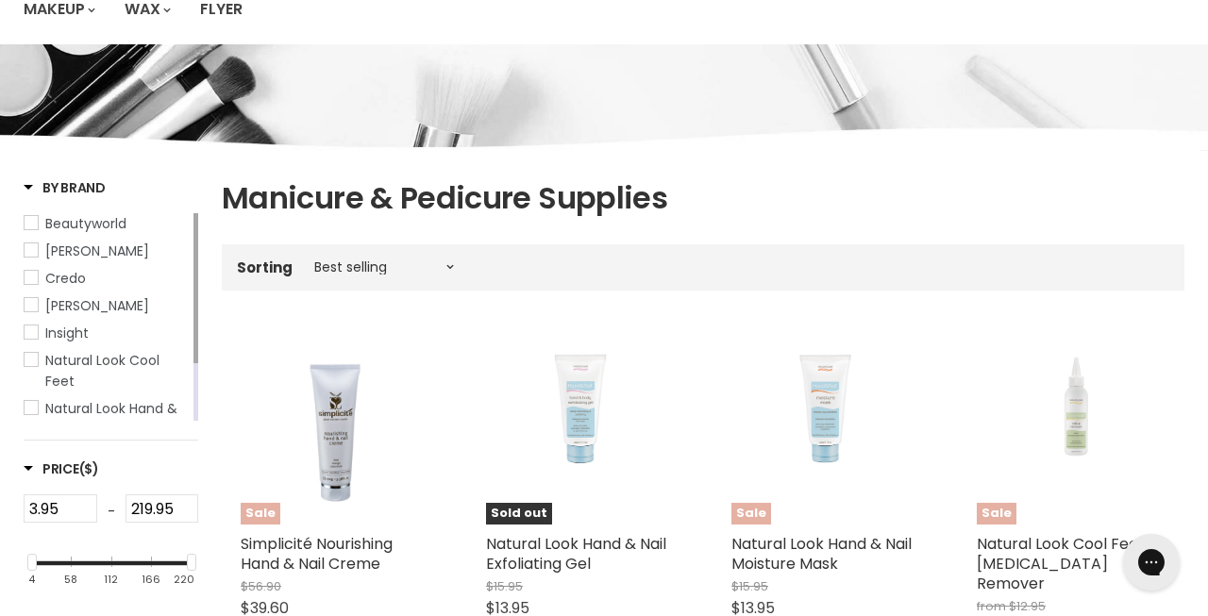
click at [71, 308] on span "Hawley" at bounding box center [97, 305] width 104 height 19
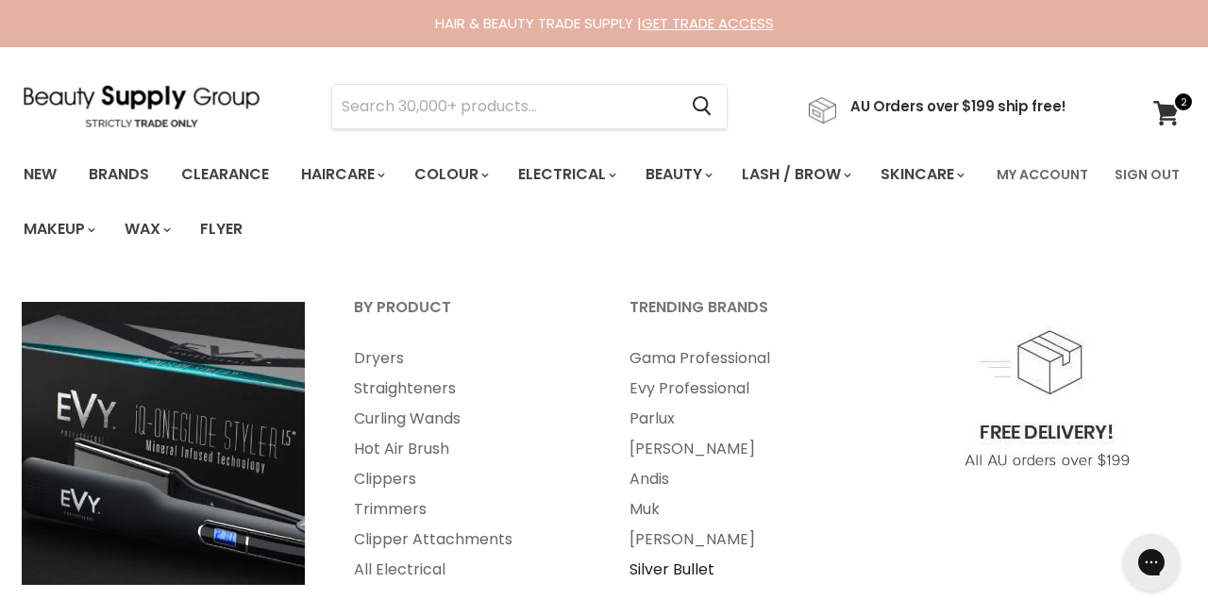
click at [683, 573] on link "Silver Bullet" at bounding box center [742, 570] width 272 height 30
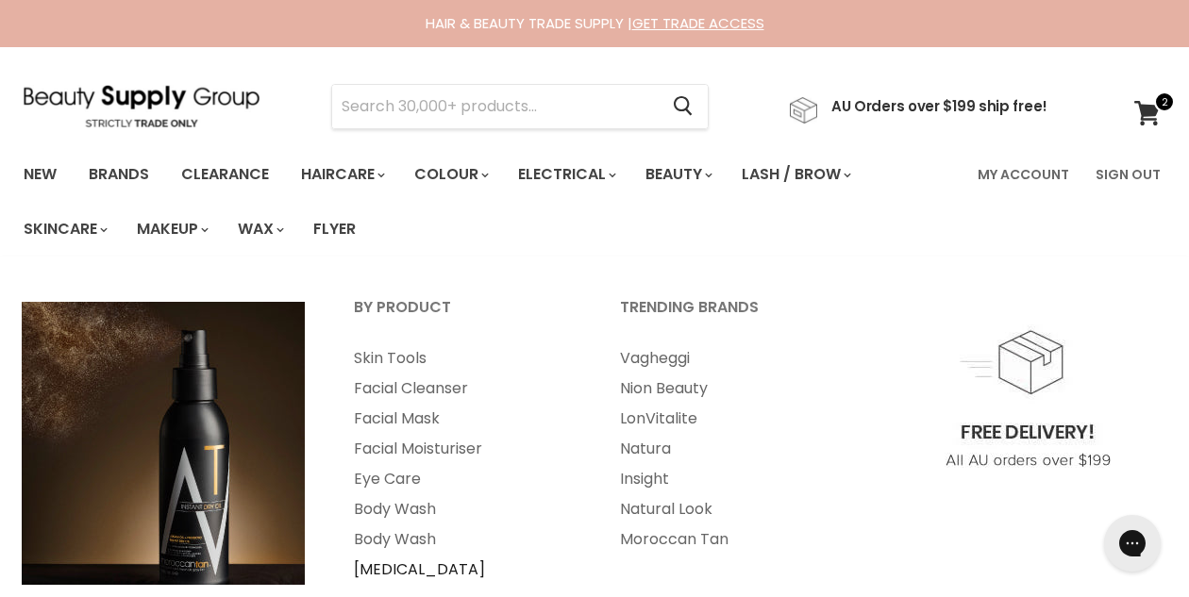
click at [412, 566] on link "[MEDICAL_DATA]" at bounding box center [461, 570] width 262 height 30
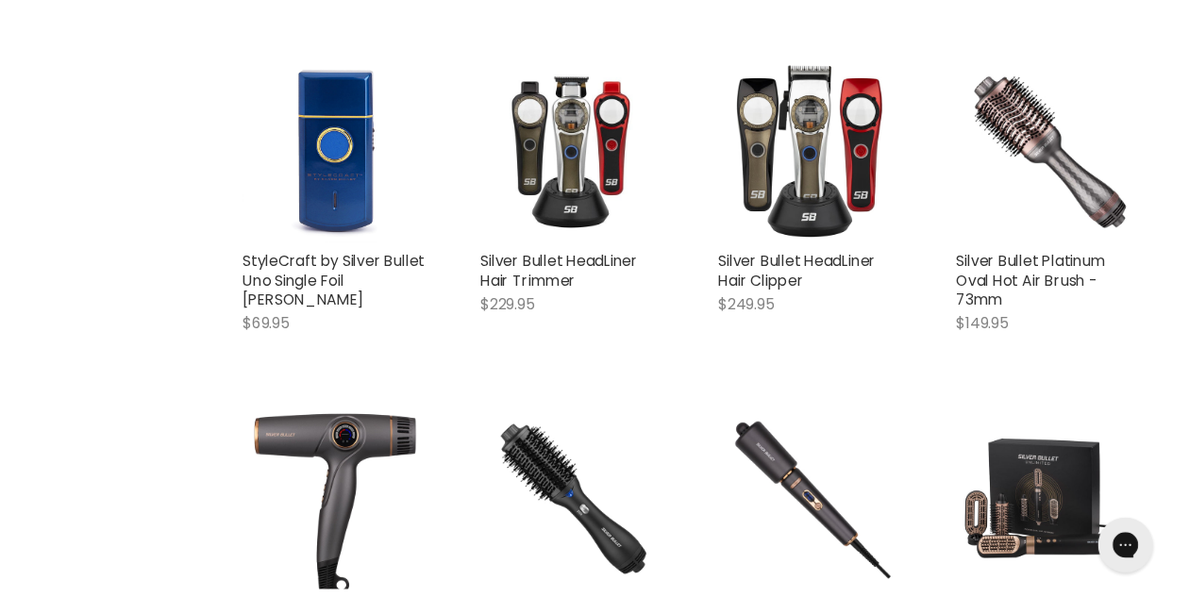
scroll to position [2478, 0]
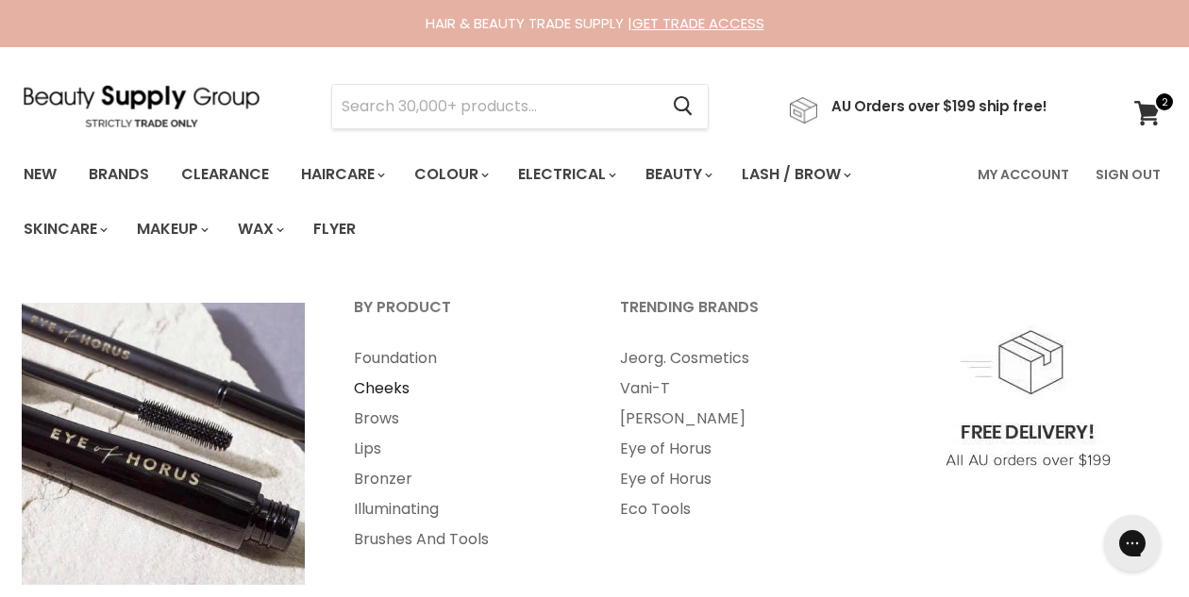
click at [372, 387] on link "Cheeks" at bounding box center [461, 389] width 262 height 30
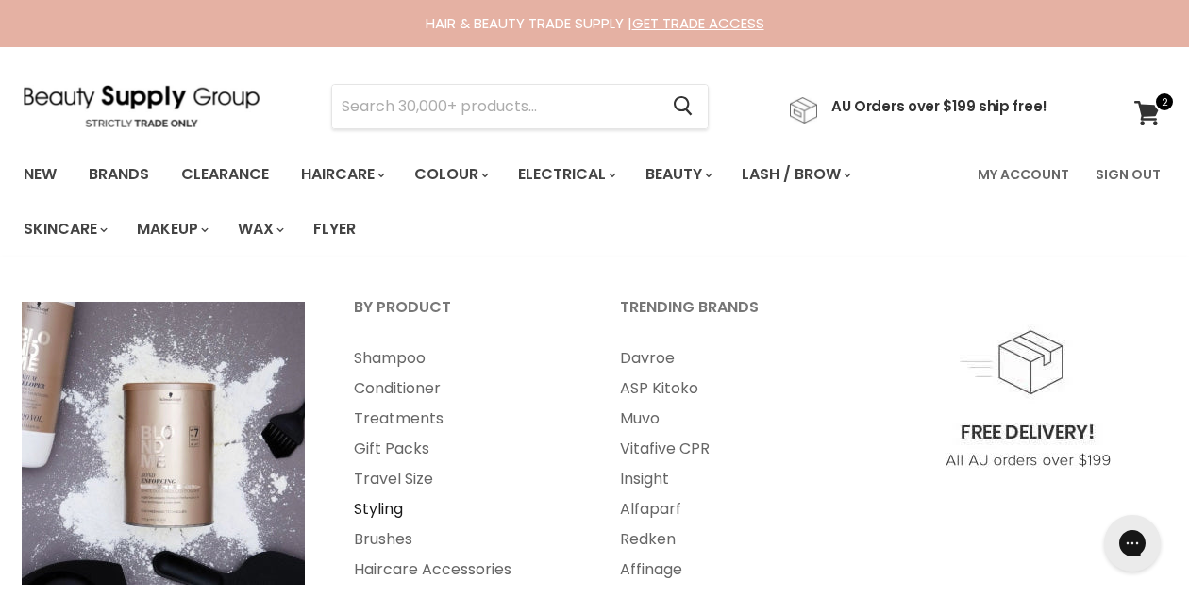
click at [388, 505] on link "Styling" at bounding box center [461, 510] width 262 height 30
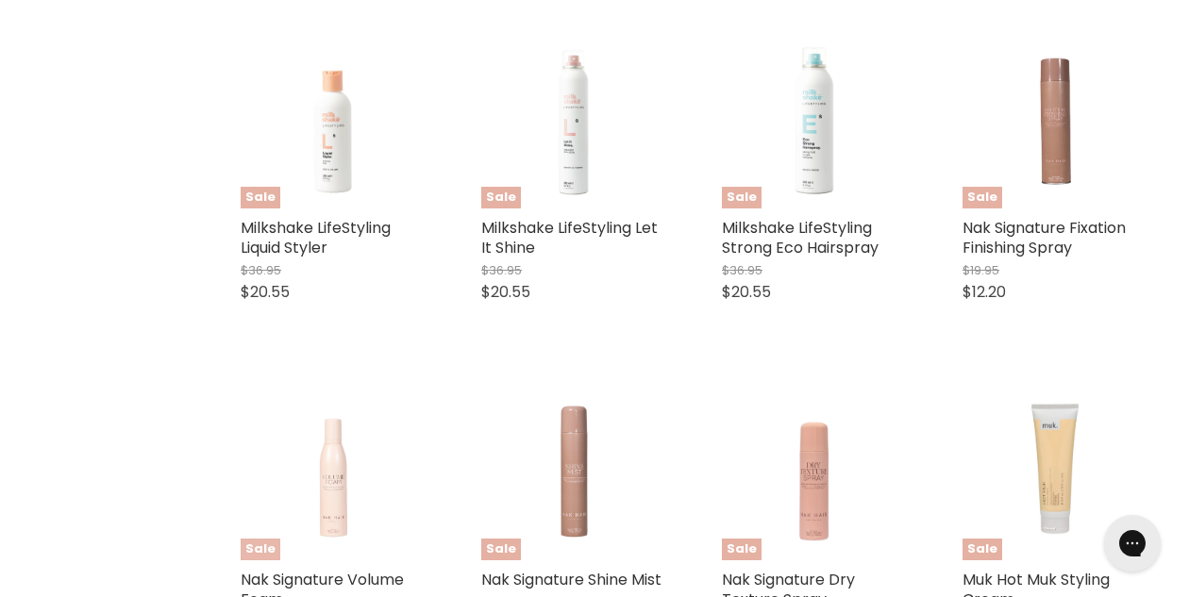
scroll to position [3369, 0]
click at [379, 504] on img "Main content" at bounding box center [332, 468] width 147 height 184
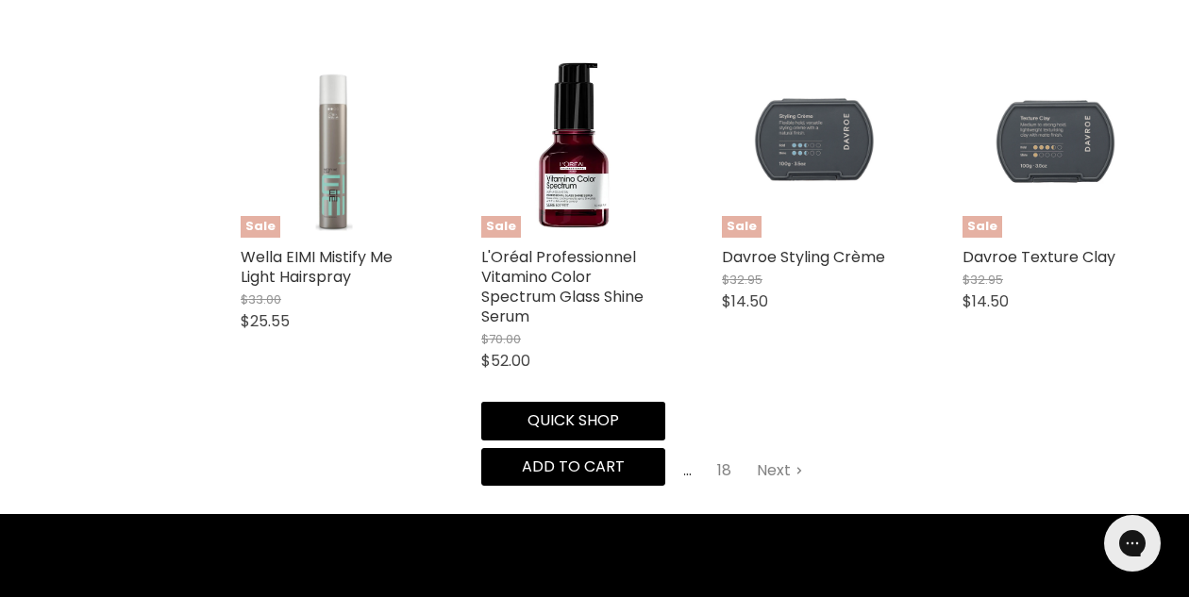
scroll to position [4489, 0]
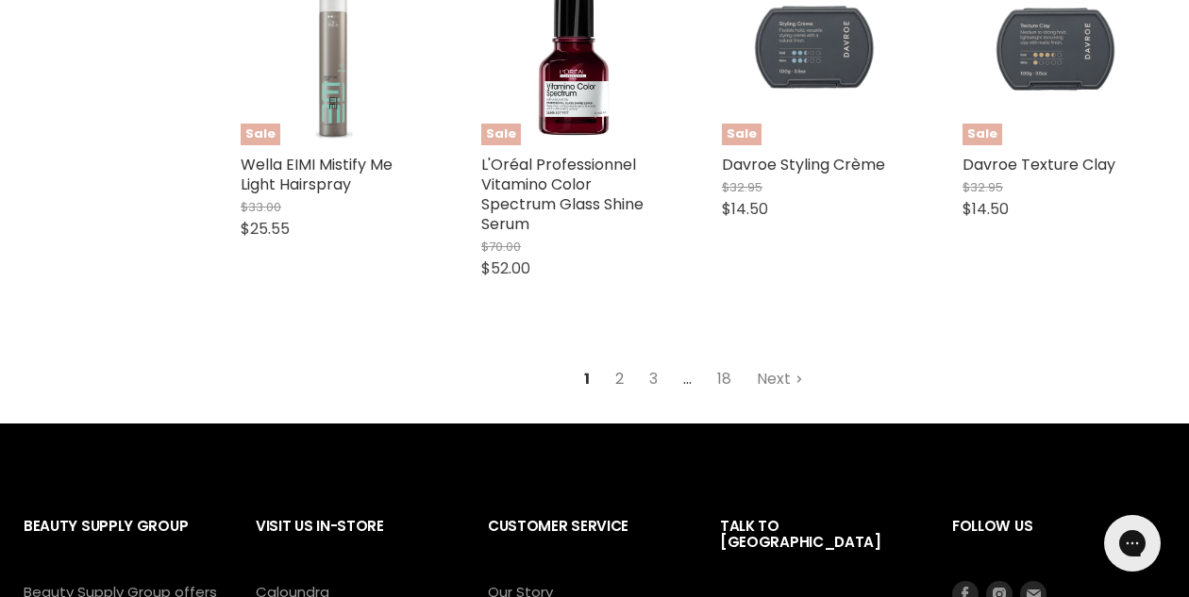
click at [622, 362] on link "2" at bounding box center [619, 379] width 29 height 34
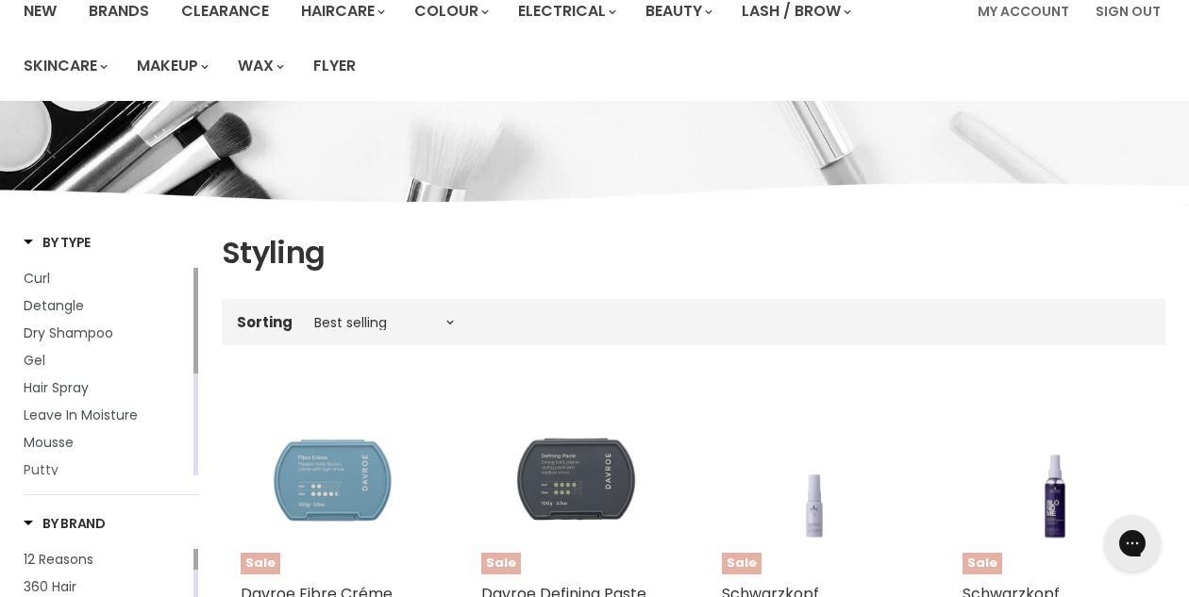
scroll to position [161, 0]
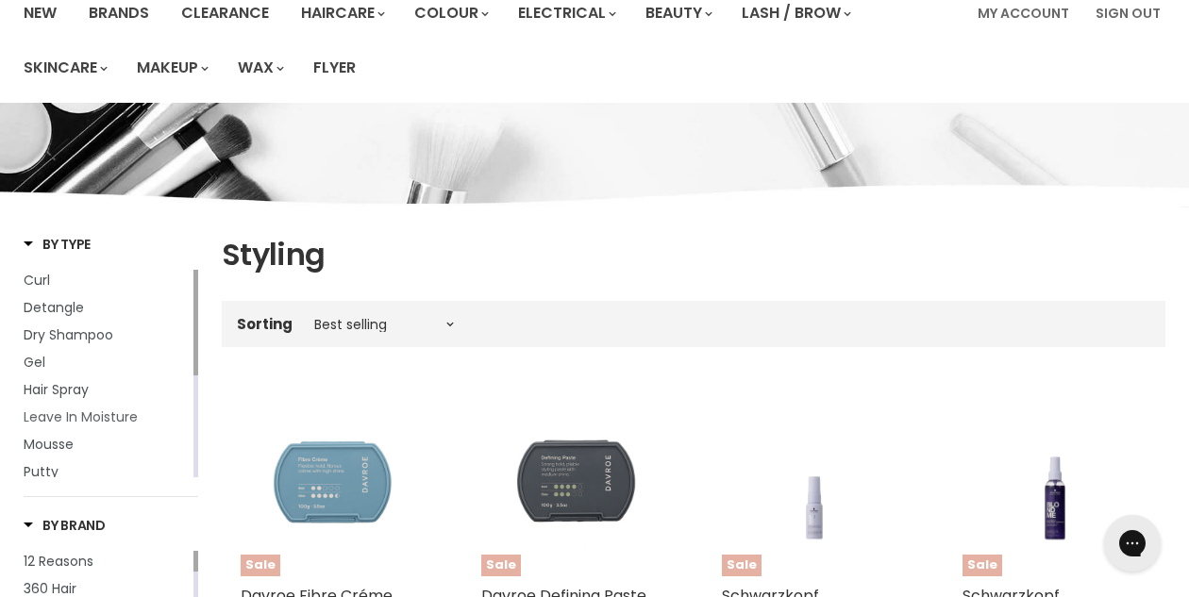
click at [37, 407] on link "Leave In Moisture" at bounding box center [107, 417] width 166 height 21
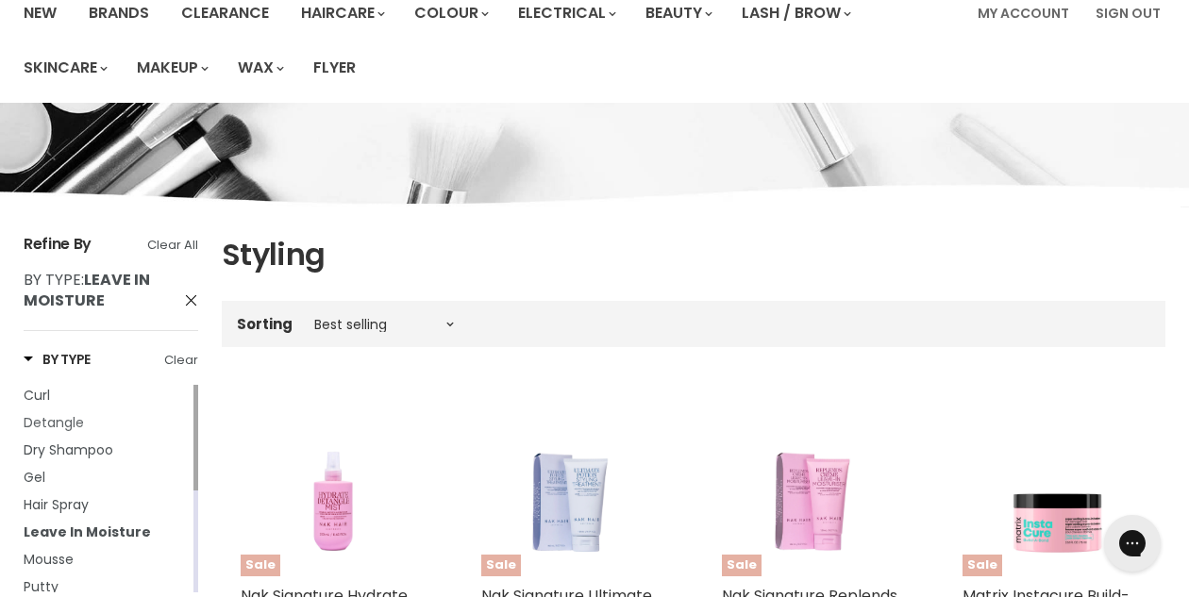
click at [40, 416] on span "Detangle" at bounding box center [54, 422] width 60 height 19
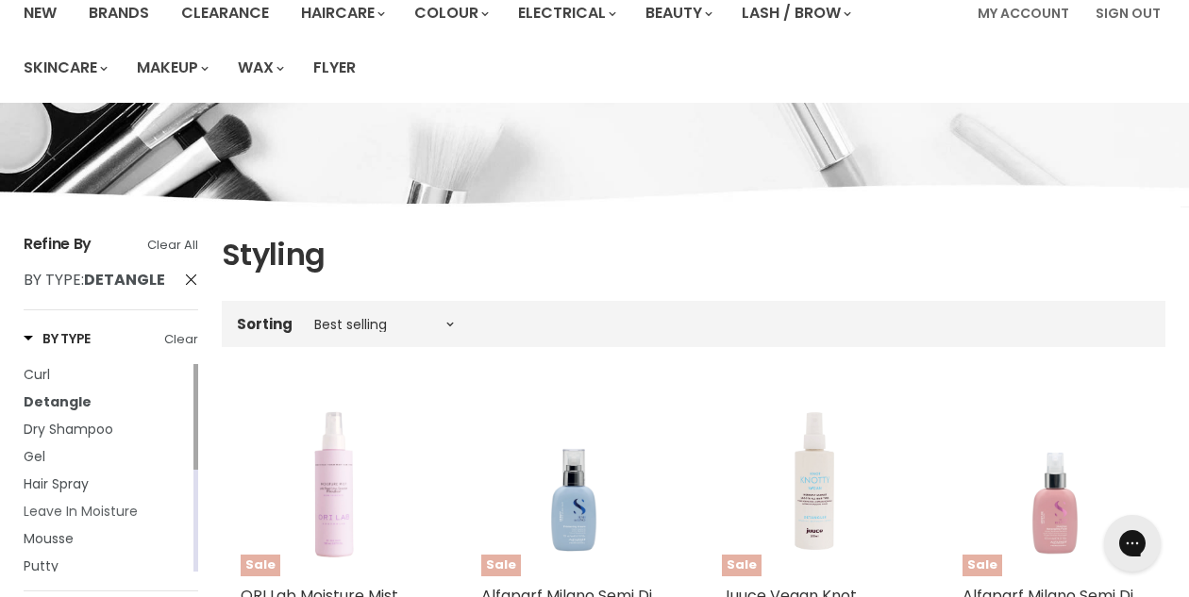
click at [44, 508] on span "Leave In Moisture" at bounding box center [81, 511] width 114 height 19
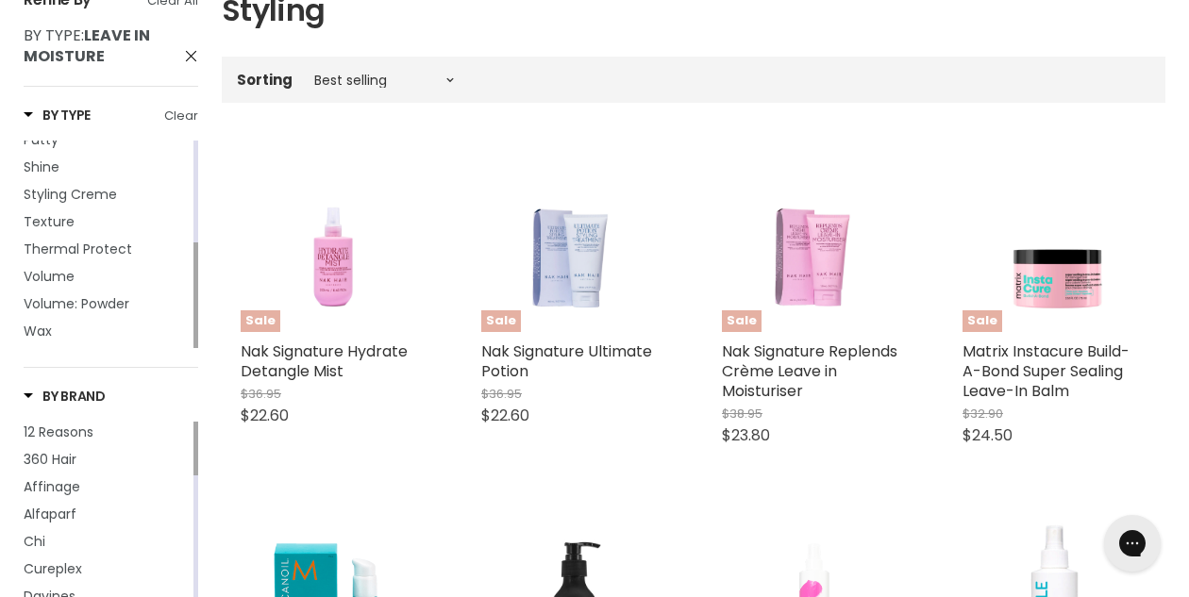
scroll to position [410, 0]
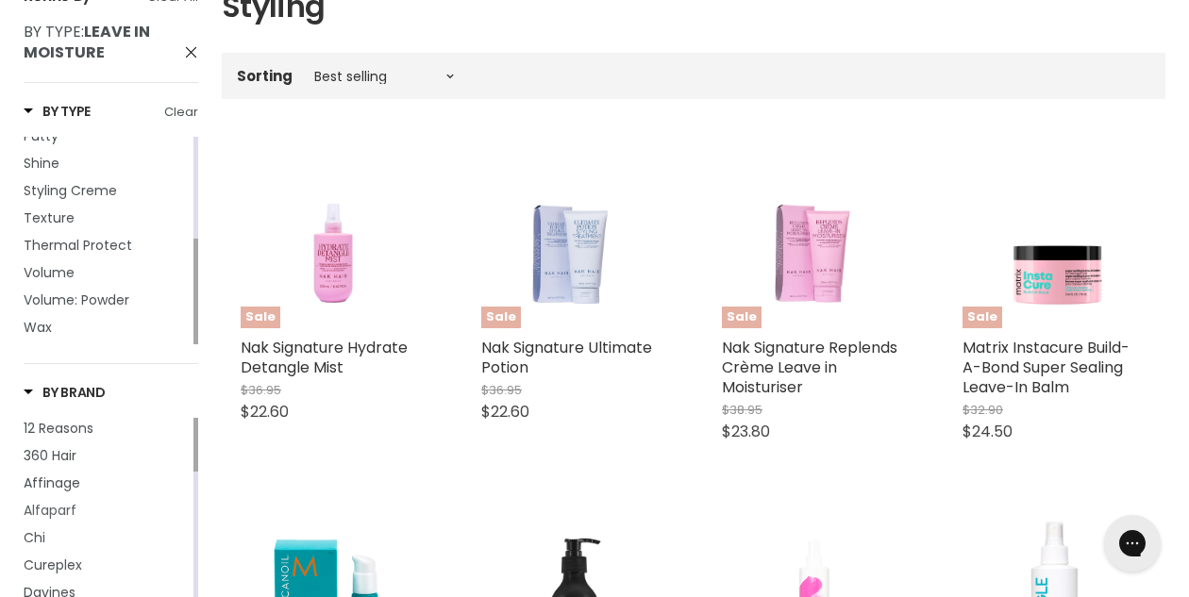
click at [44, 508] on span "Alfaparf" at bounding box center [50, 510] width 53 height 19
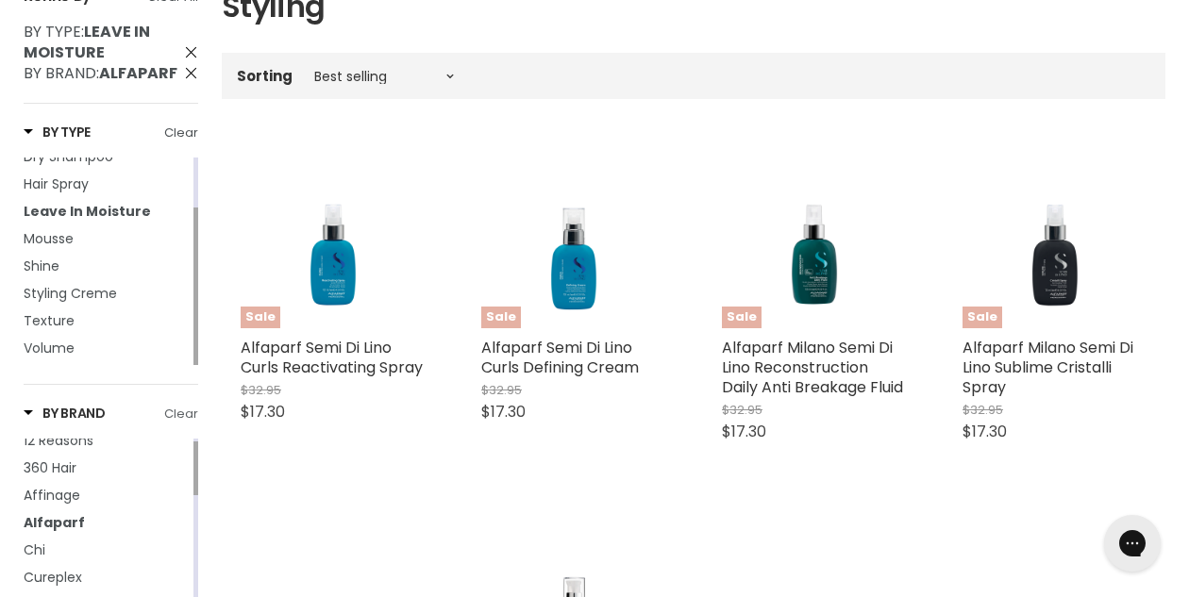
click at [184, 413] on link "Clear" at bounding box center [181, 414] width 34 height 21
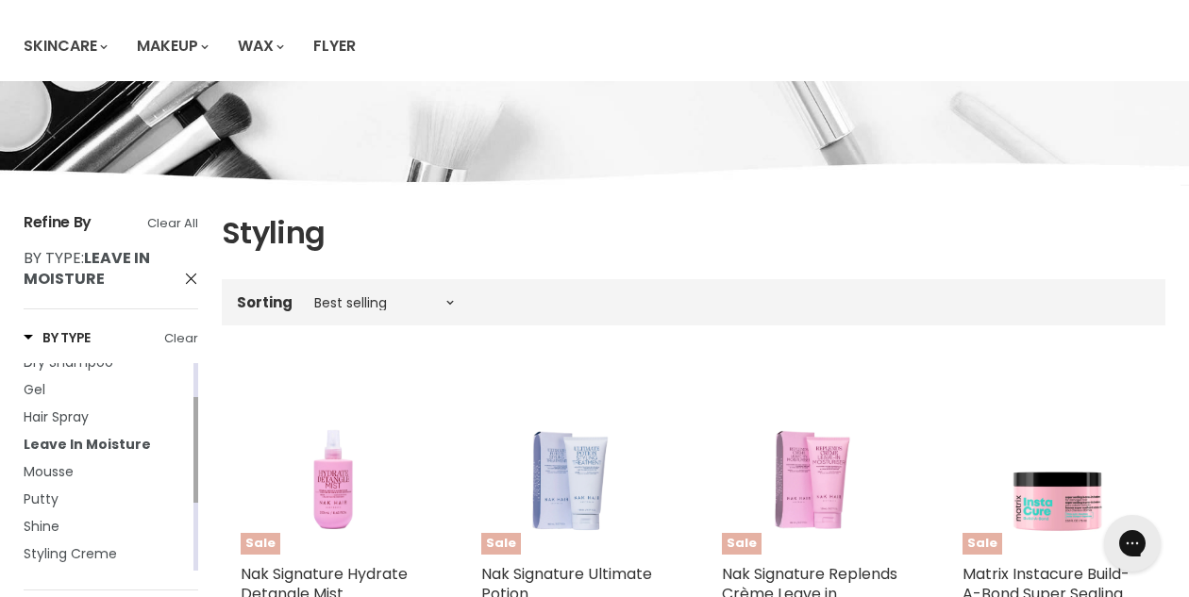
scroll to position [183, 0]
click at [59, 472] on span "Styling Creme" at bounding box center [70, 472] width 93 height 19
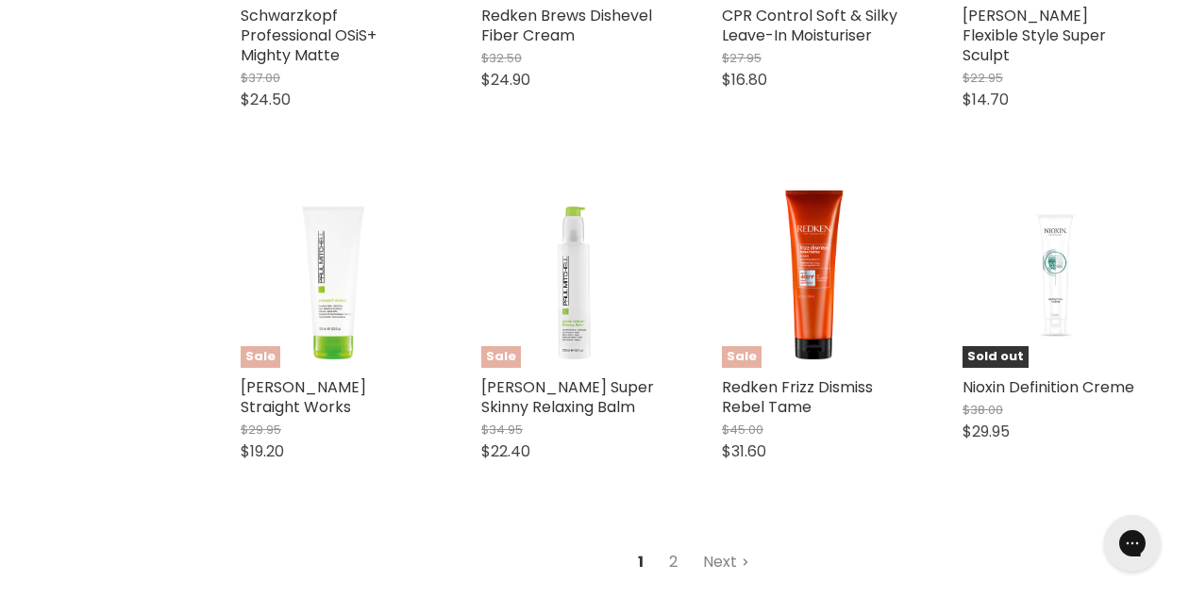
scroll to position [4431, 0]
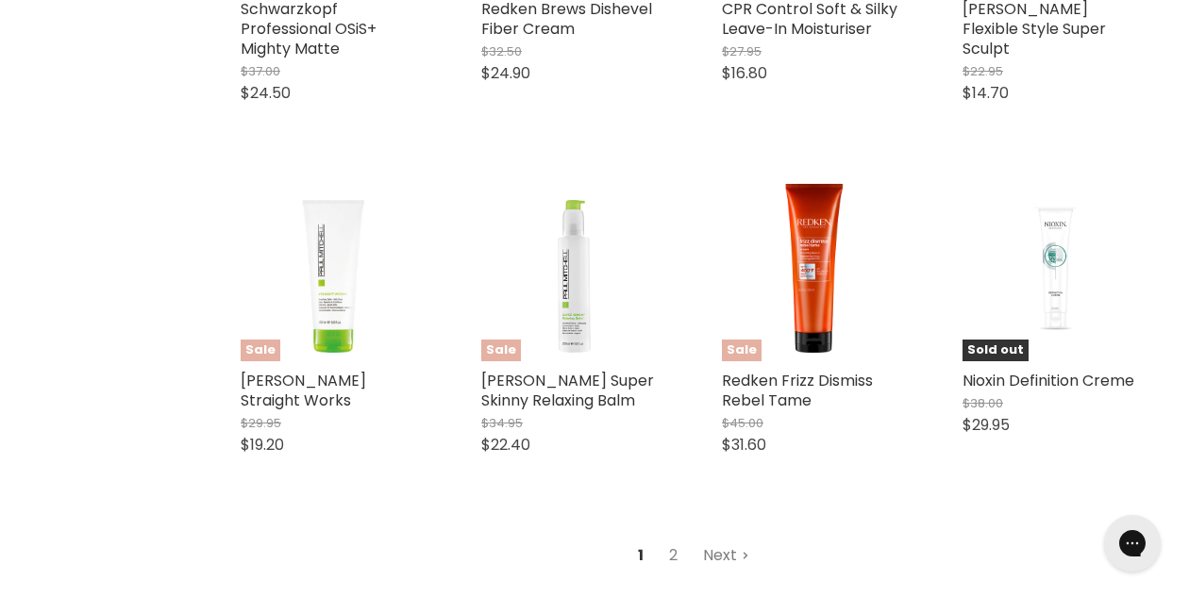
click at [721, 539] on link "Next" at bounding box center [726, 556] width 67 height 34
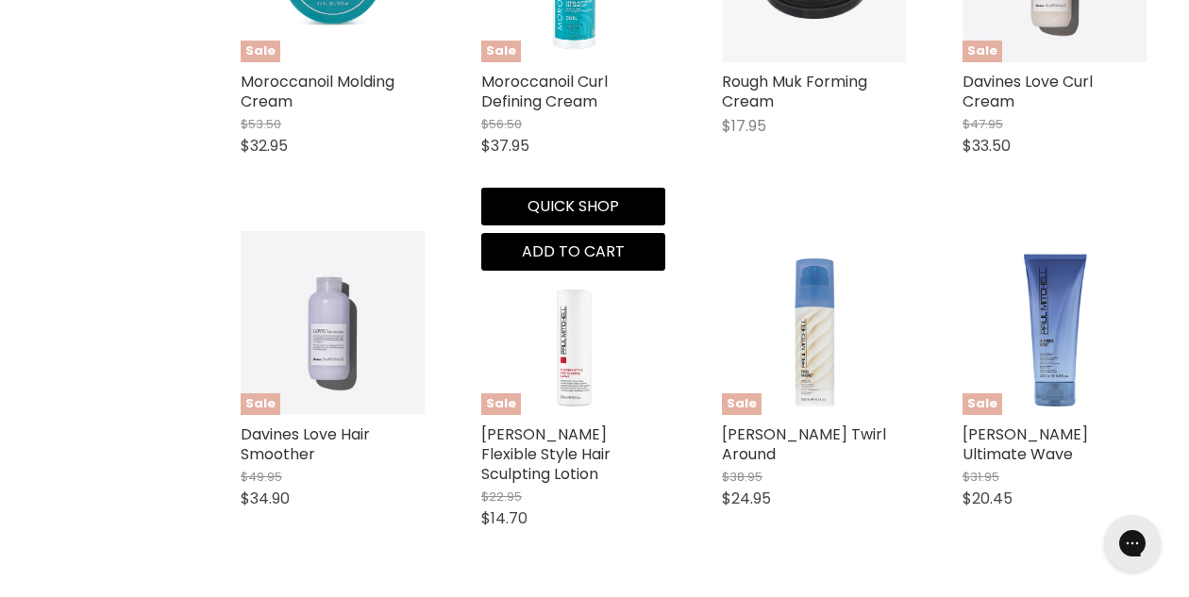
scroll to position [1756, 0]
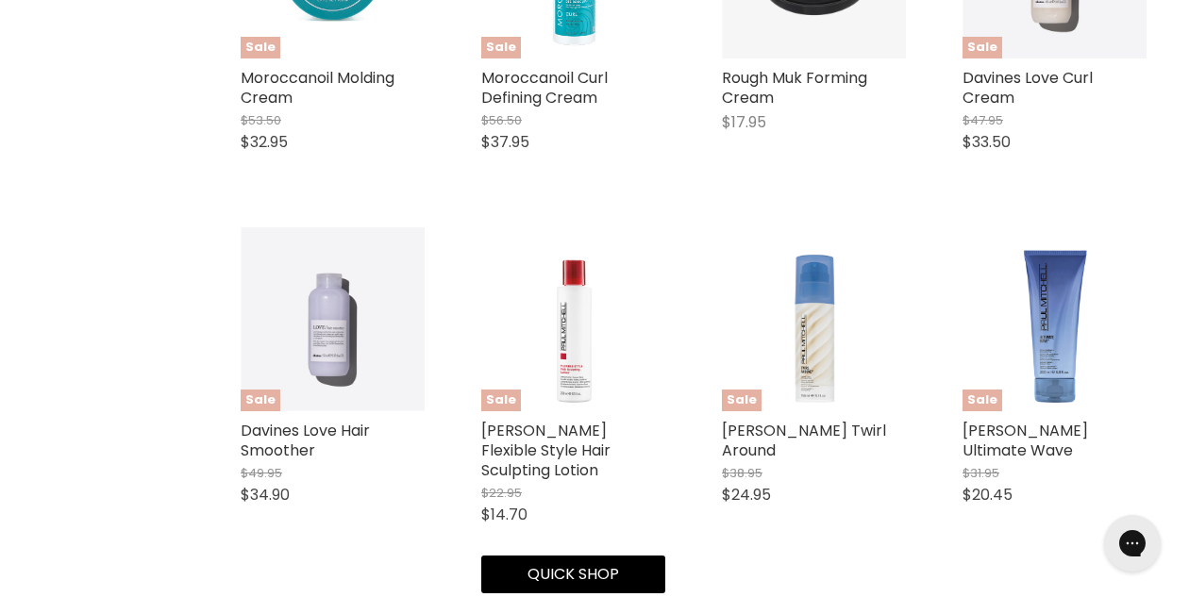
click at [619, 472] on h2 "Paul Mitchell Flexible Style Hair Sculpting Lotion" at bounding box center [573, 450] width 184 height 59
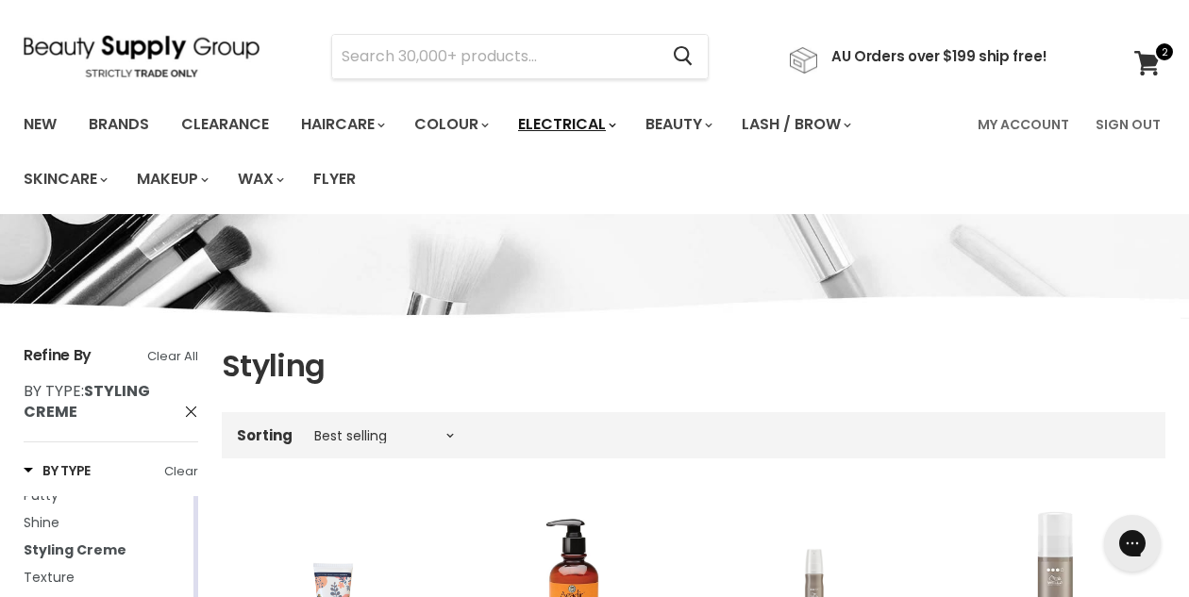
scroll to position [55, 0]
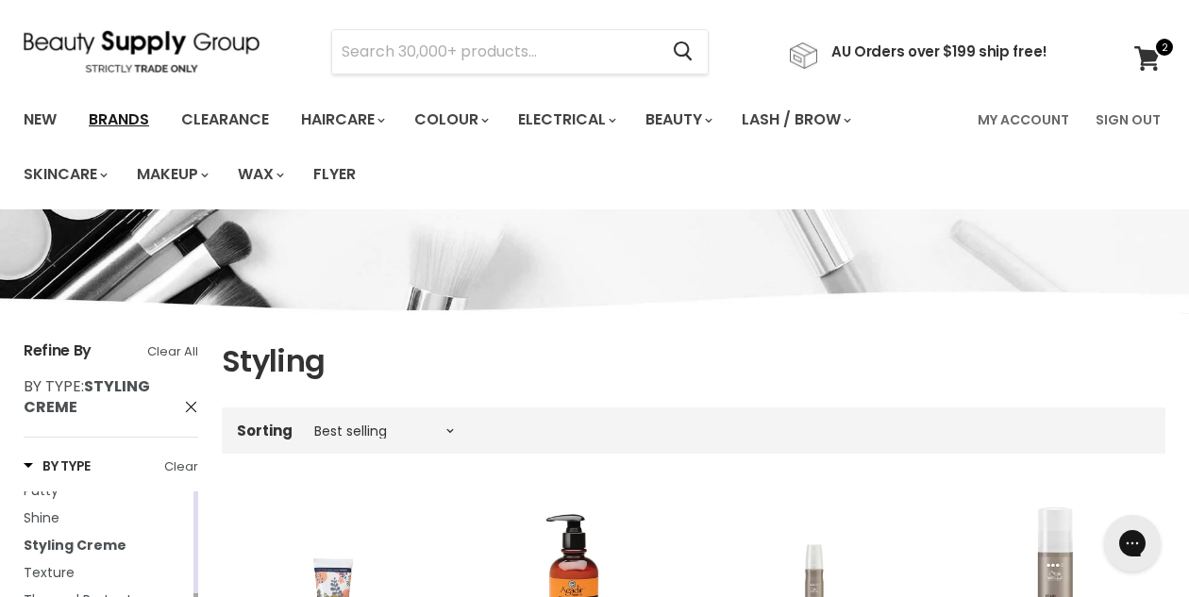
click at [133, 114] on link "Brands" at bounding box center [119, 120] width 89 height 40
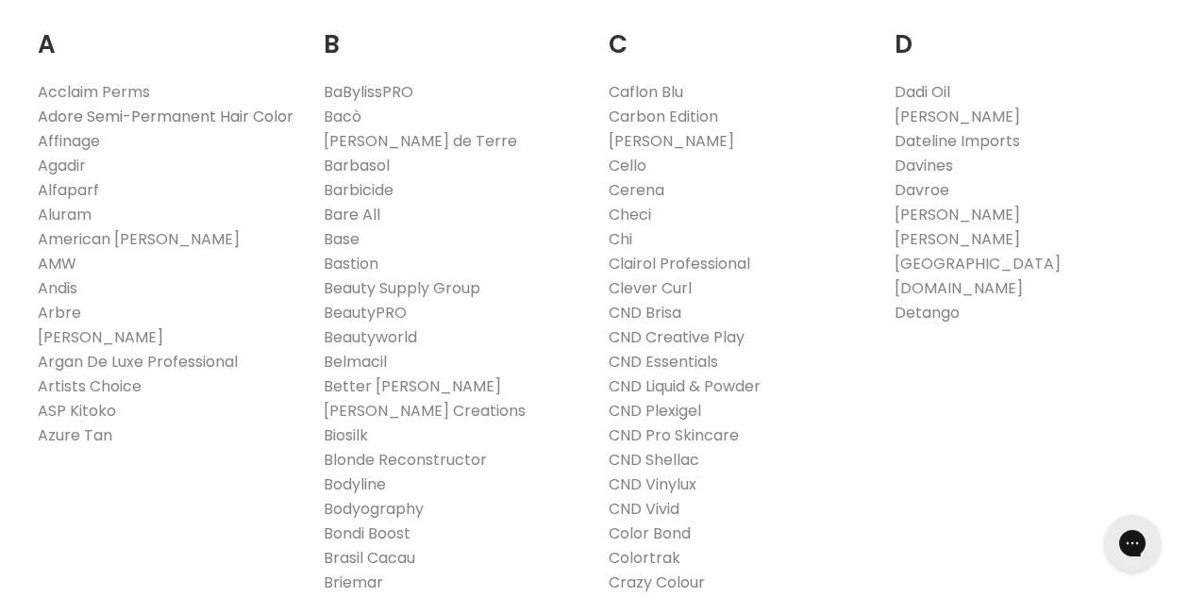
scroll to position [639, 0]
click at [915, 190] on link "Davroe" at bounding box center [922, 191] width 55 height 22
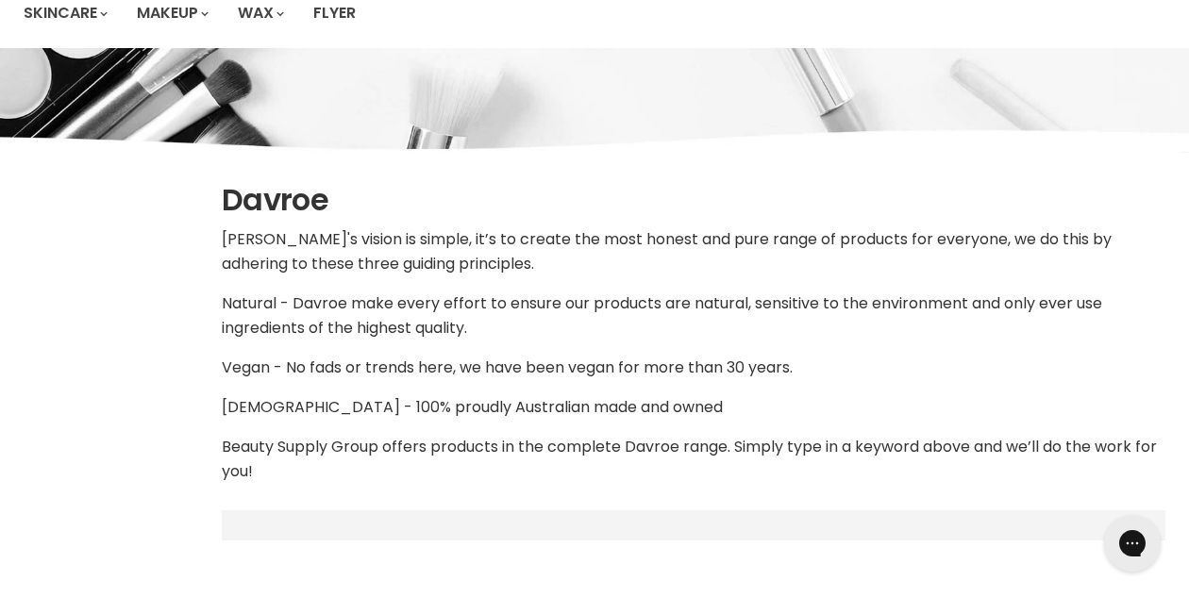
select select "manual"
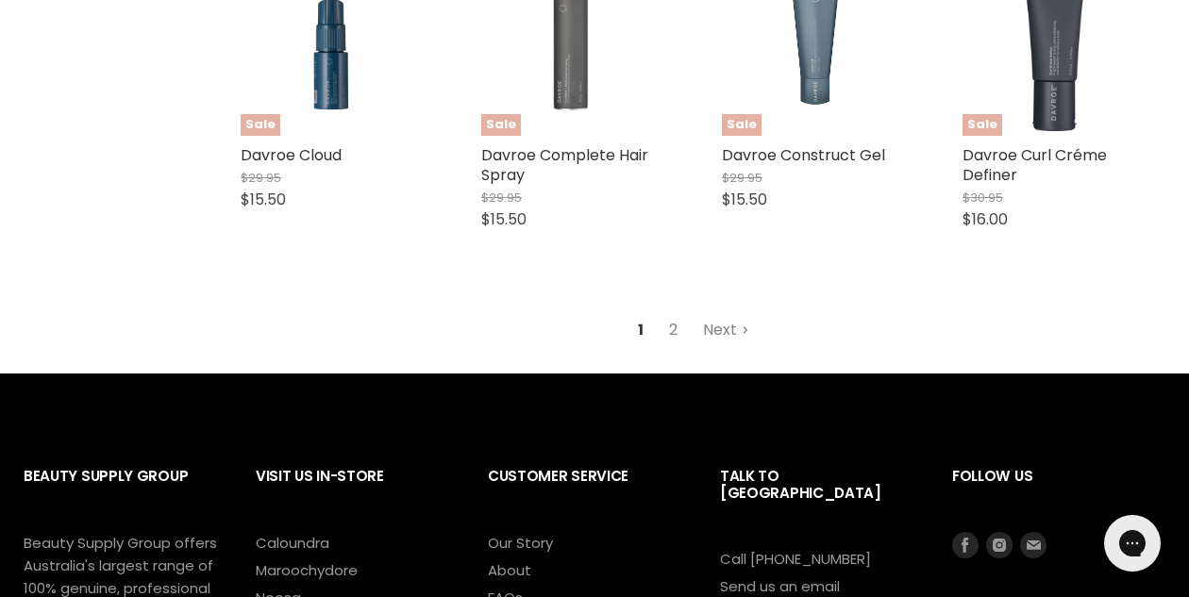
scroll to position [4746, 0]
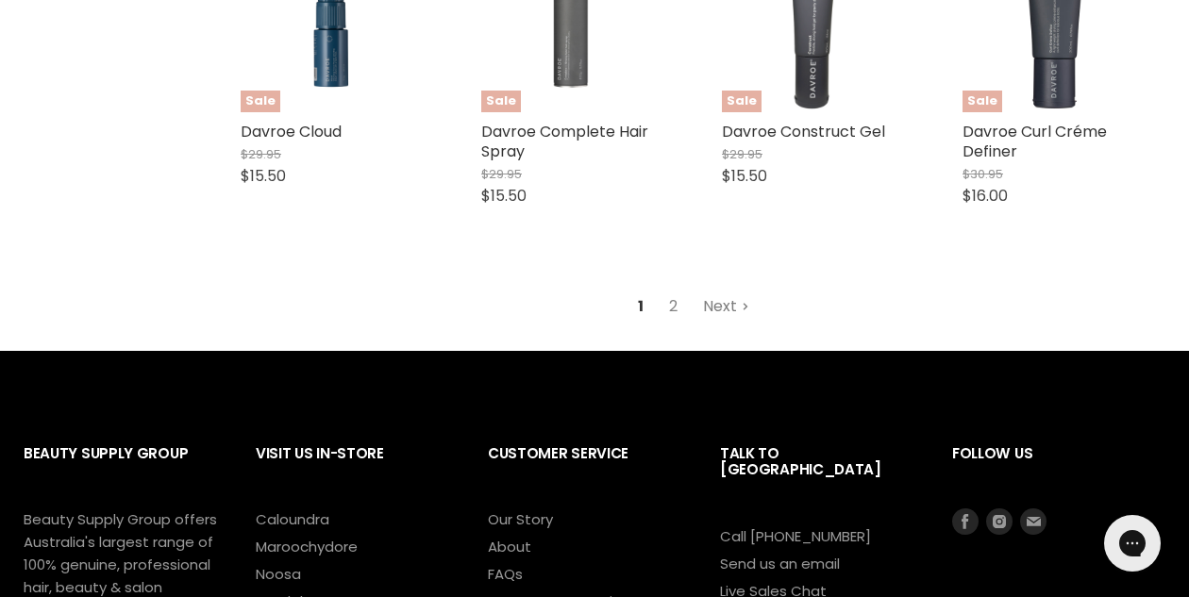
click at [740, 309] on link "Next" at bounding box center [726, 307] width 67 height 34
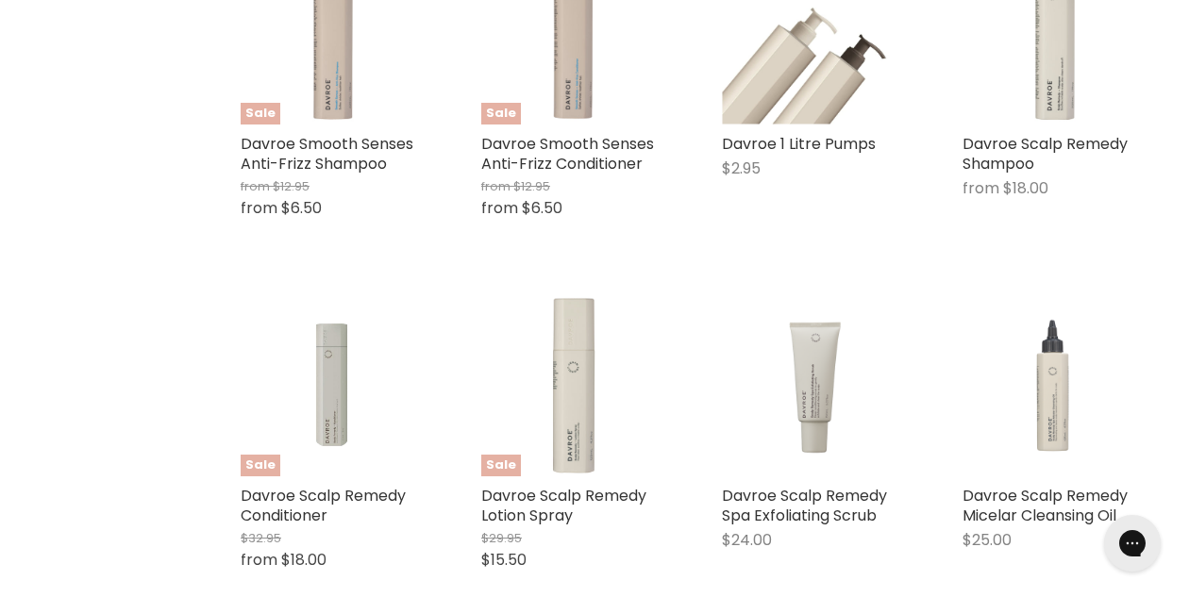
scroll to position [751, 0]
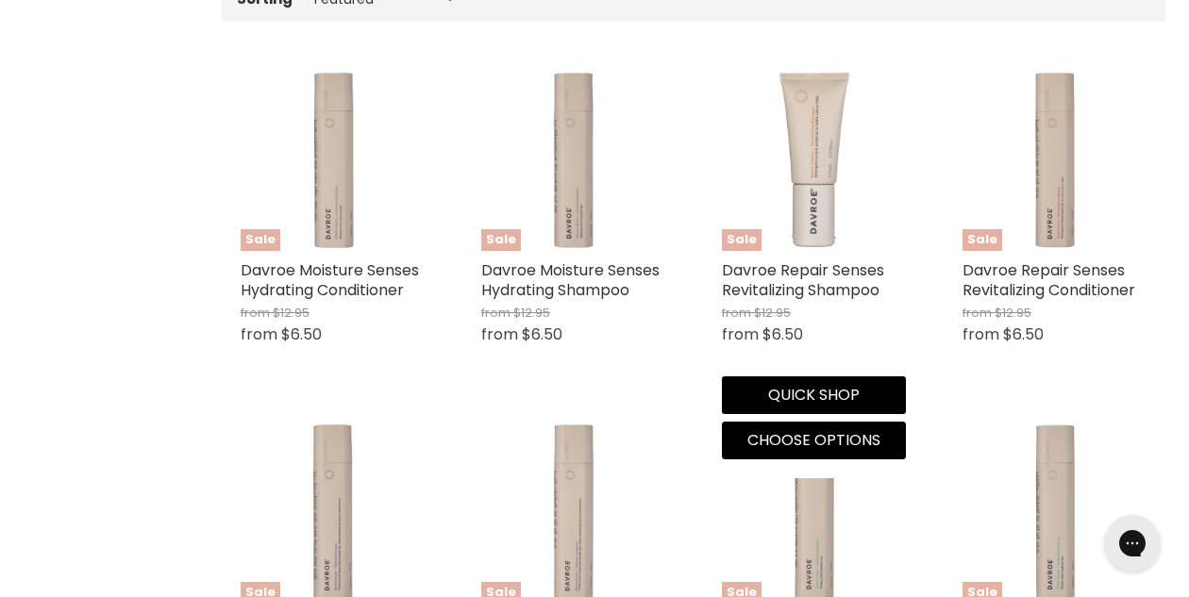
select select "manual"
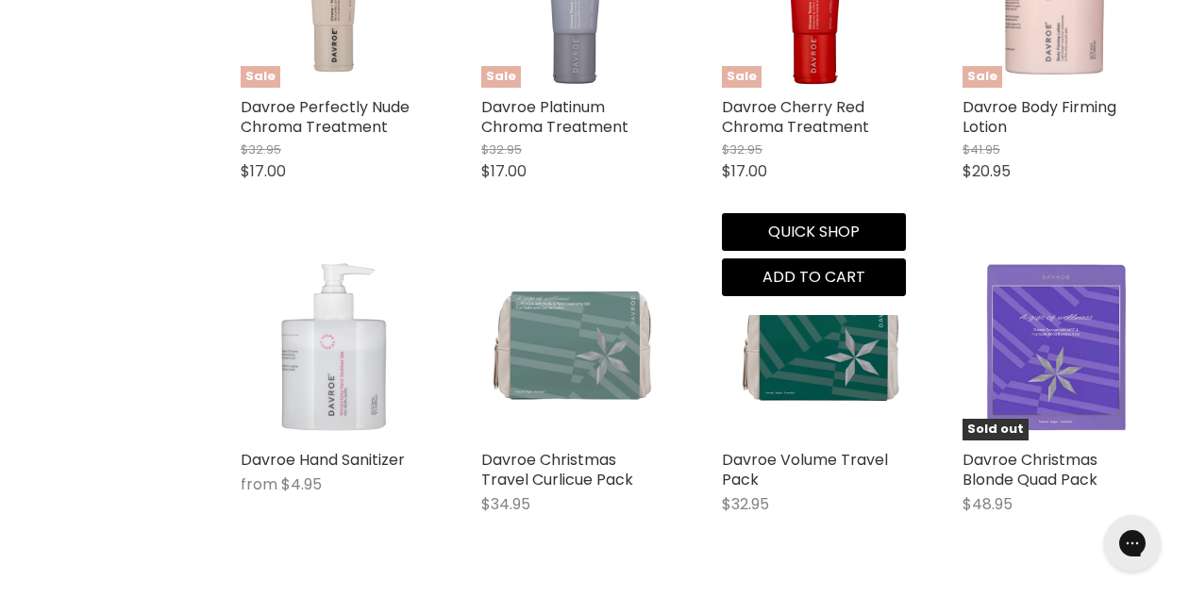
scroll to position [1991, 0]
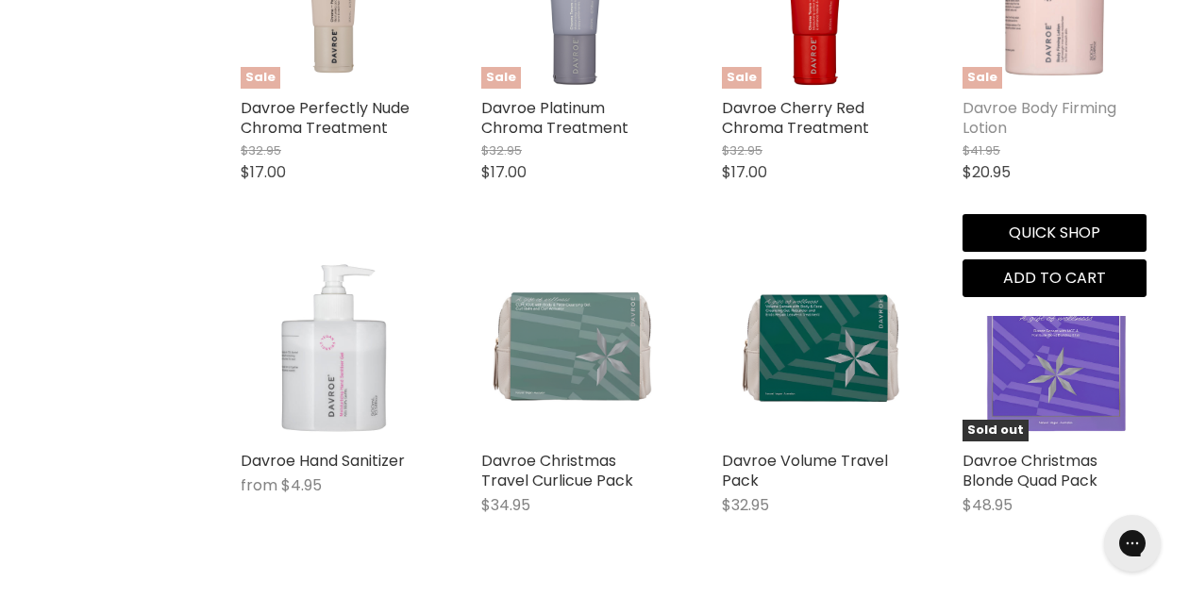
click at [1029, 106] on link "Davroe Body Firming Lotion" at bounding box center [1040, 118] width 154 height 42
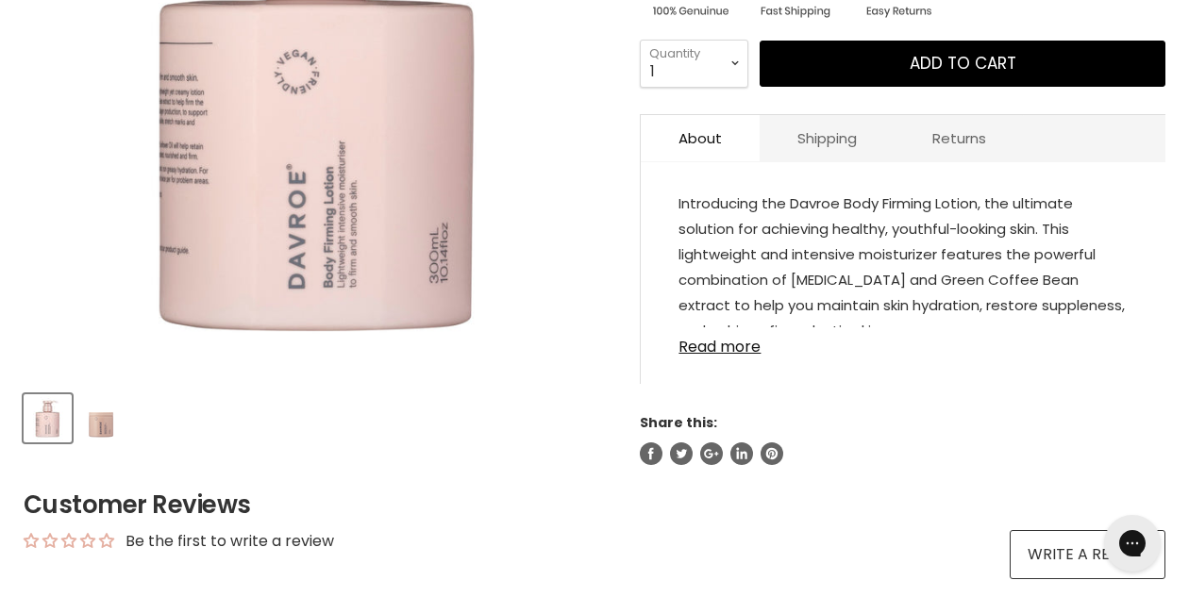
scroll to position [496, 0]
click at [729, 348] on link "Read more" at bounding box center [903, 342] width 449 height 28
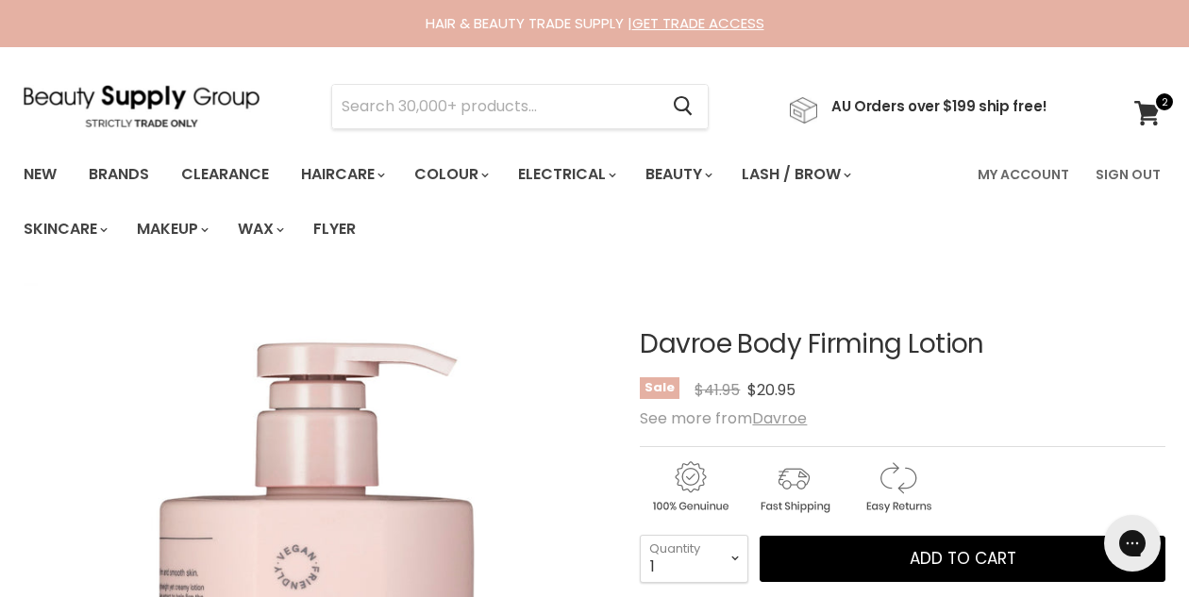
scroll to position [0, 0]
click at [126, 167] on link "Brands" at bounding box center [119, 175] width 89 height 40
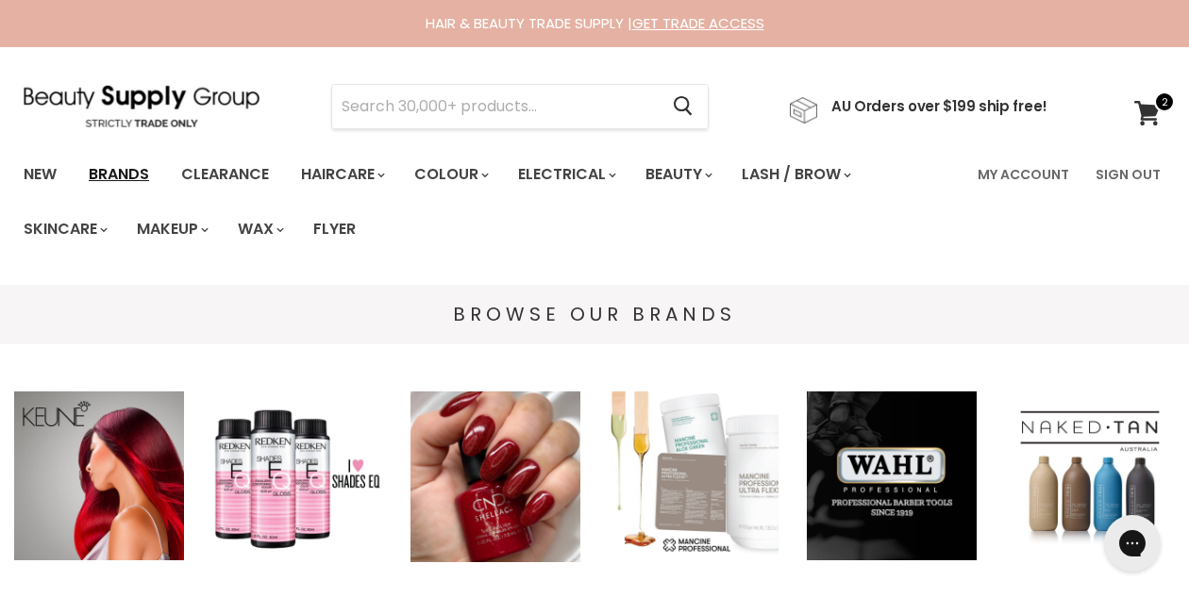
click at [110, 176] on link "Brands" at bounding box center [119, 175] width 89 height 40
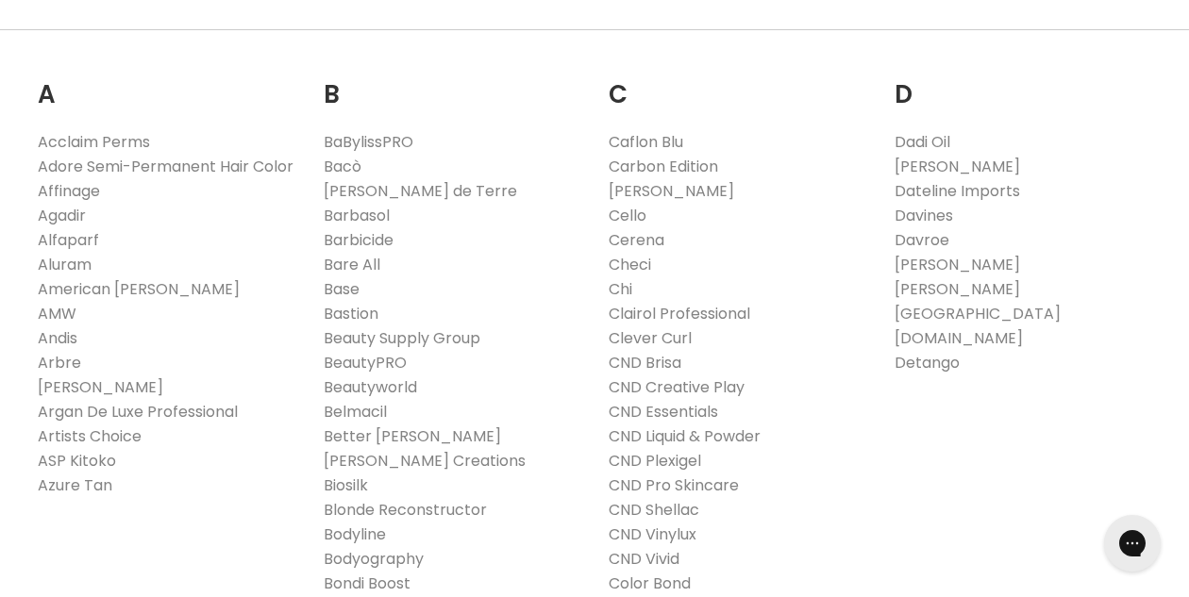
scroll to position [593, 0]
click at [944, 215] on link "Davines" at bounding box center [924, 213] width 59 height 22
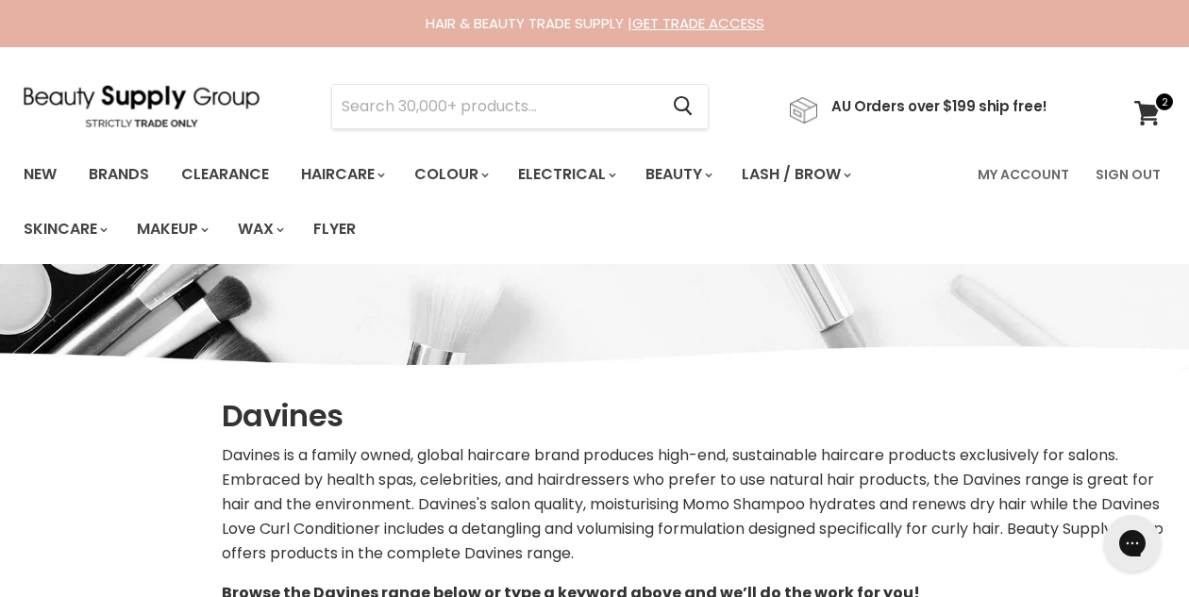
select select "manual"
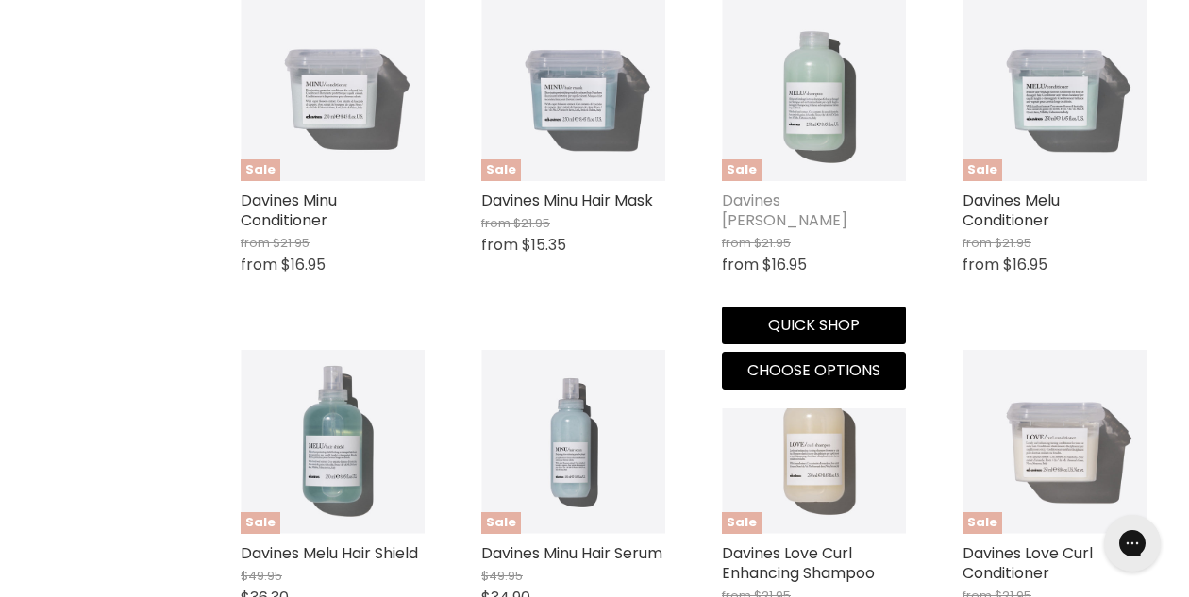
click at [805, 219] on link "Davines [PERSON_NAME]" at bounding box center [785, 211] width 126 height 42
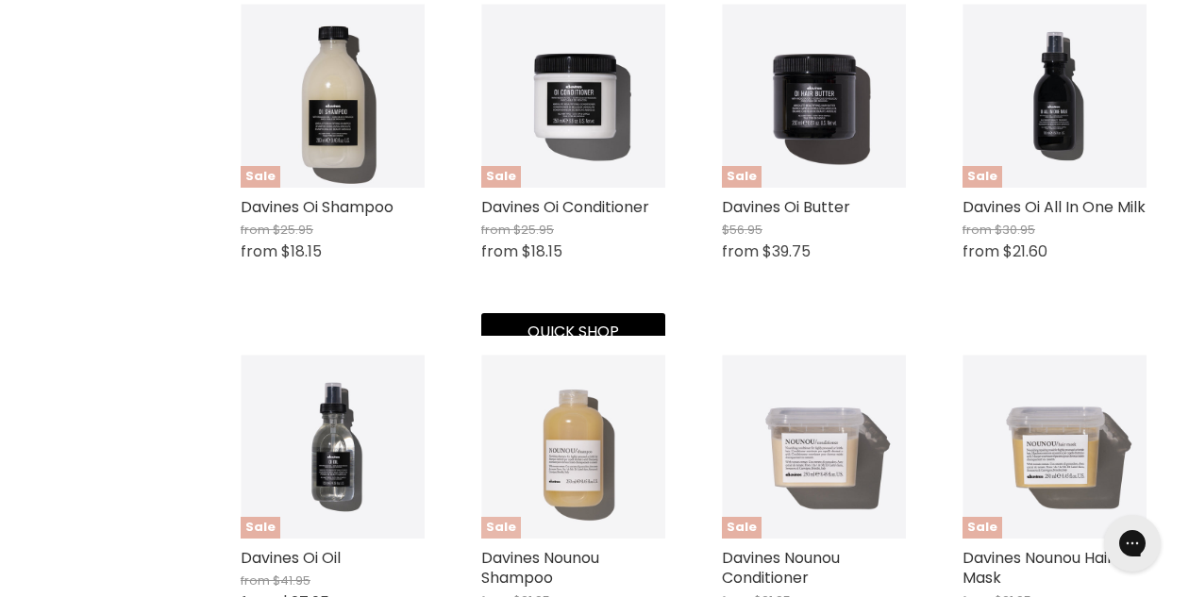
scroll to position [727, 0]
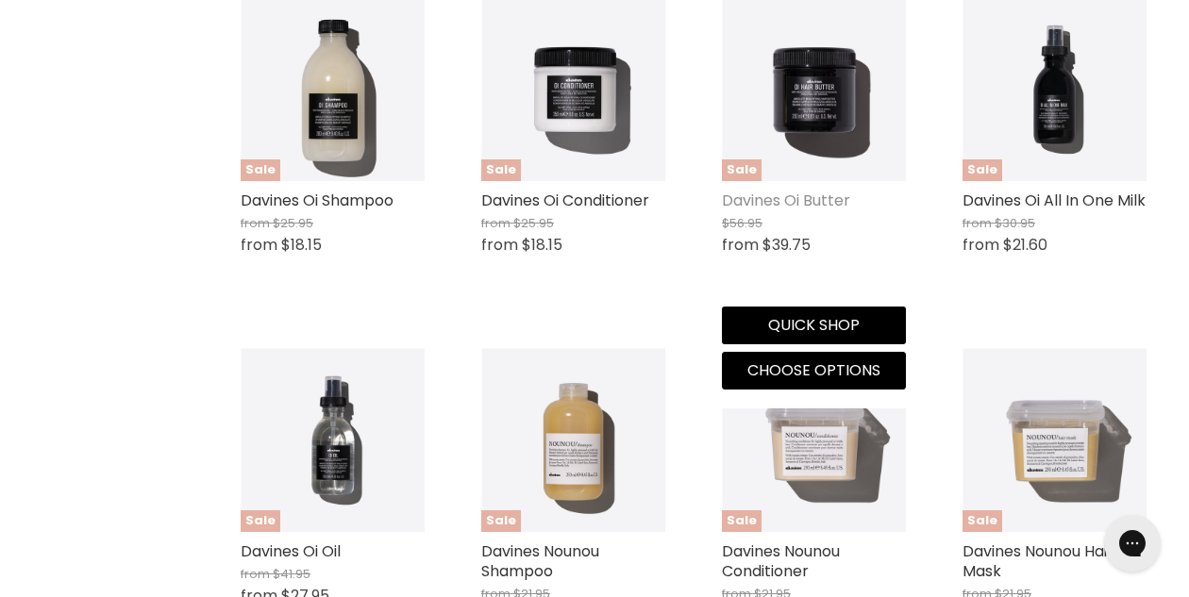
click at [772, 196] on link "Davines Oi Butter" at bounding box center [786, 201] width 128 height 22
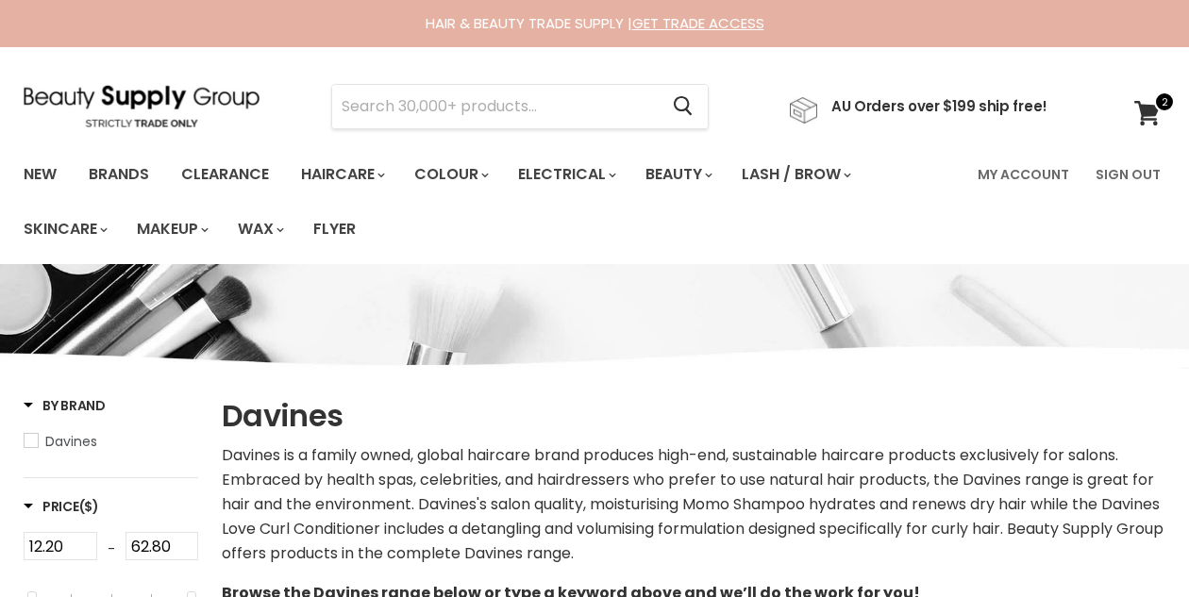
select select "manual"
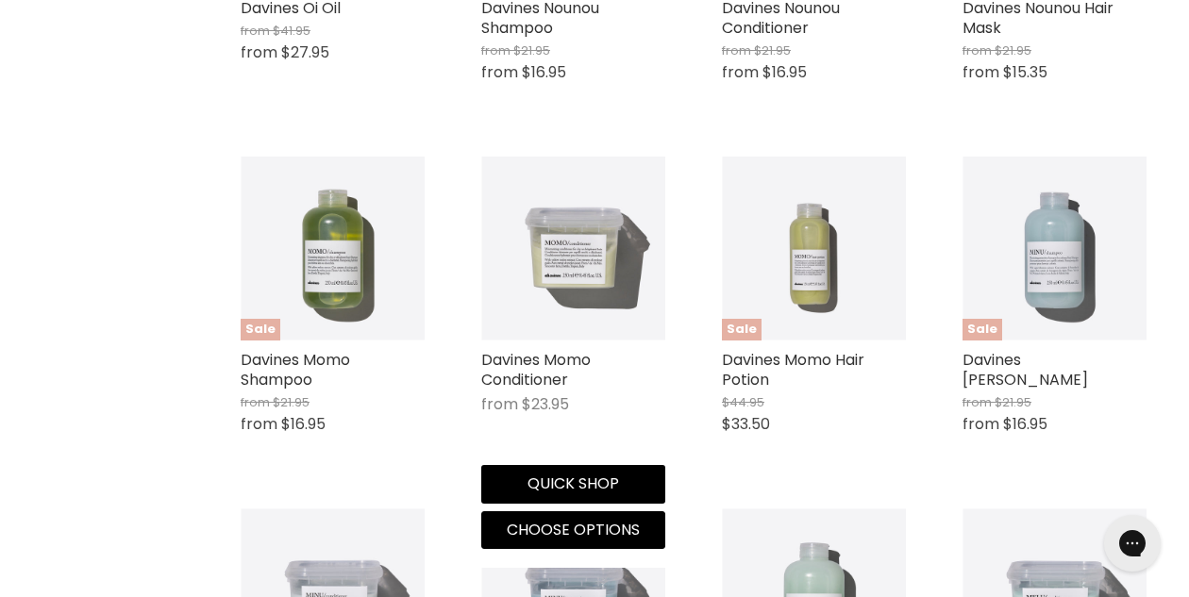
scroll to position [1255, 0]
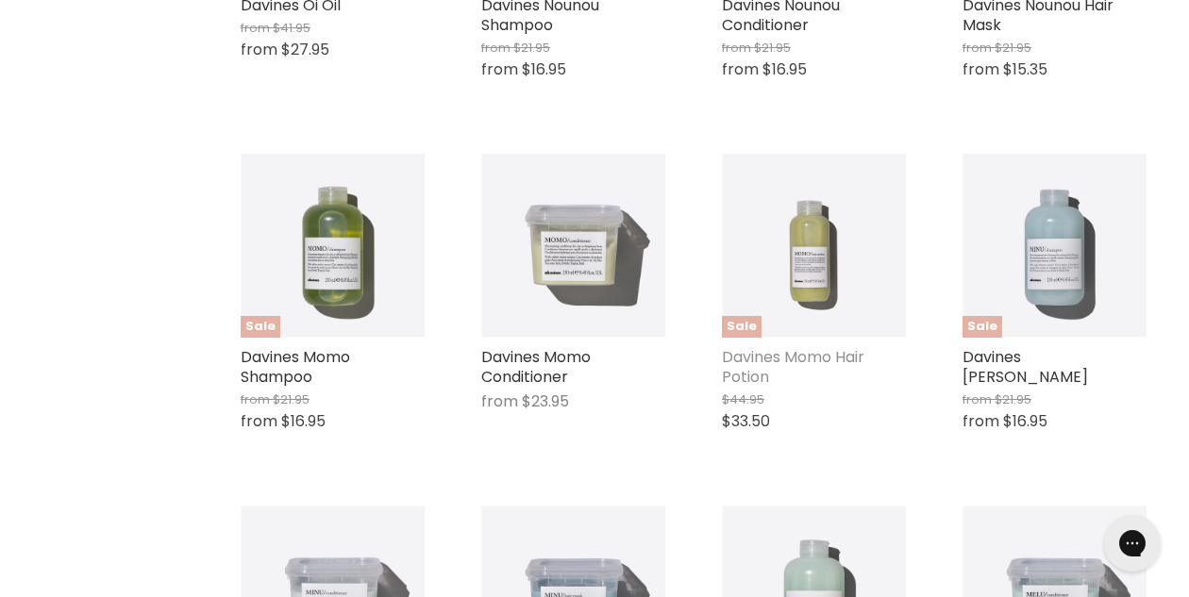
click at [818, 367] on link "Davines Momo Hair Potion" at bounding box center [793, 367] width 143 height 42
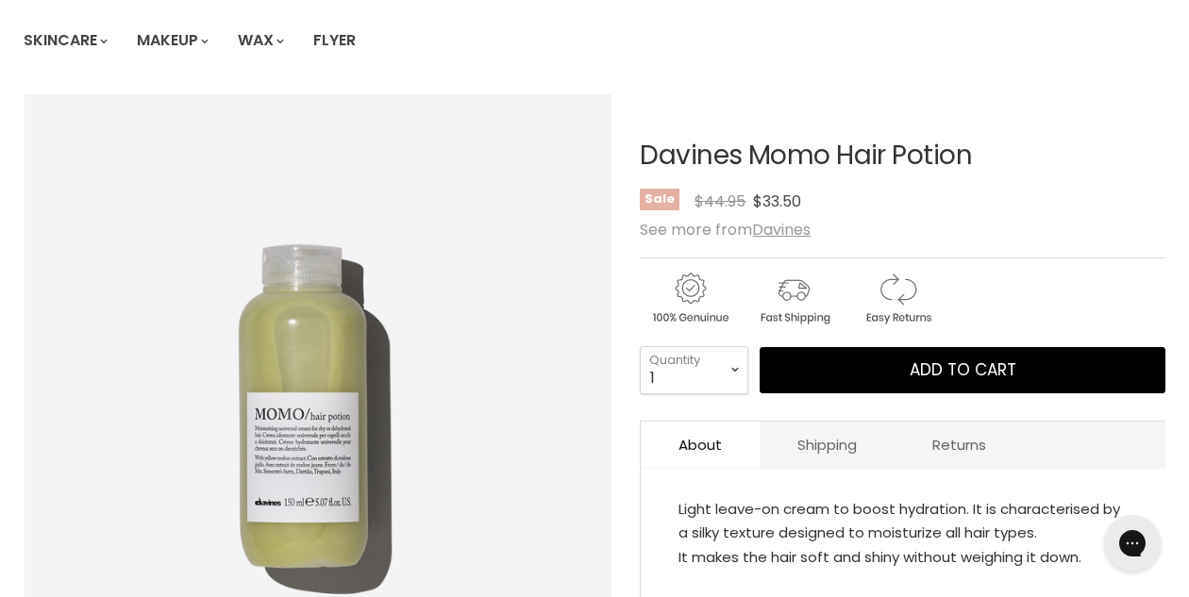
scroll to position [148, 0]
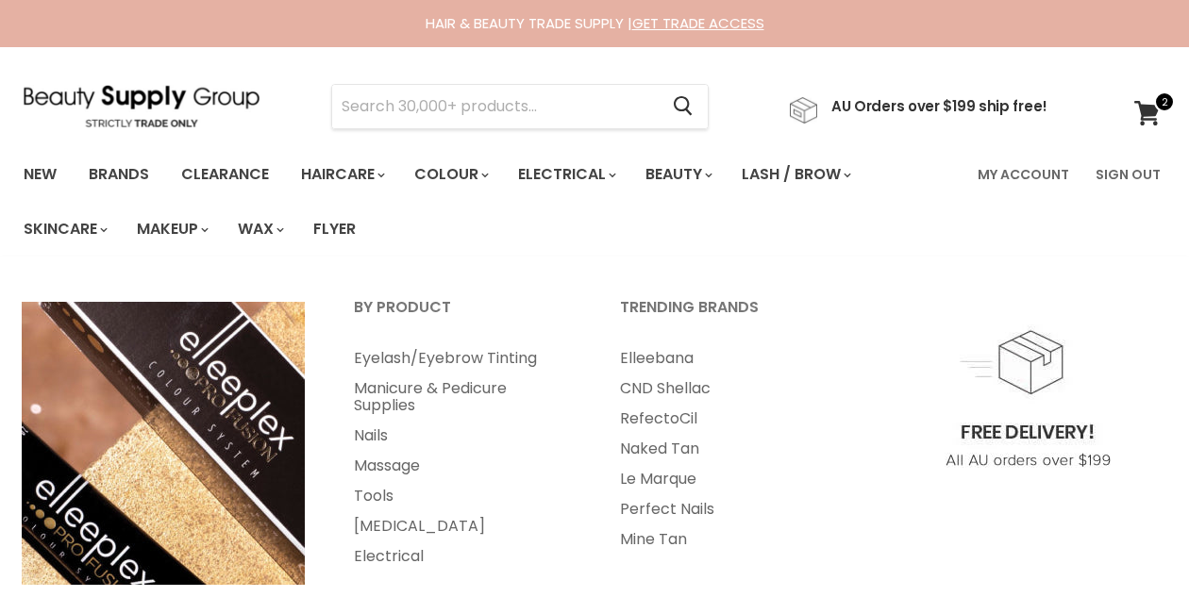
select select "manual"
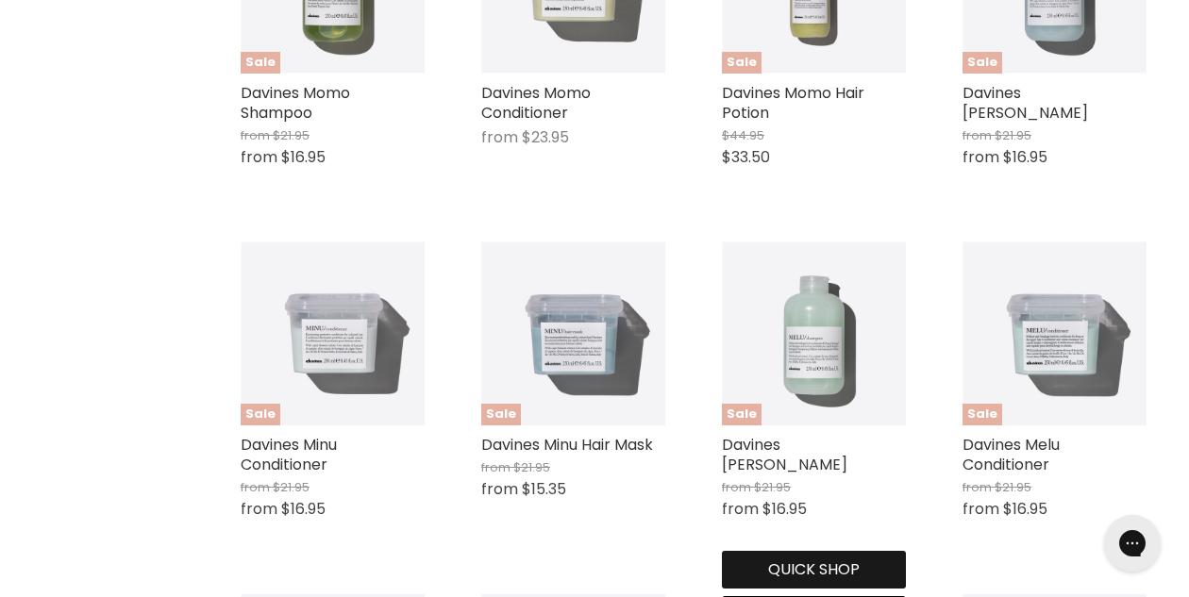
scroll to position [1397, 0]
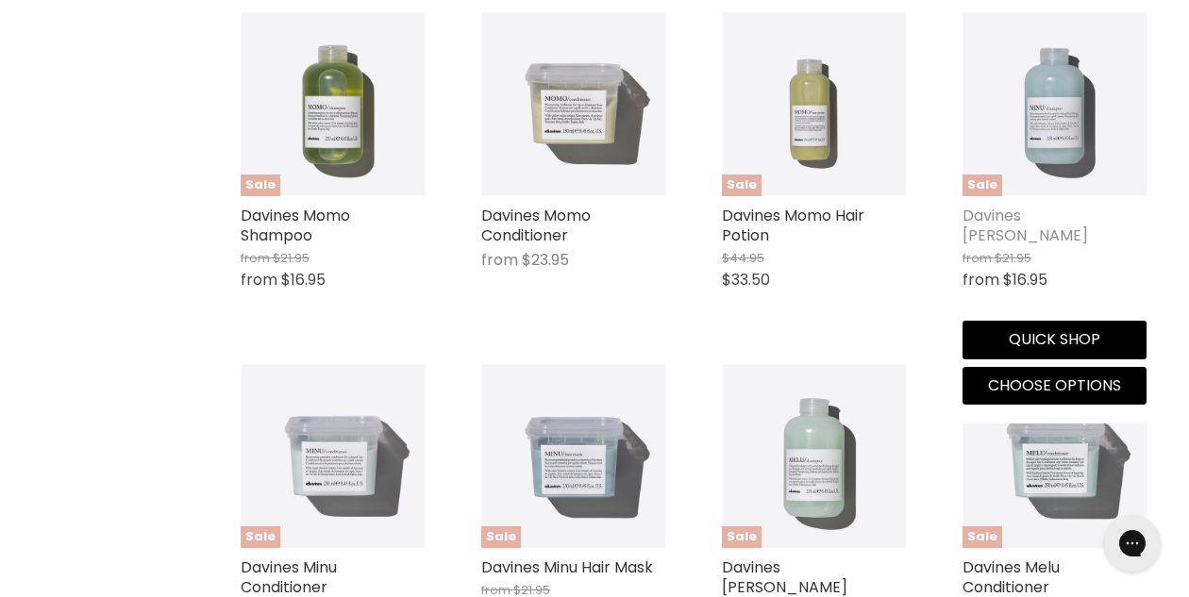
click at [1087, 236] on link "Davines [PERSON_NAME]" at bounding box center [1026, 226] width 126 height 42
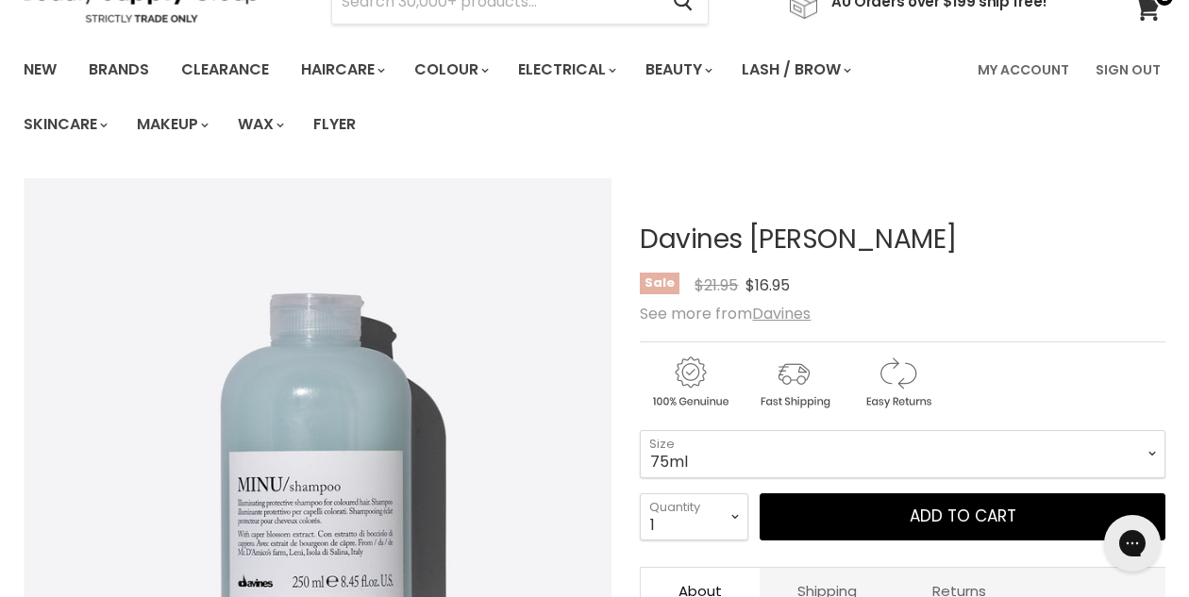
click at [1085, 227] on h1 "Davines [PERSON_NAME]" at bounding box center [903, 240] width 526 height 29
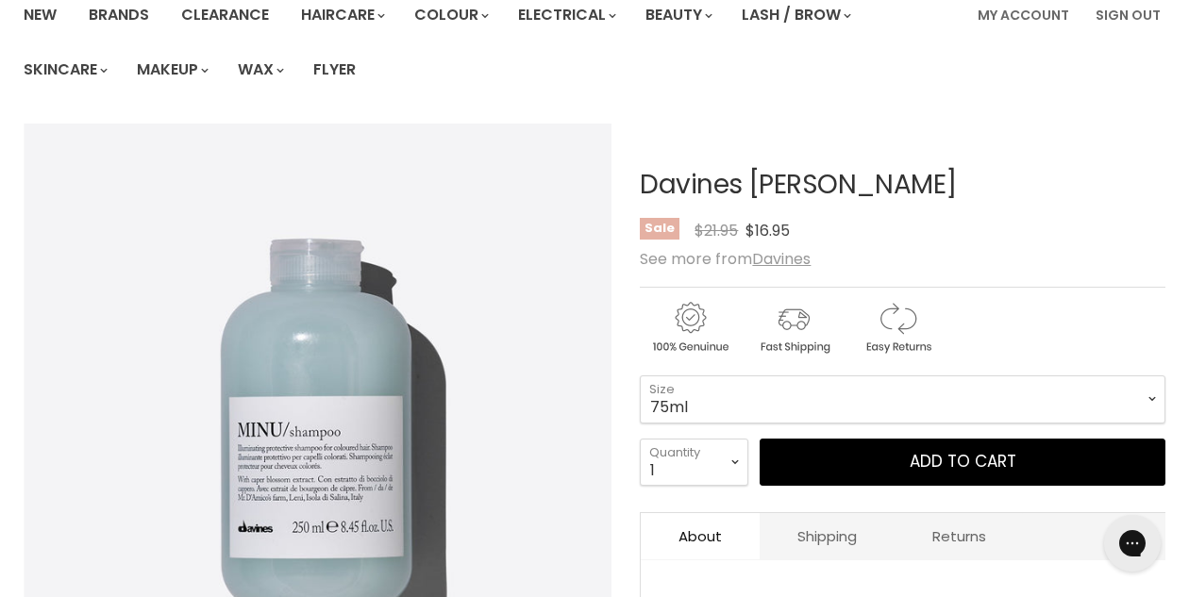
scroll to position [158, 0]
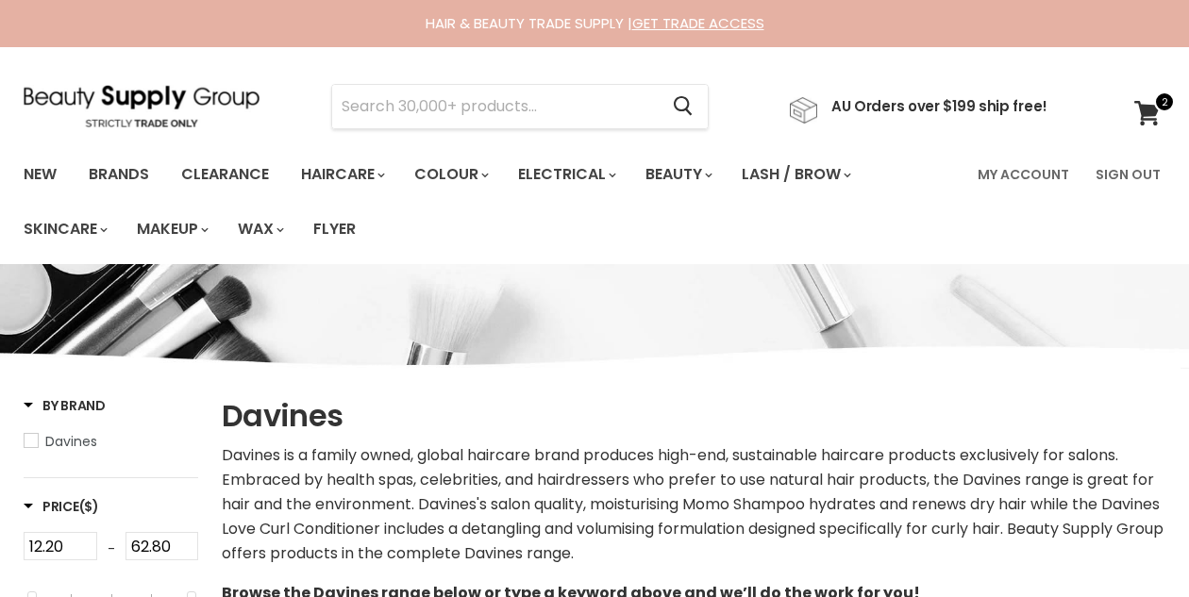
select select "manual"
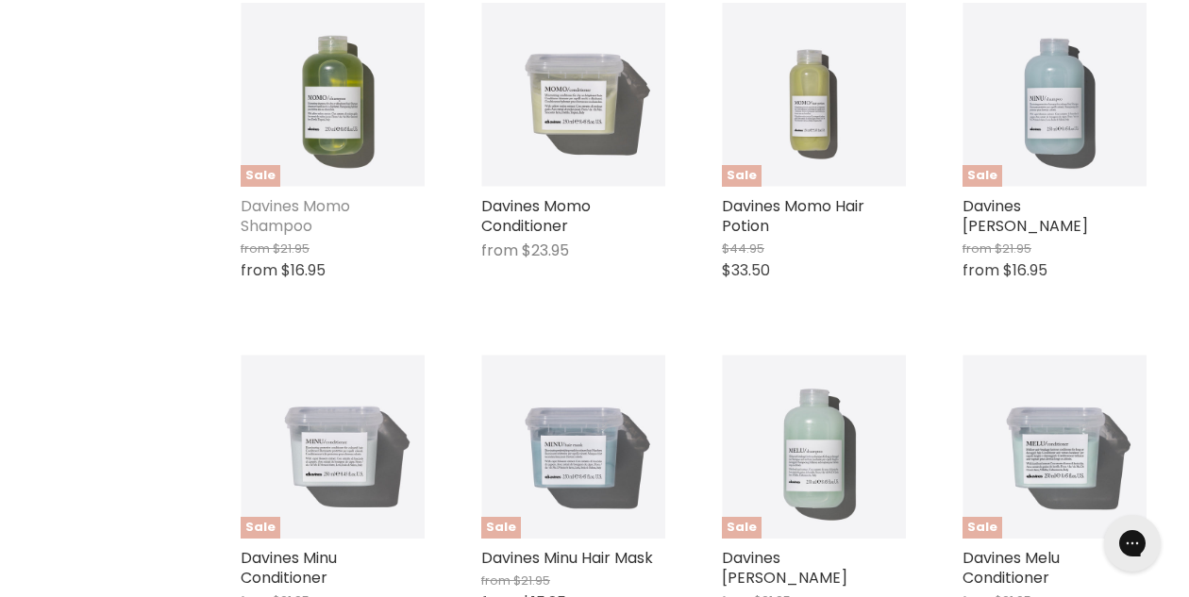
click at [277, 224] on link "Davines Momo Shampoo" at bounding box center [295, 216] width 109 height 42
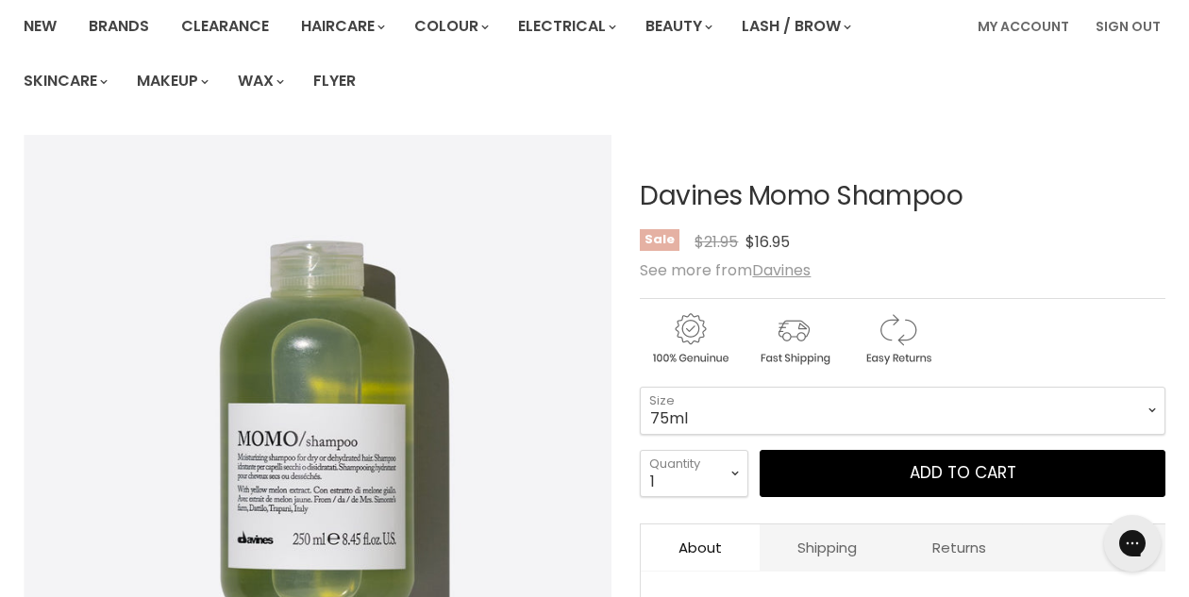
scroll to position [7, 0]
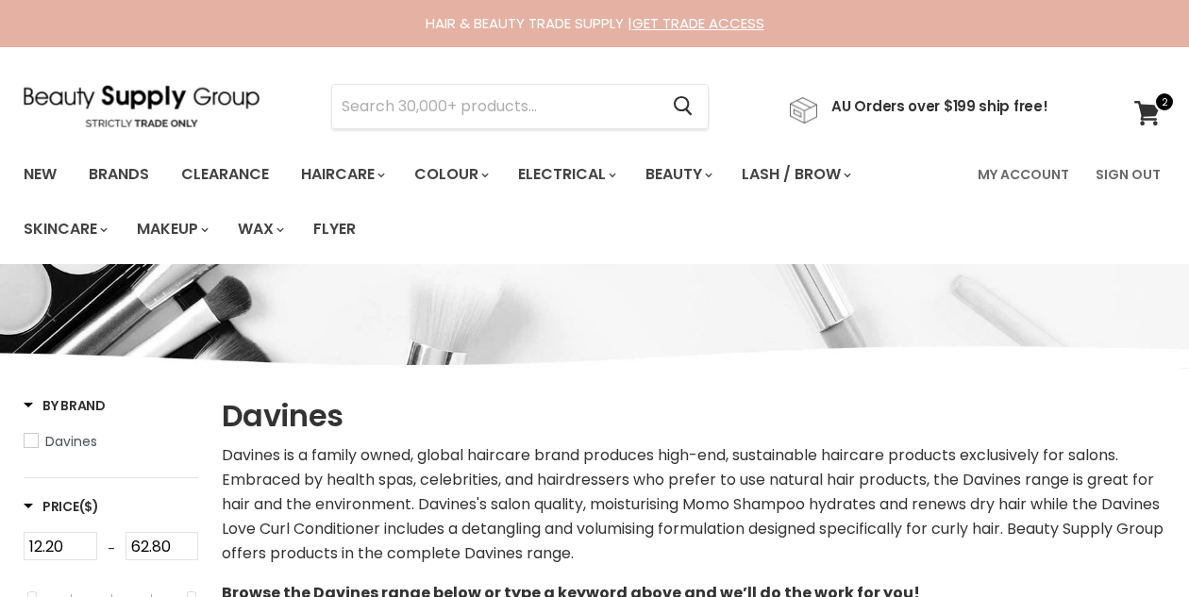
select select "manual"
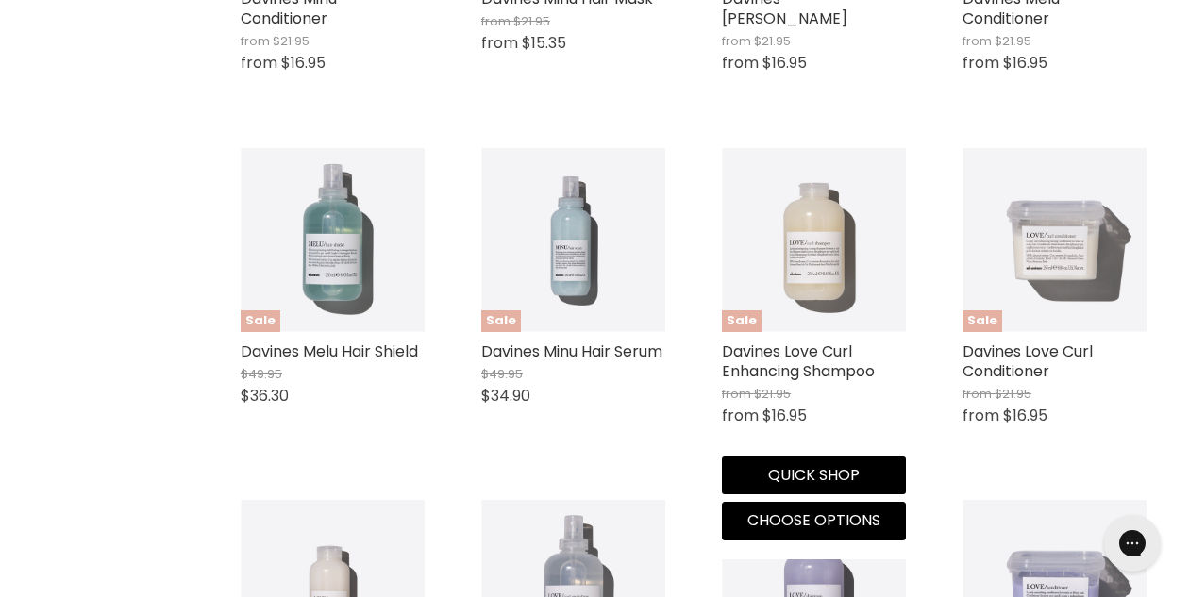
scroll to position [1783, 0]
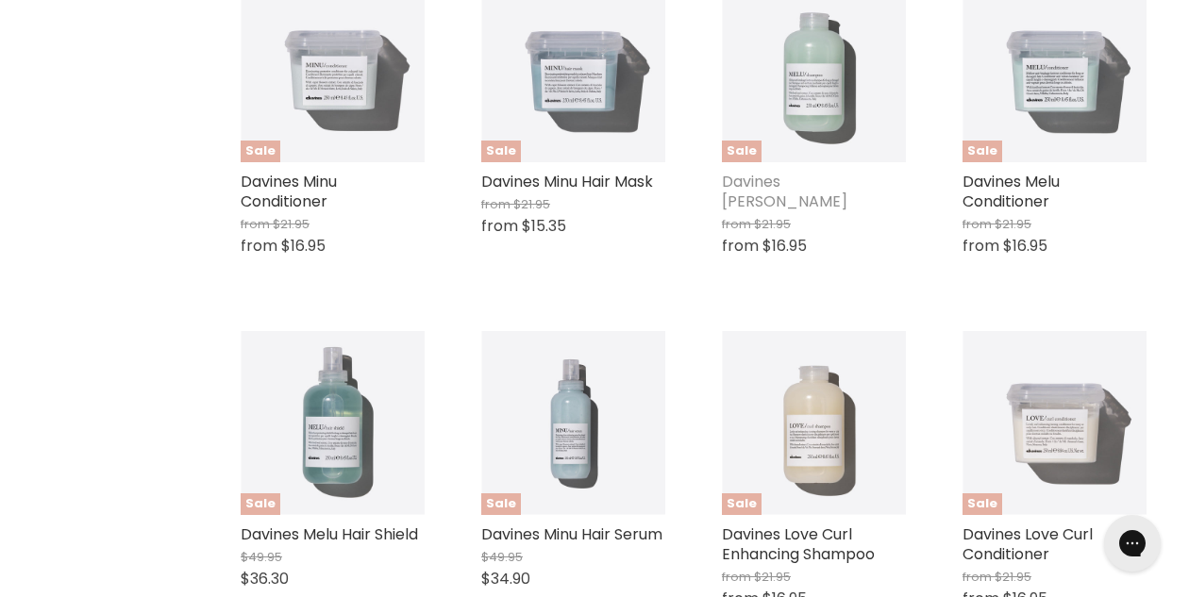
click at [839, 198] on link "Davines [PERSON_NAME]" at bounding box center [785, 192] width 126 height 42
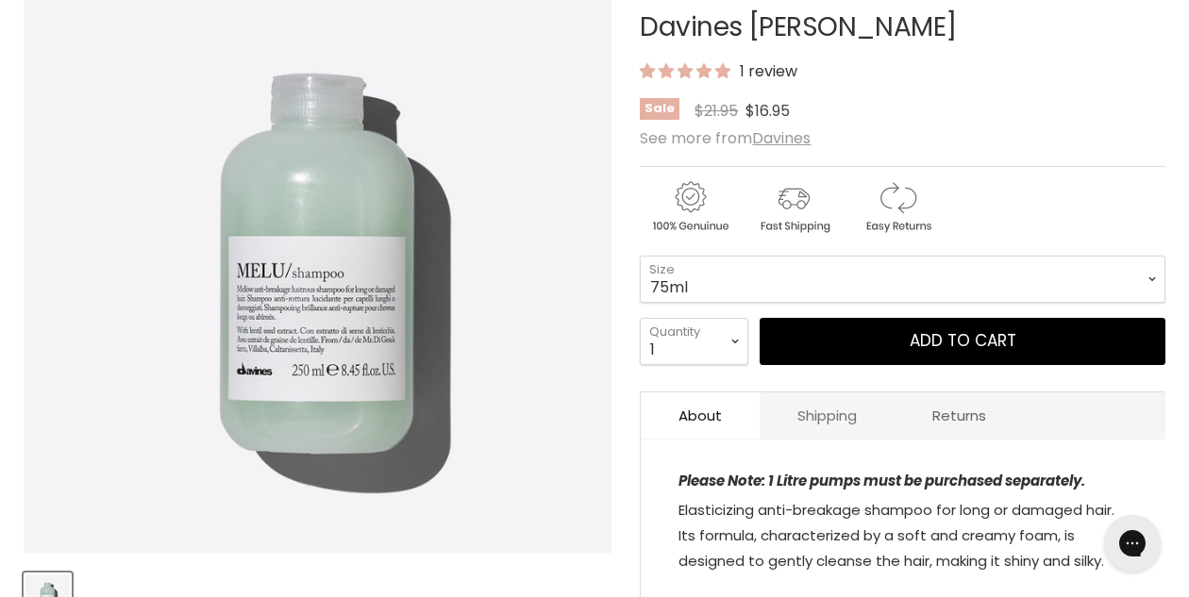
scroll to position [233, 0]
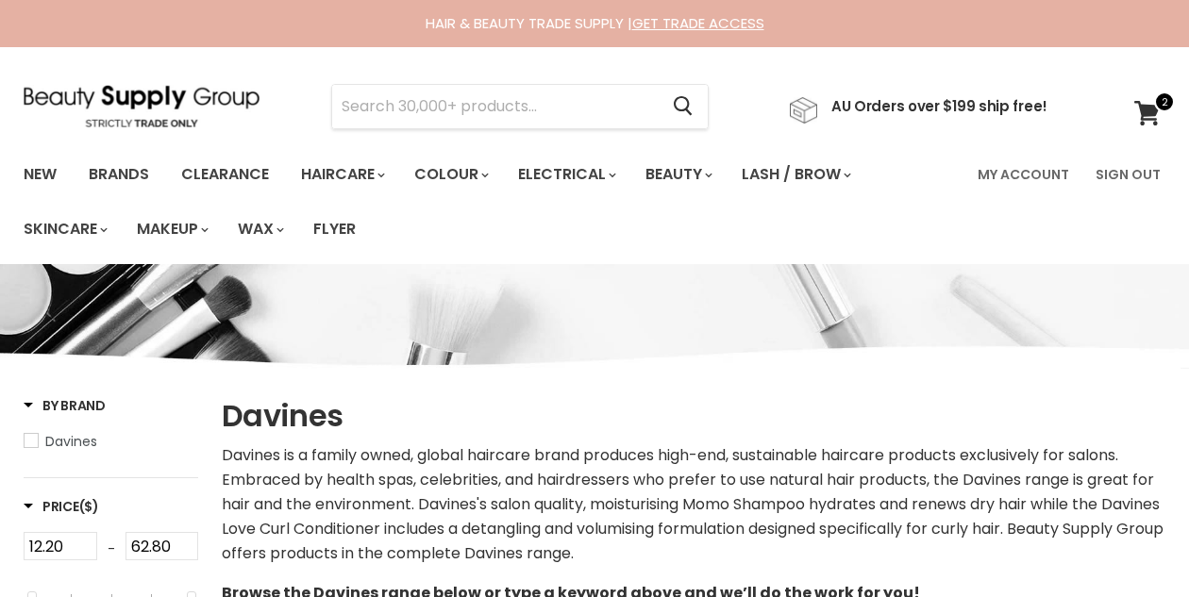
select select "manual"
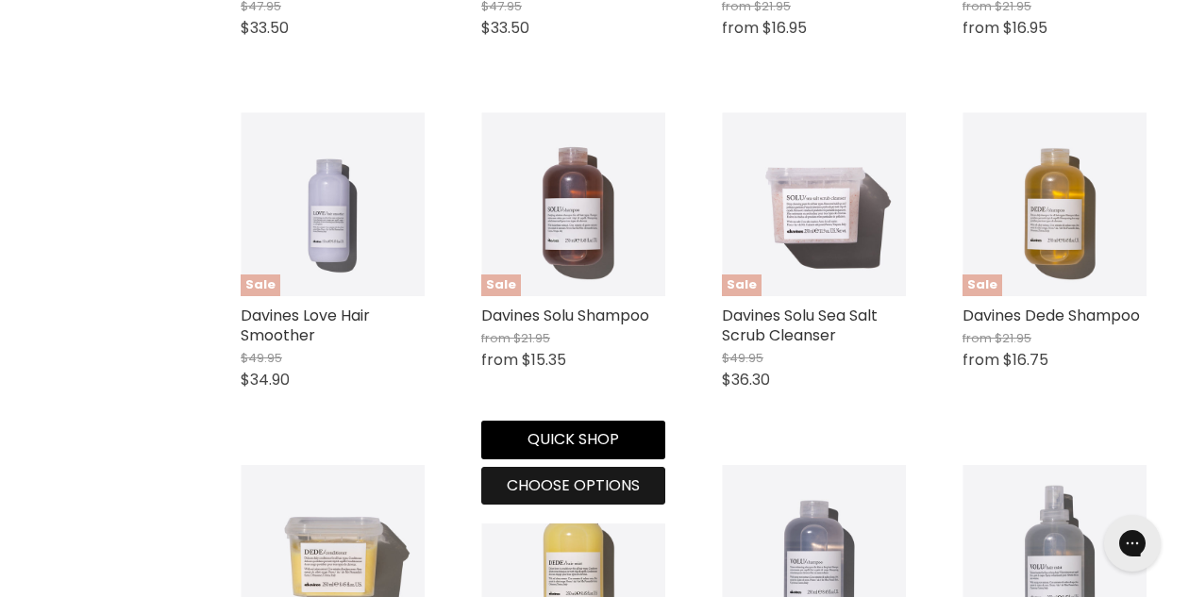
scroll to position [2698, 0]
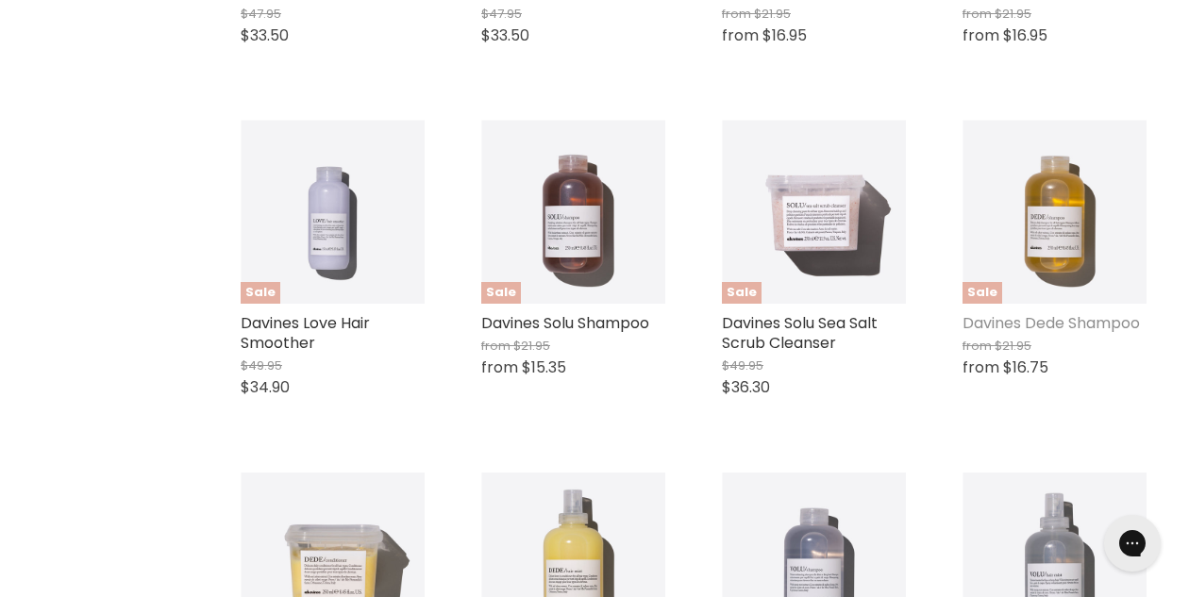
click at [1065, 334] on link "Davines Dede Shampoo" at bounding box center [1051, 323] width 177 height 22
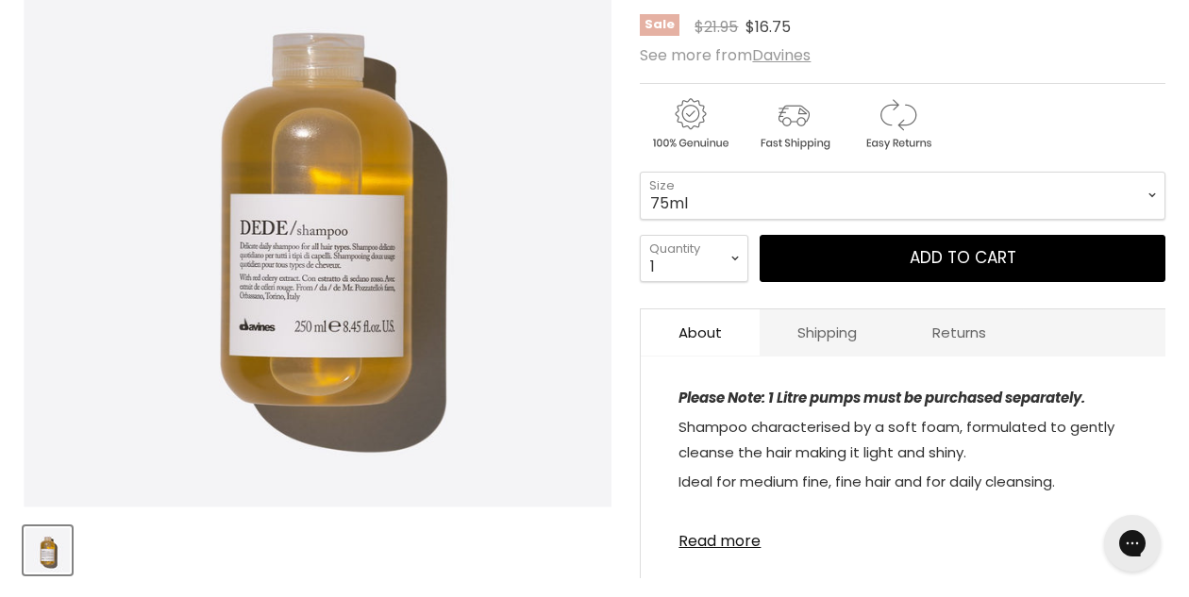
scroll to position [357, 0]
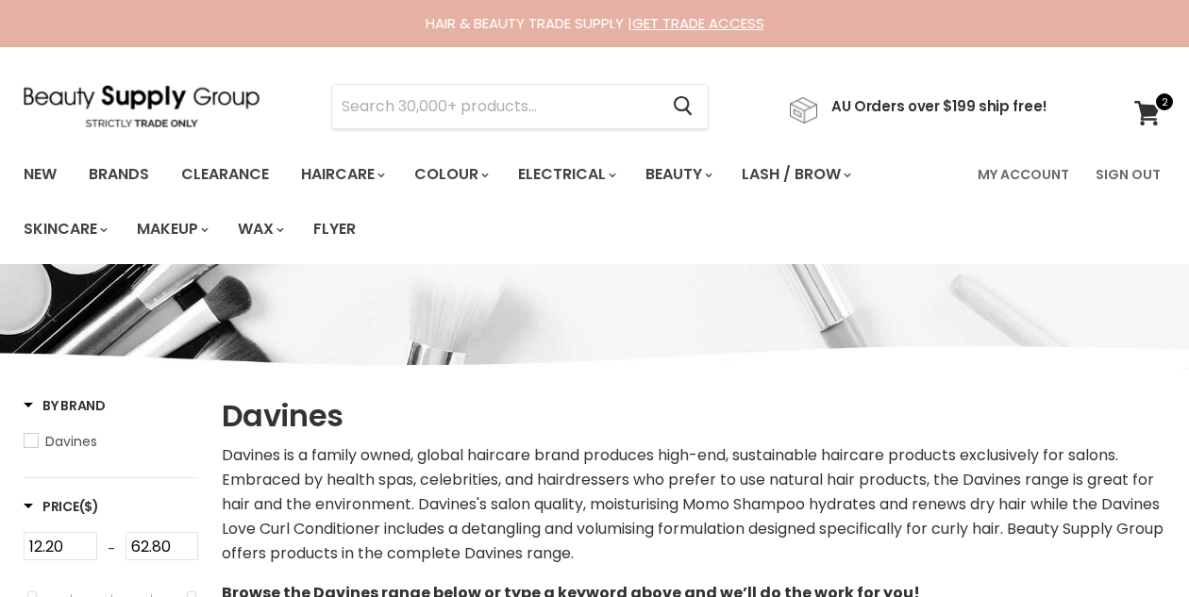
select select "manual"
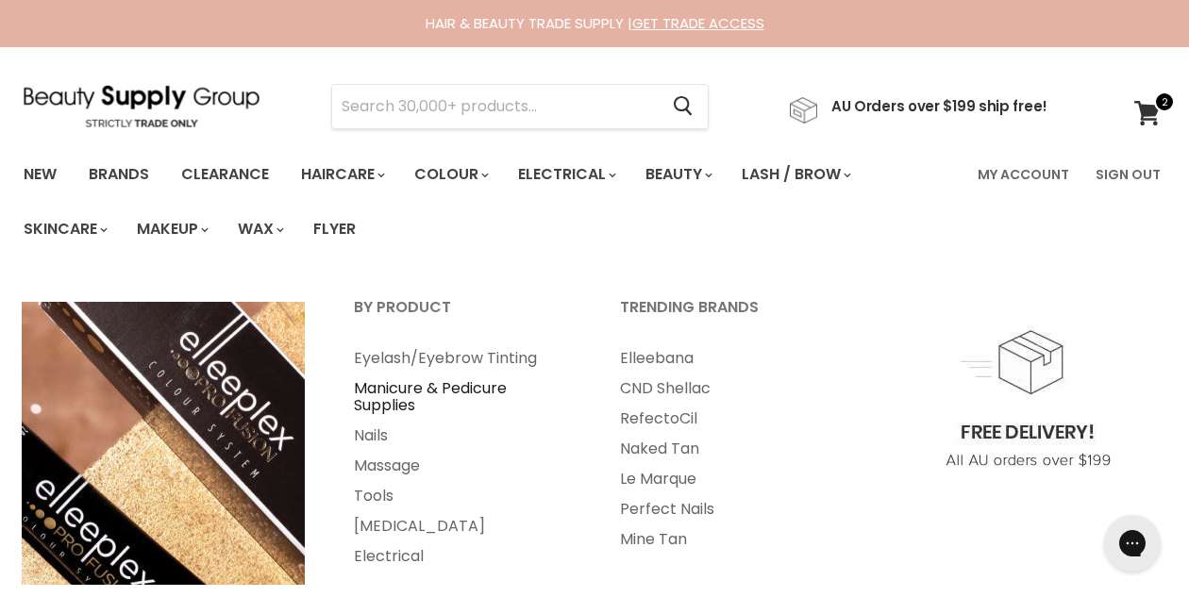
click at [490, 385] on link "Manicure & Pedicure Supplies" at bounding box center [461, 397] width 262 height 47
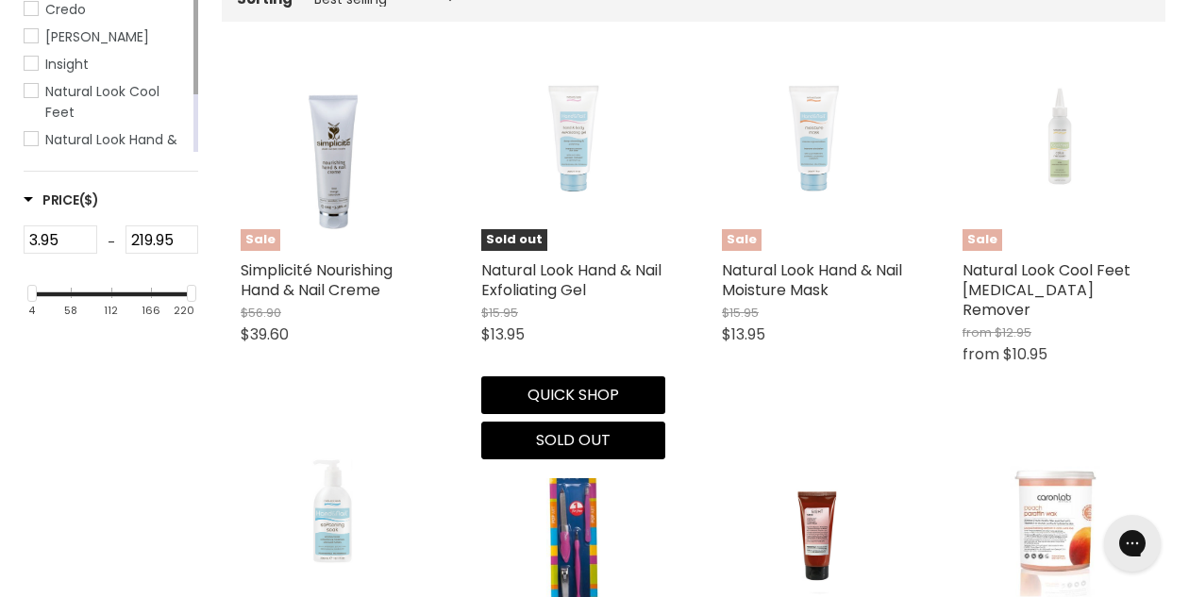
scroll to position [482, 0]
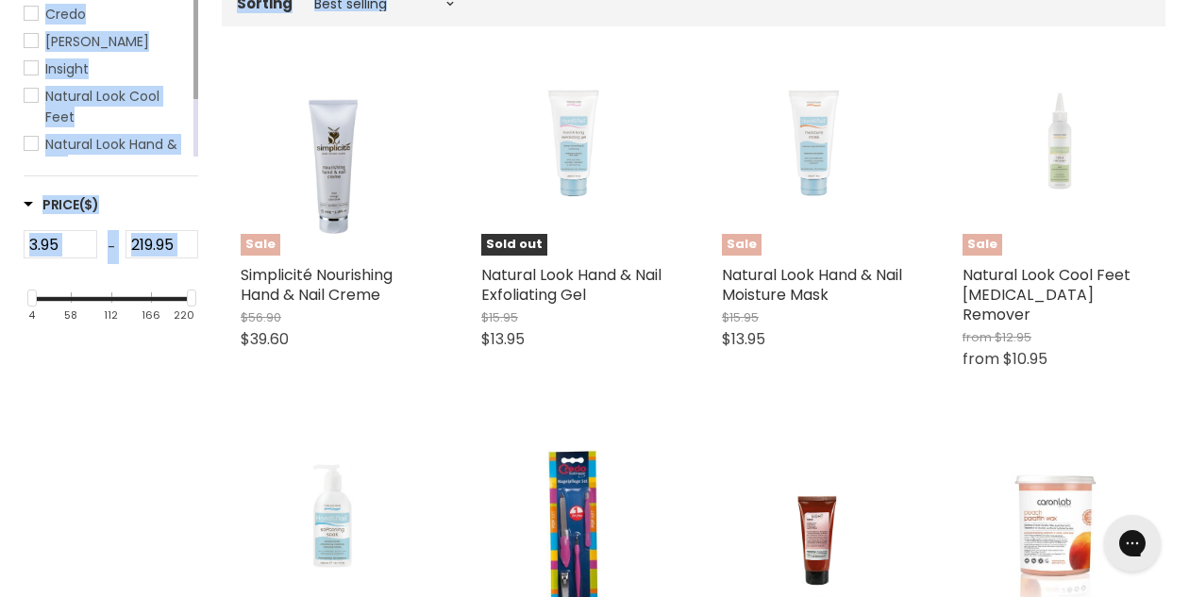
drag, startPoint x: 193, startPoint y: 86, endPoint x: 213, endPoint y: 143, distance: 60.3
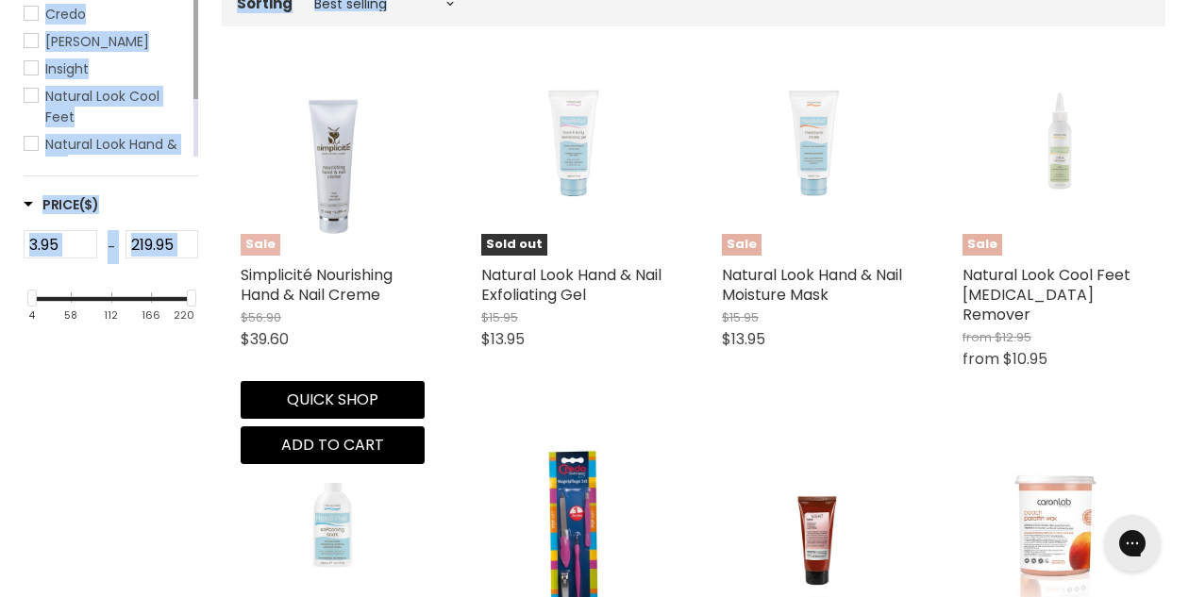
click at [255, 149] on img "Main content" at bounding box center [333, 164] width 184 height 184
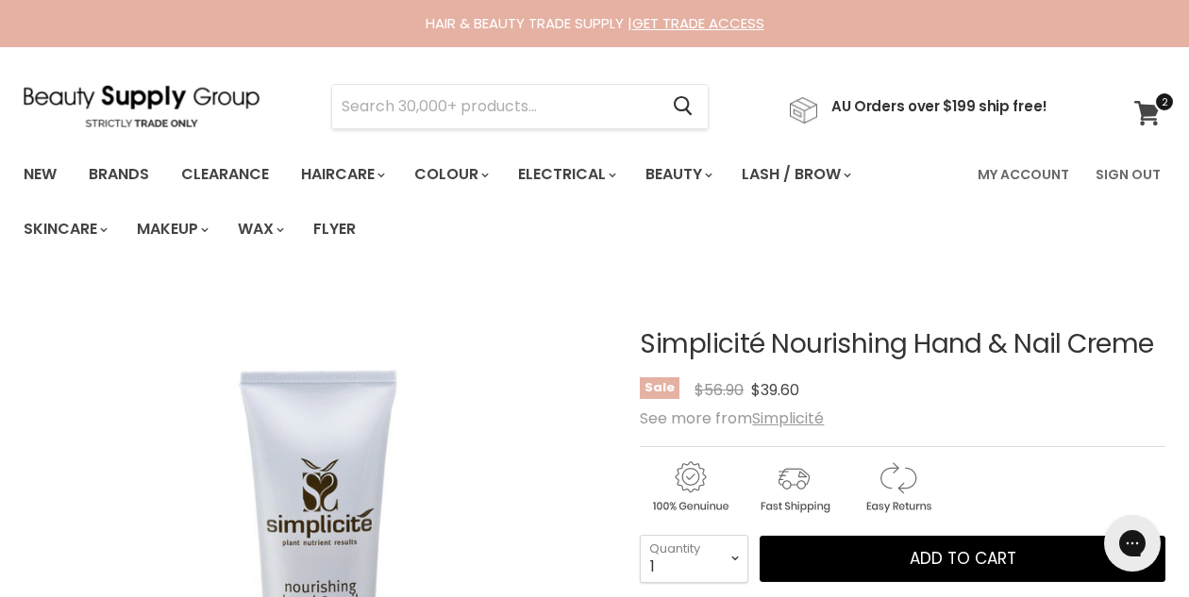
click at [1143, 114] on icon at bounding box center [1146, 113] width 25 height 25
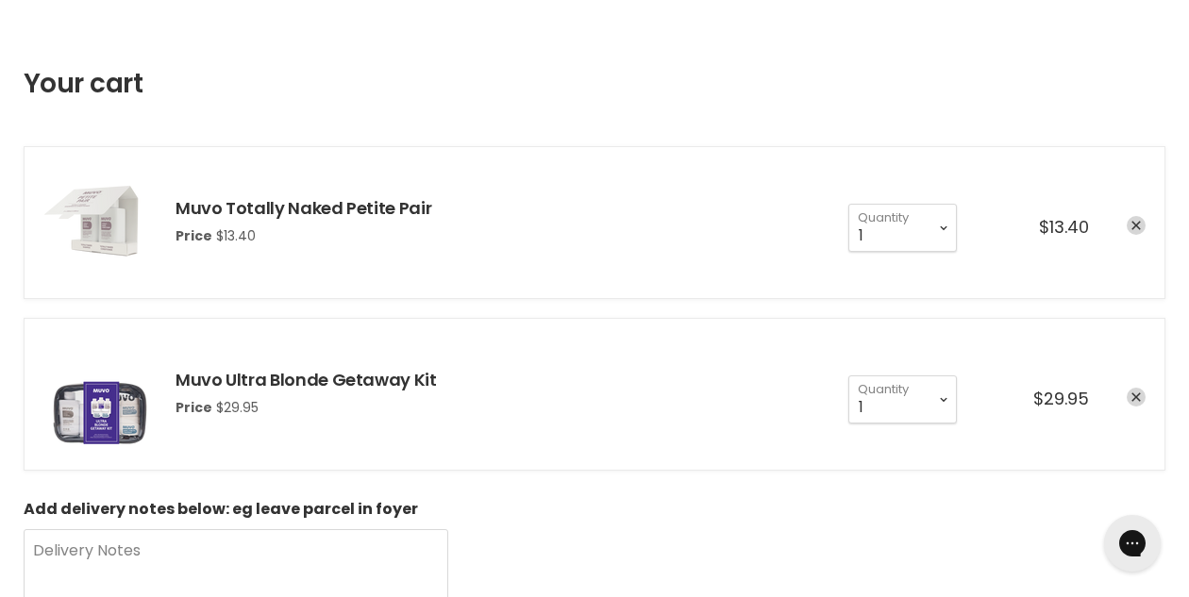
scroll to position [235, 0]
click at [1135, 391] on link "remove Muvo Ultra Blonde Getaway Kit" at bounding box center [1136, 397] width 19 height 19
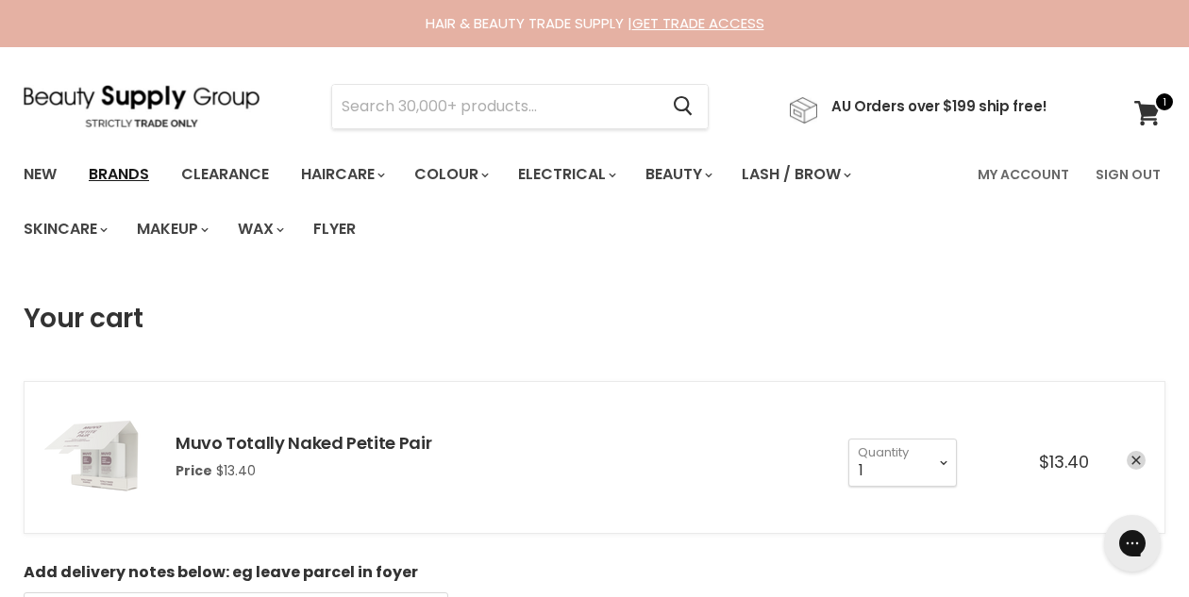
click at [116, 176] on link "Brands" at bounding box center [119, 175] width 89 height 40
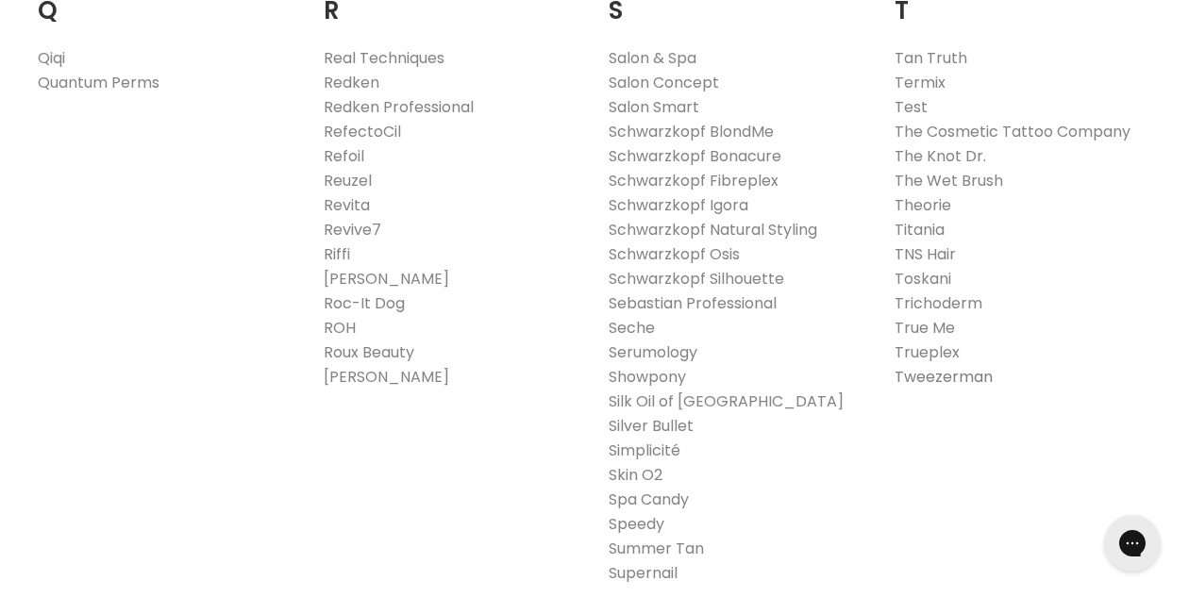
click at [919, 366] on link "Tweezerman" at bounding box center [944, 377] width 98 height 22
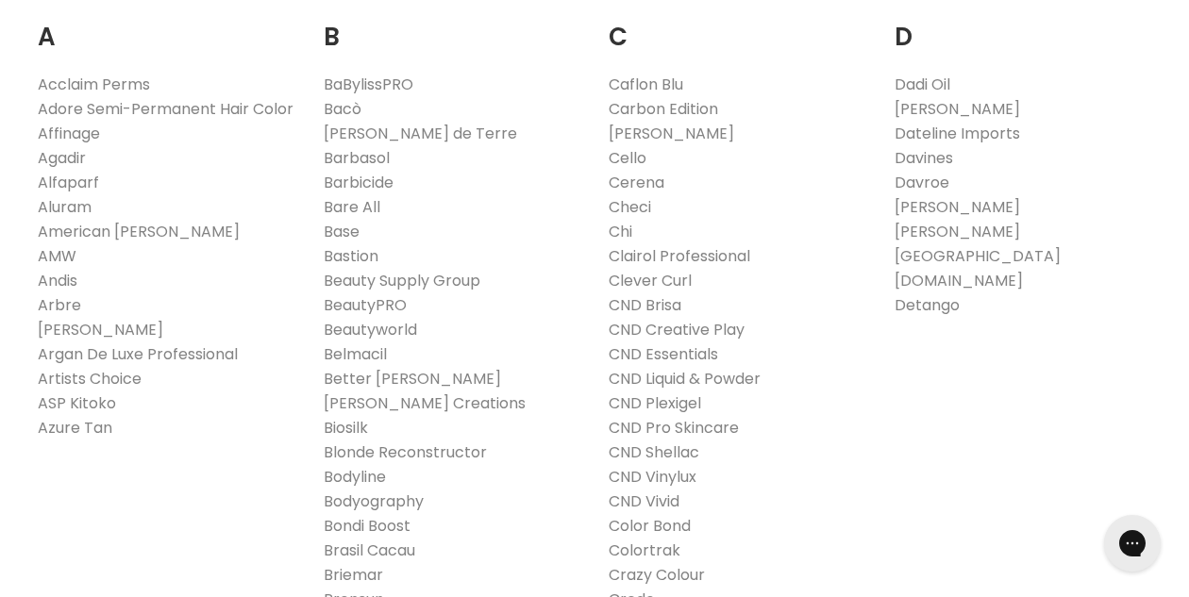
scroll to position [649, 0]
click at [386, 132] on link "[PERSON_NAME] de Terre" at bounding box center [420, 132] width 193 height 22
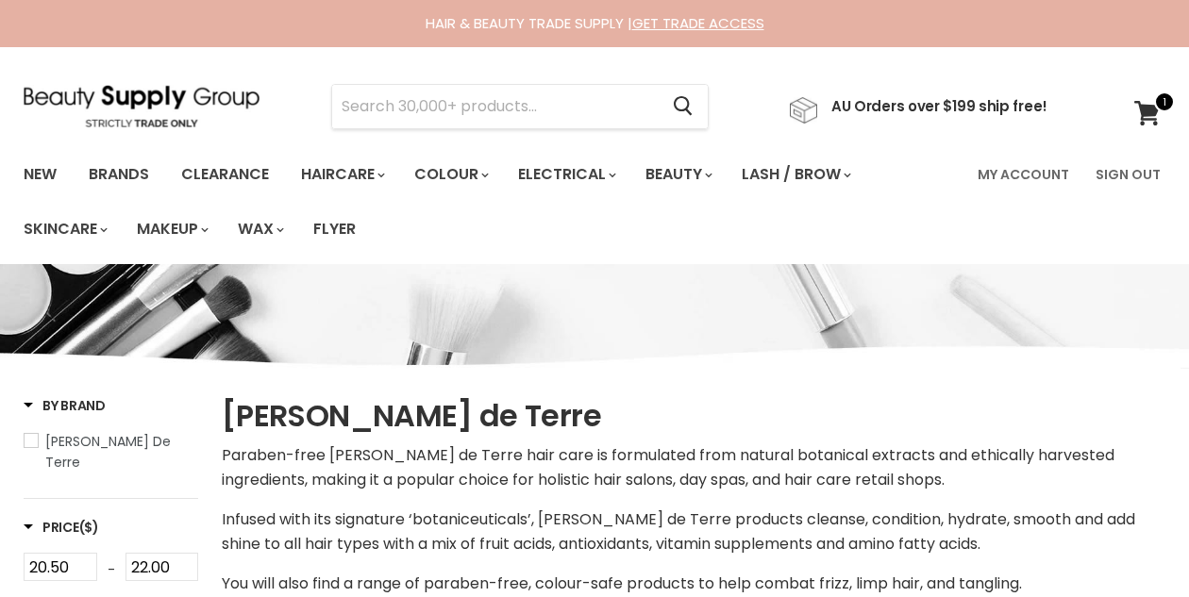
select select "manual"
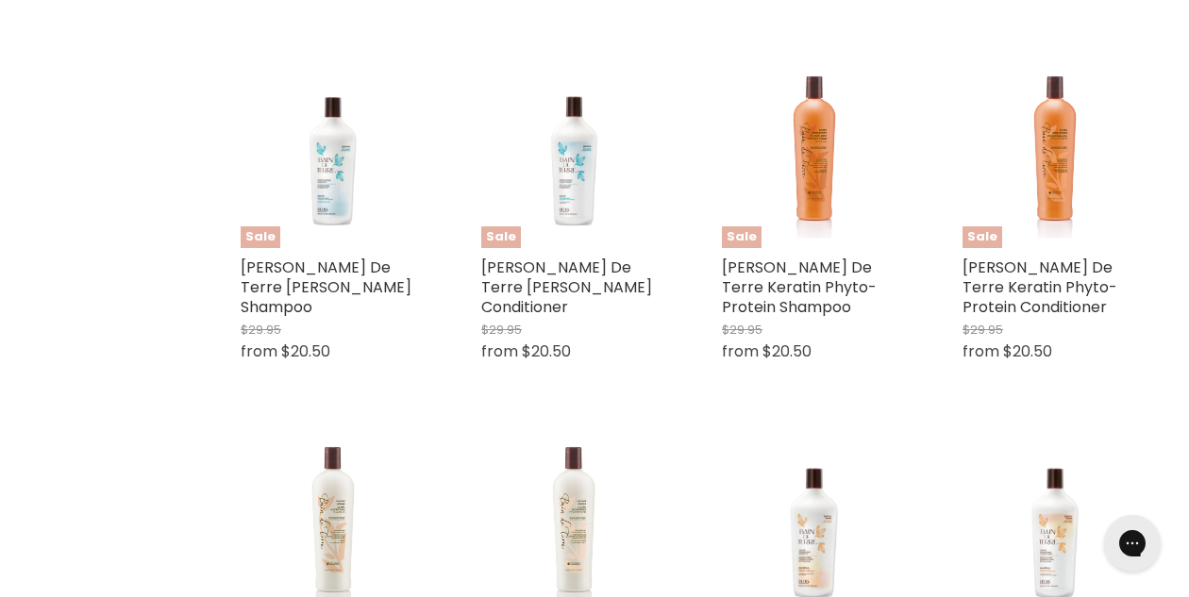
scroll to position [1111, 0]
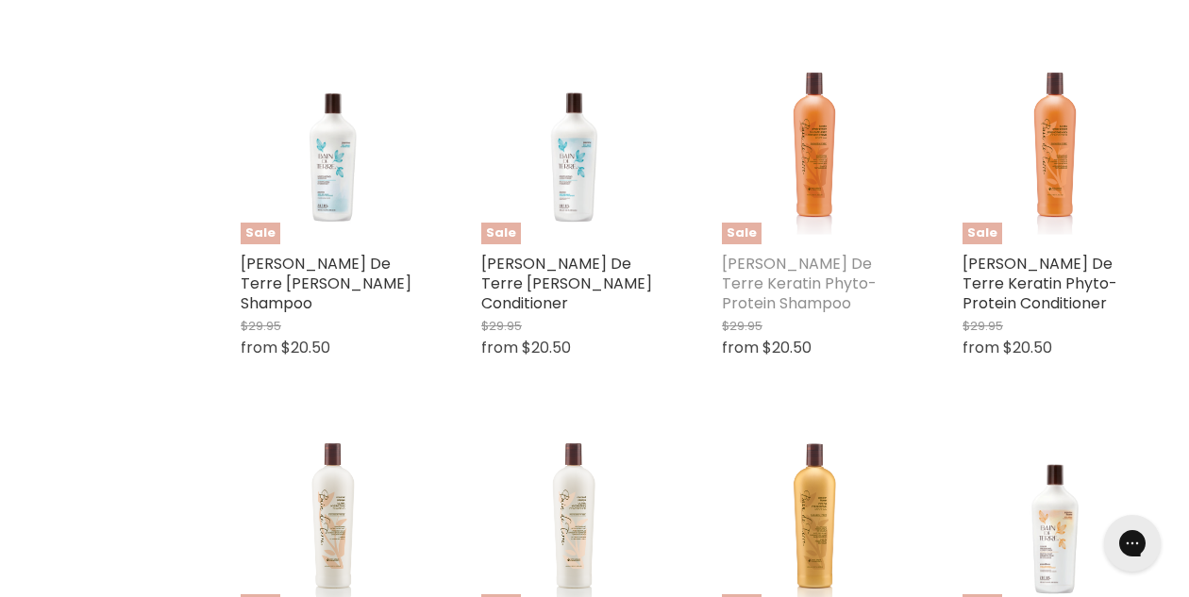
click at [778, 253] on link "Bain De Terre Keratin Phyto-Protein Shampoo" at bounding box center [799, 283] width 155 height 61
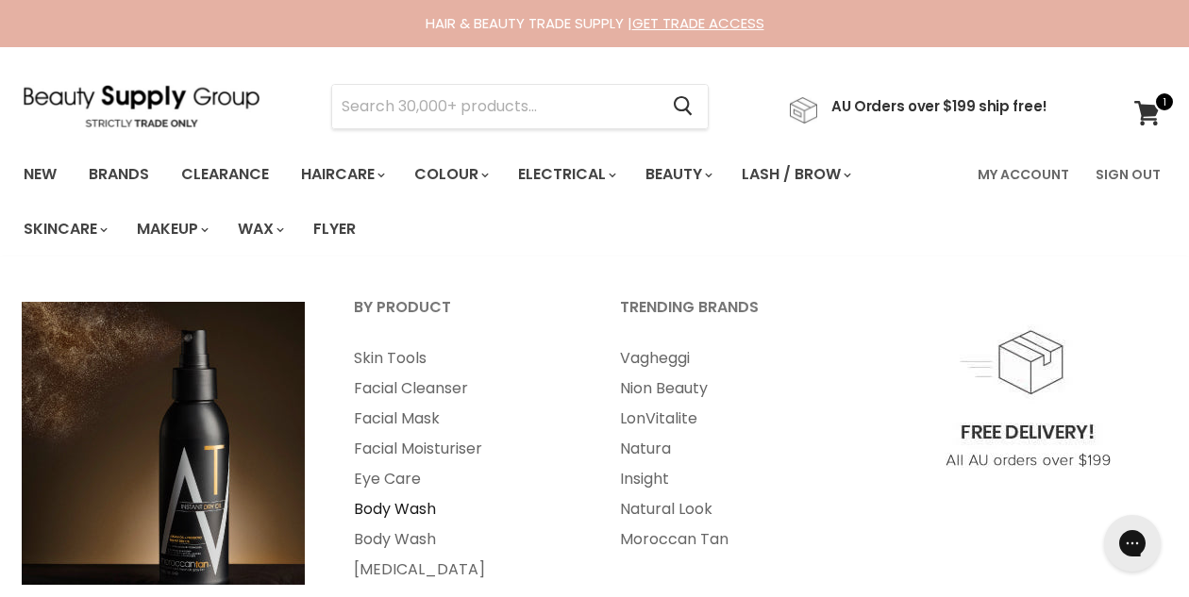
click at [395, 504] on link "Body Wash" at bounding box center [461, 510] width 262 height 30
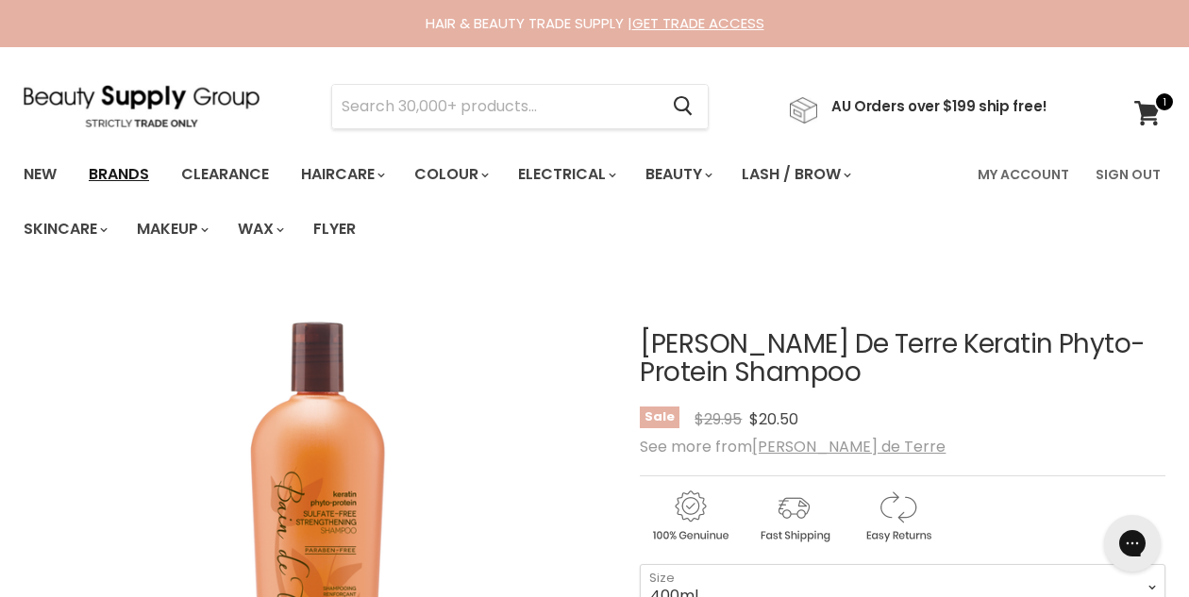
click at [97, 180] on link "Brands" at bounding box center [119, 175] width 89 height 40
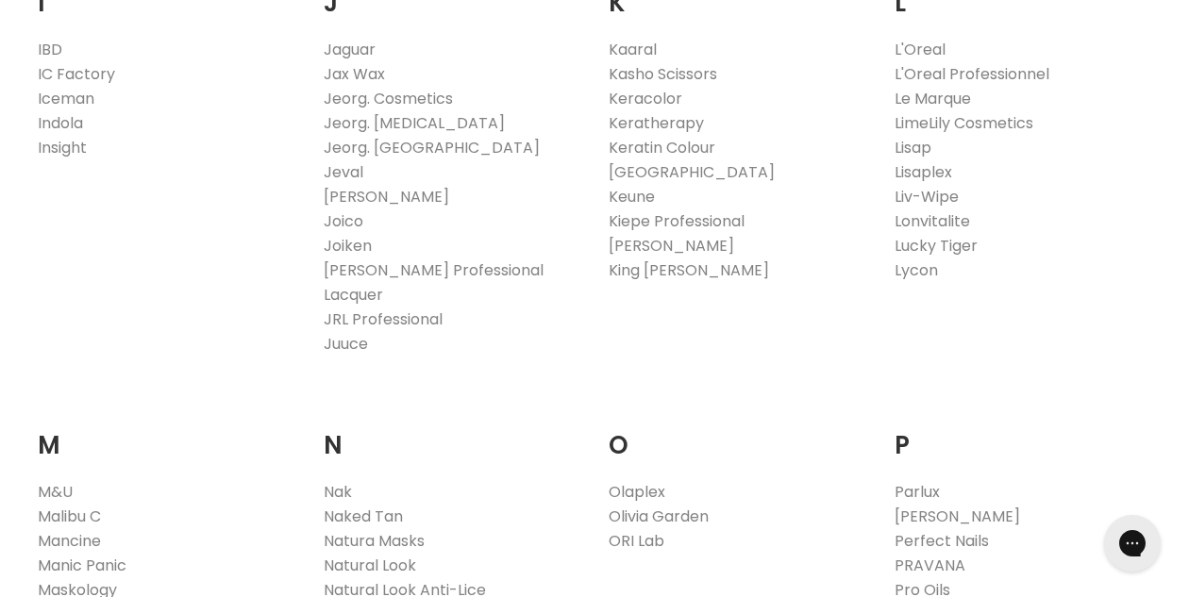
scroll to position [1838, 0]
click at [638, 63] on link "Kasho Scissors" at bounding box center [663, 74] width 109 height 22
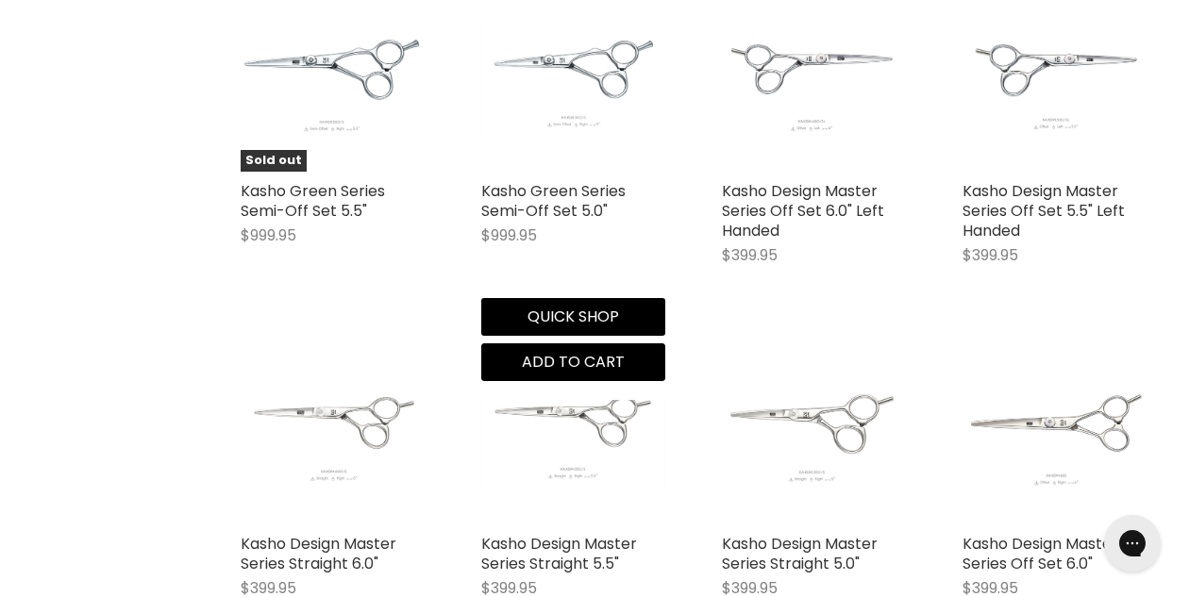
scroll to position [698, 0]
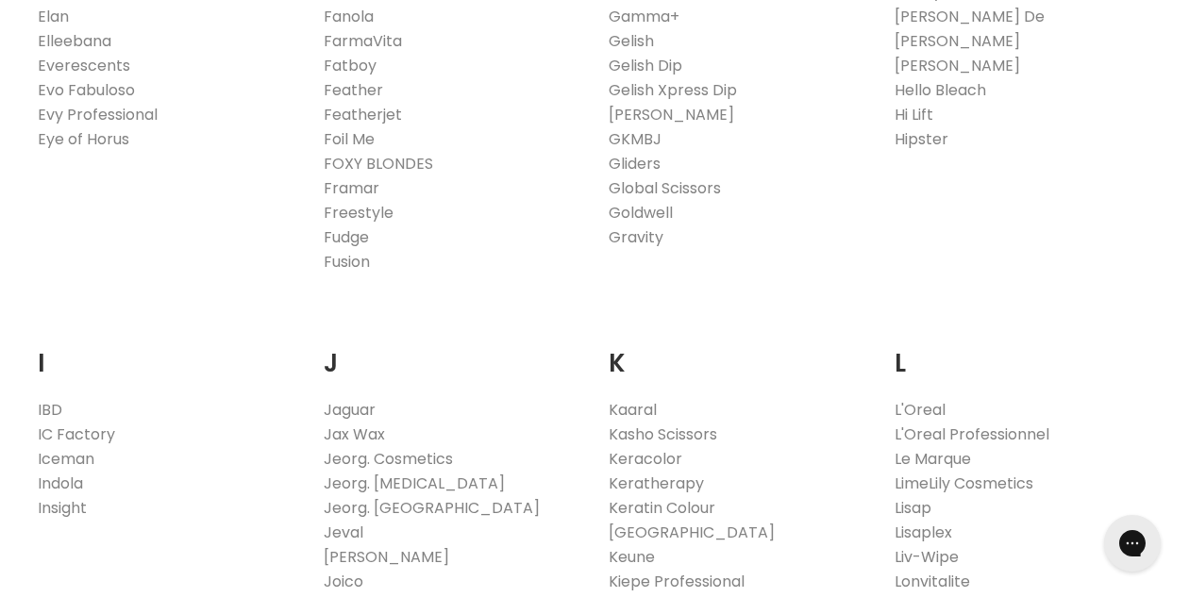
scroll to position [1506, 0]
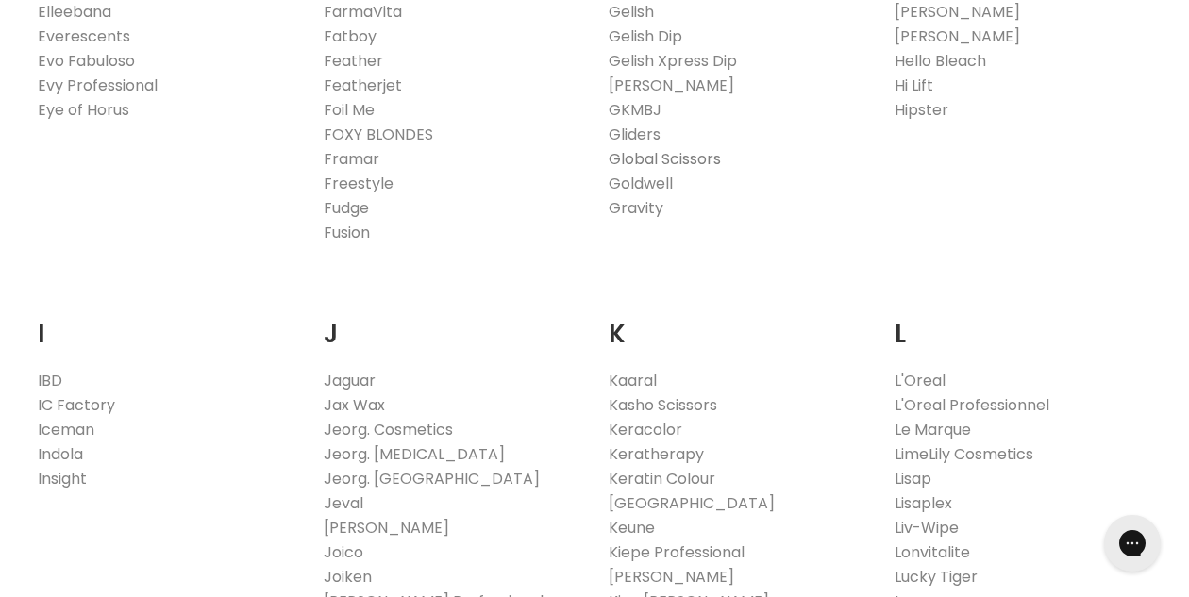
click at [659, 162] on link "Global Scissors" at bounding box center [665, 159] width 112 height 22
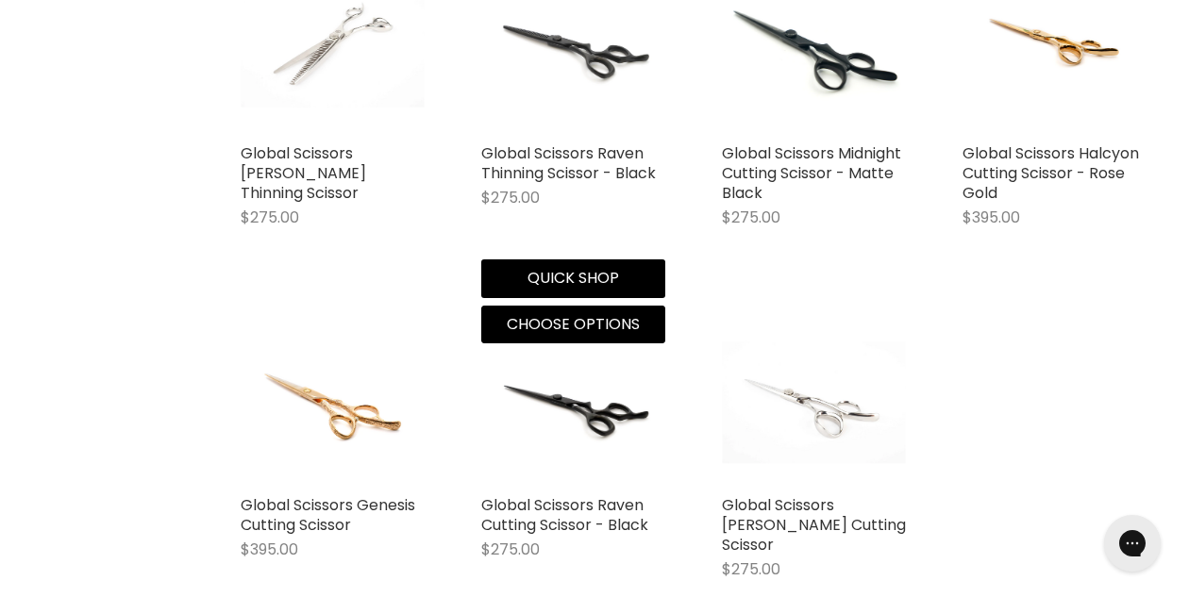
scroll to position [3116, 0]
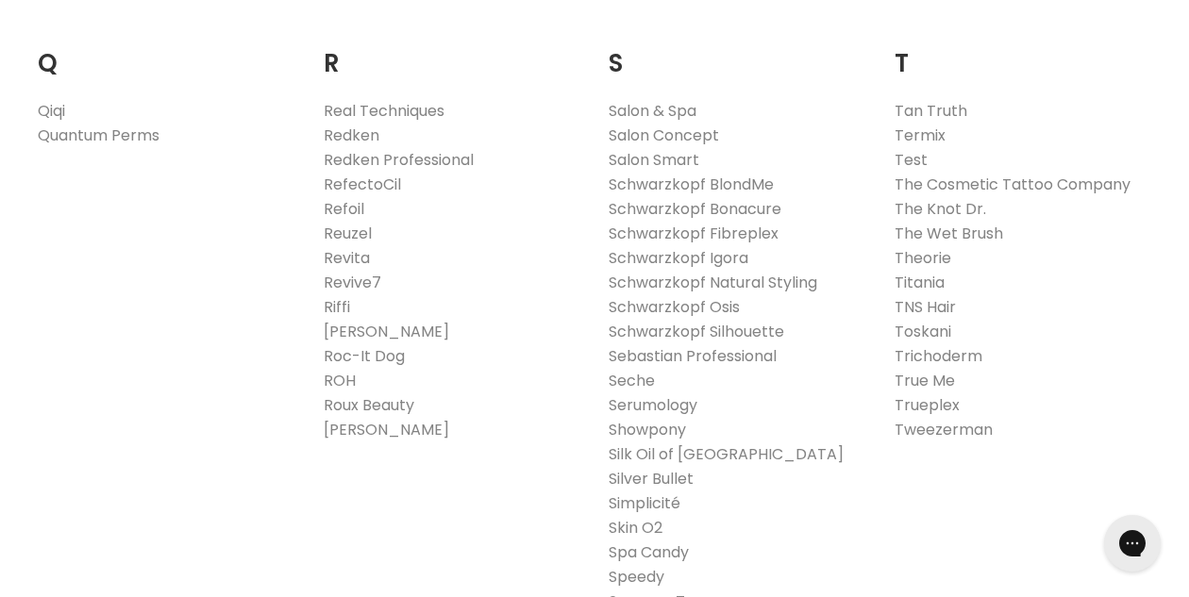
scroll to position [2958, 0]
click at [652, 492] on link "Simplicité" at bounding box center [645, 503] width 72 height 22
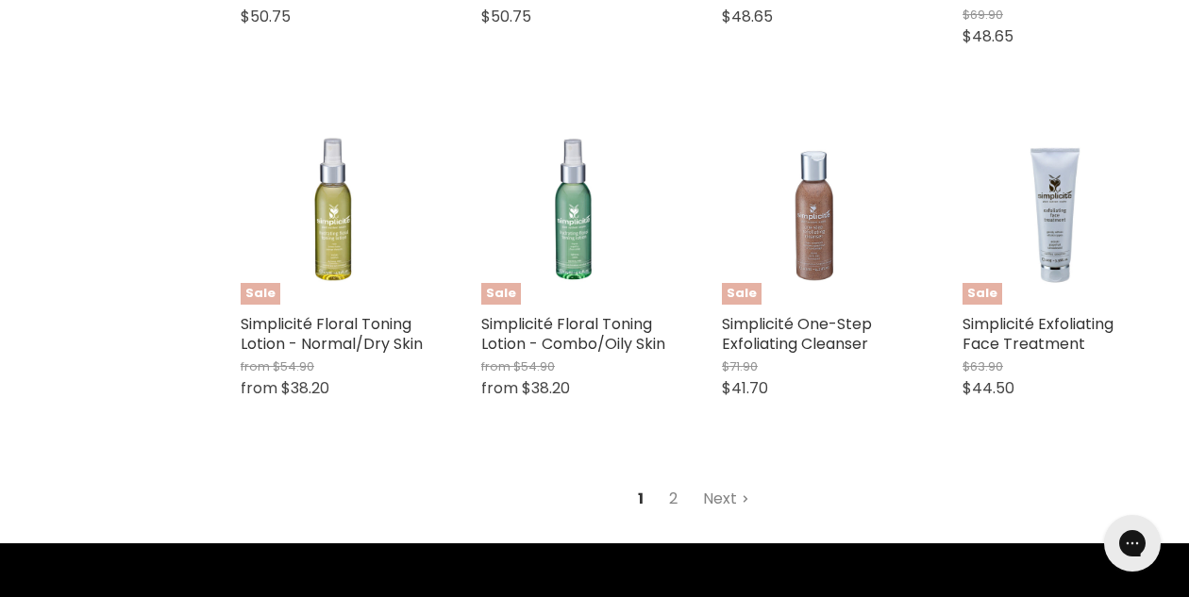
scroll to position [4749, 0]
click at [730, 482] on link "Next" at bounding box center [726, 499] width 67 height 34
